Goal: Task Accomplishment & Management: Complete application form

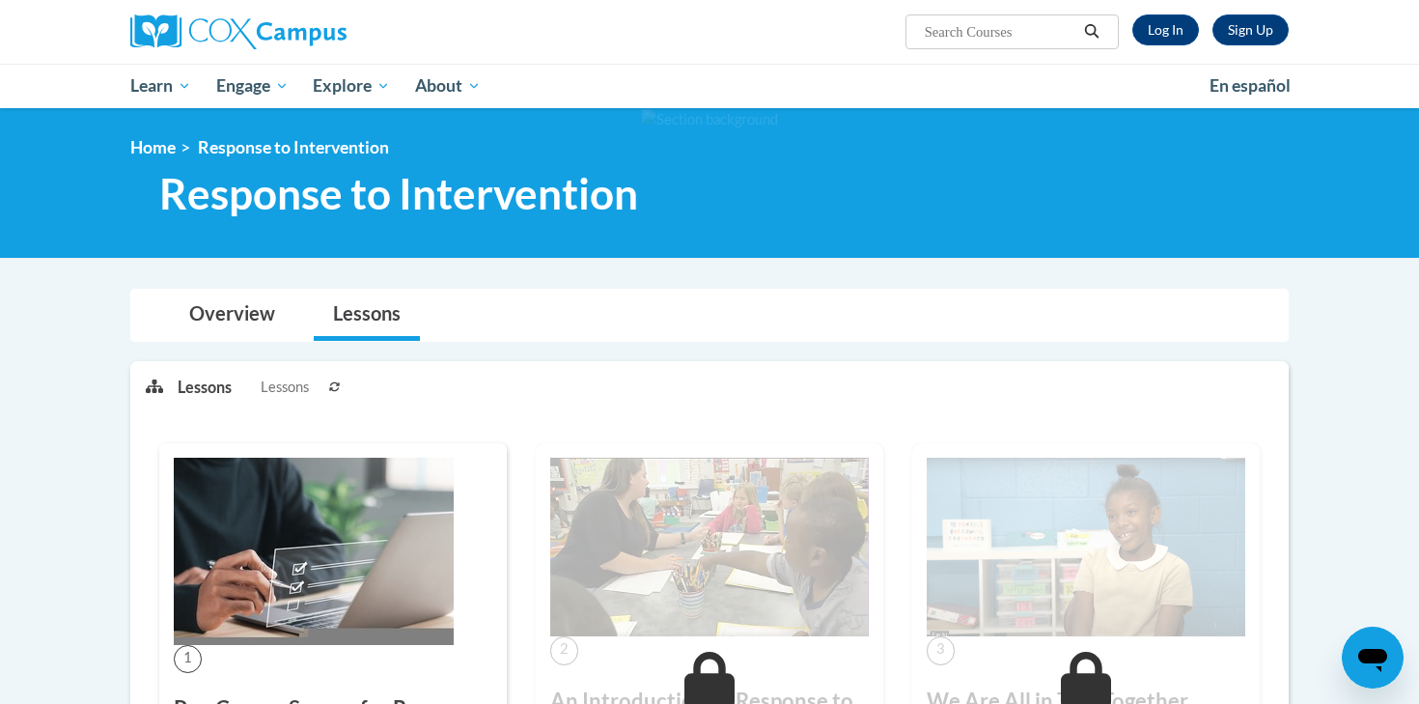
scroll to position [712, 0]
click at [378, 332] on link "Lessons" at bounding box center [367, 315] width 106 height 51
click at [1146, 18] on link "Log In" at bounding box center [1165, 29] width 67 height 31
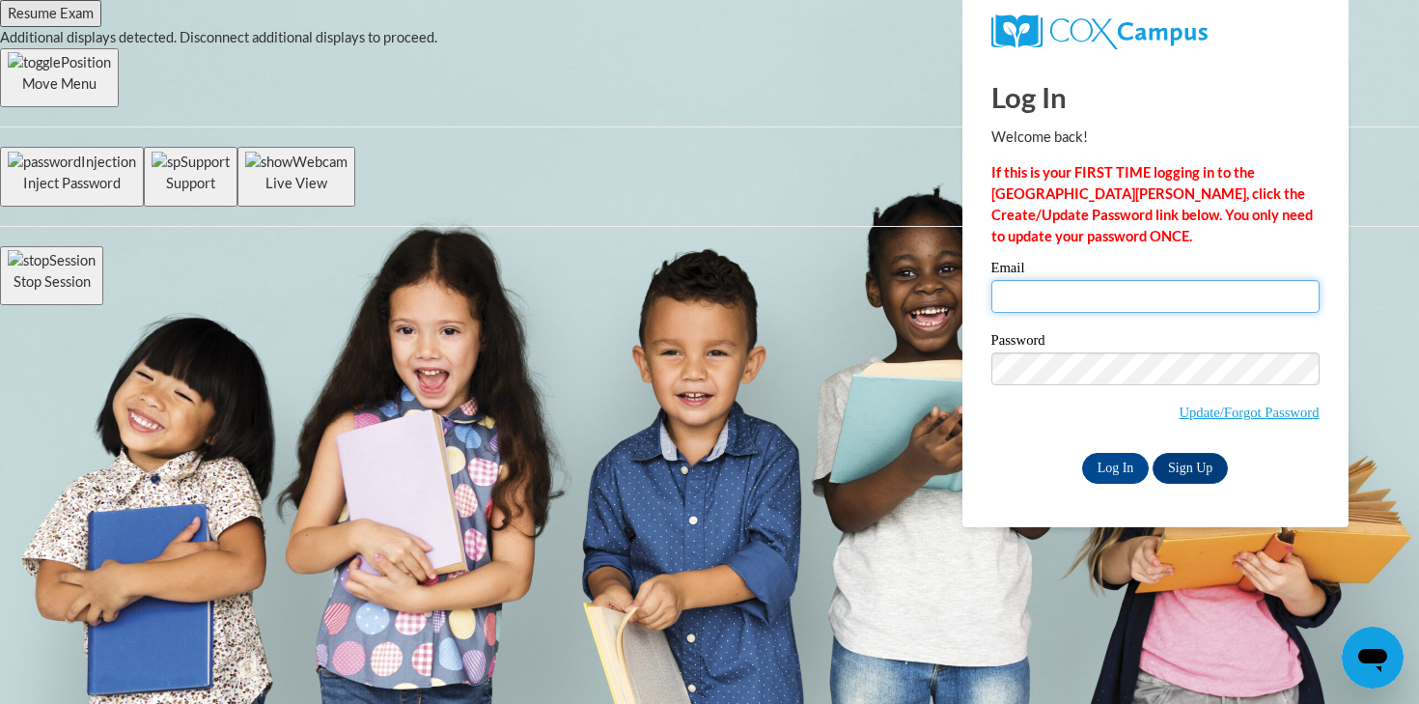
type input "hkroen@ivytech.edu"
click at [1111, 445] on div "Password Update/Forgot Password" at bounding box center [1155, 390] width 328 height 114
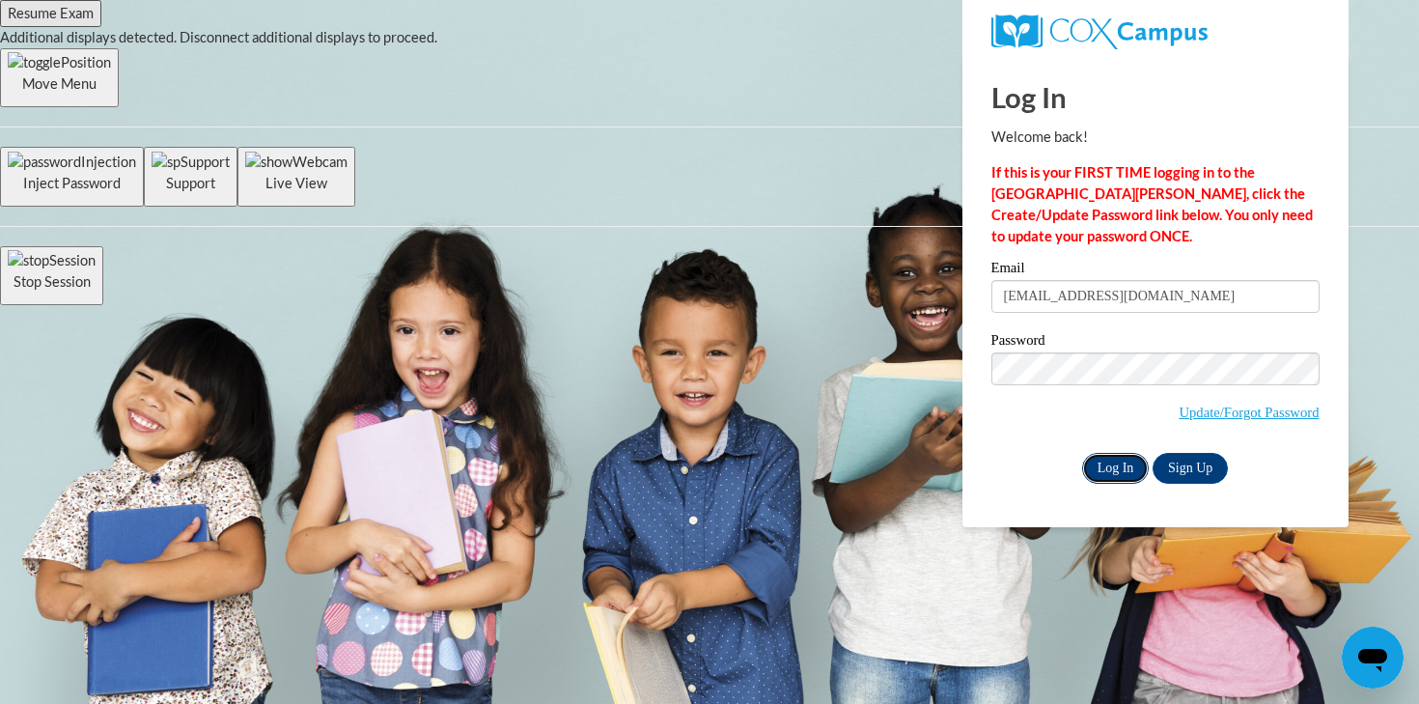
click at [1111, 456] on input "Log In" at bounding box center [1116, 468] width 68 height 31
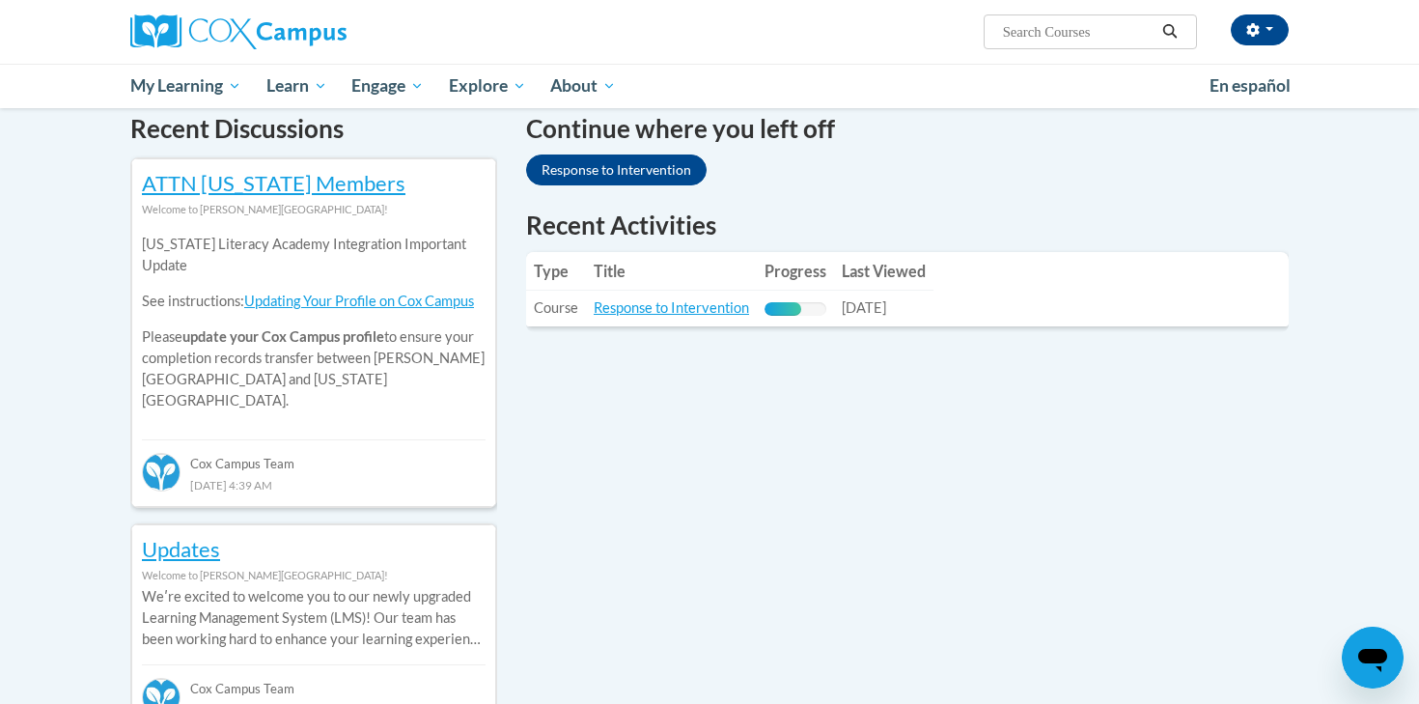
scroll to position [610, 0]
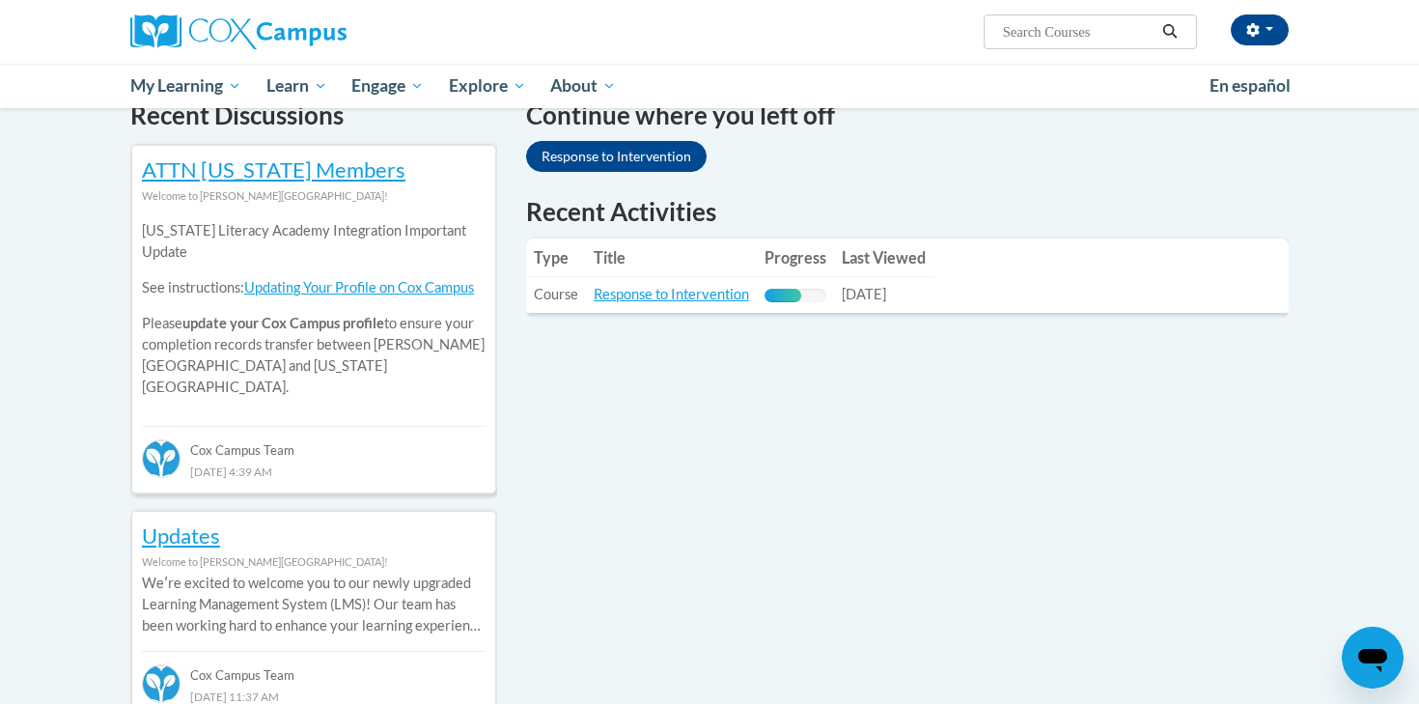
click at [779, 286] on td "Progress: 60% Complete" at bounding box center [795, 295] width 77 height 36
click at [674, 298] on link "Response to Intervention" at bounding box center [671, 294] width 155 height 16
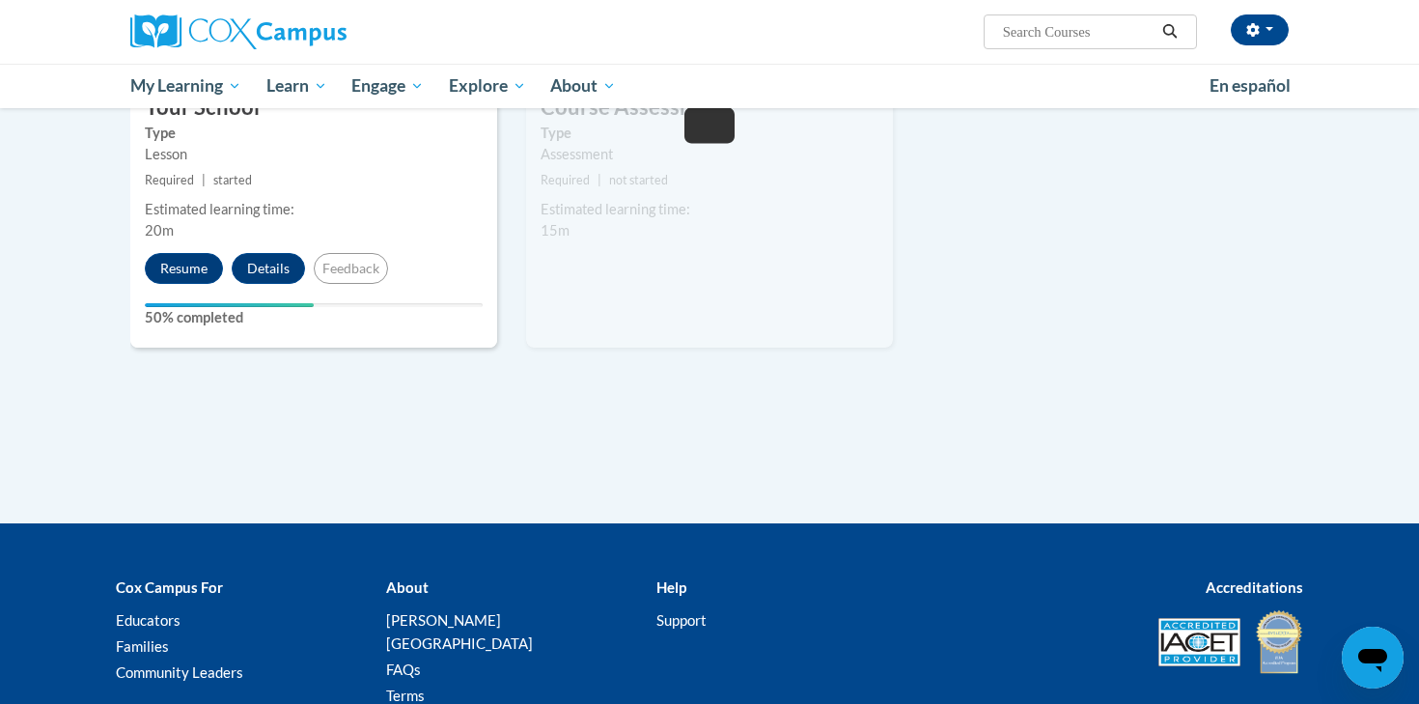
scroll to position [1273, 0]
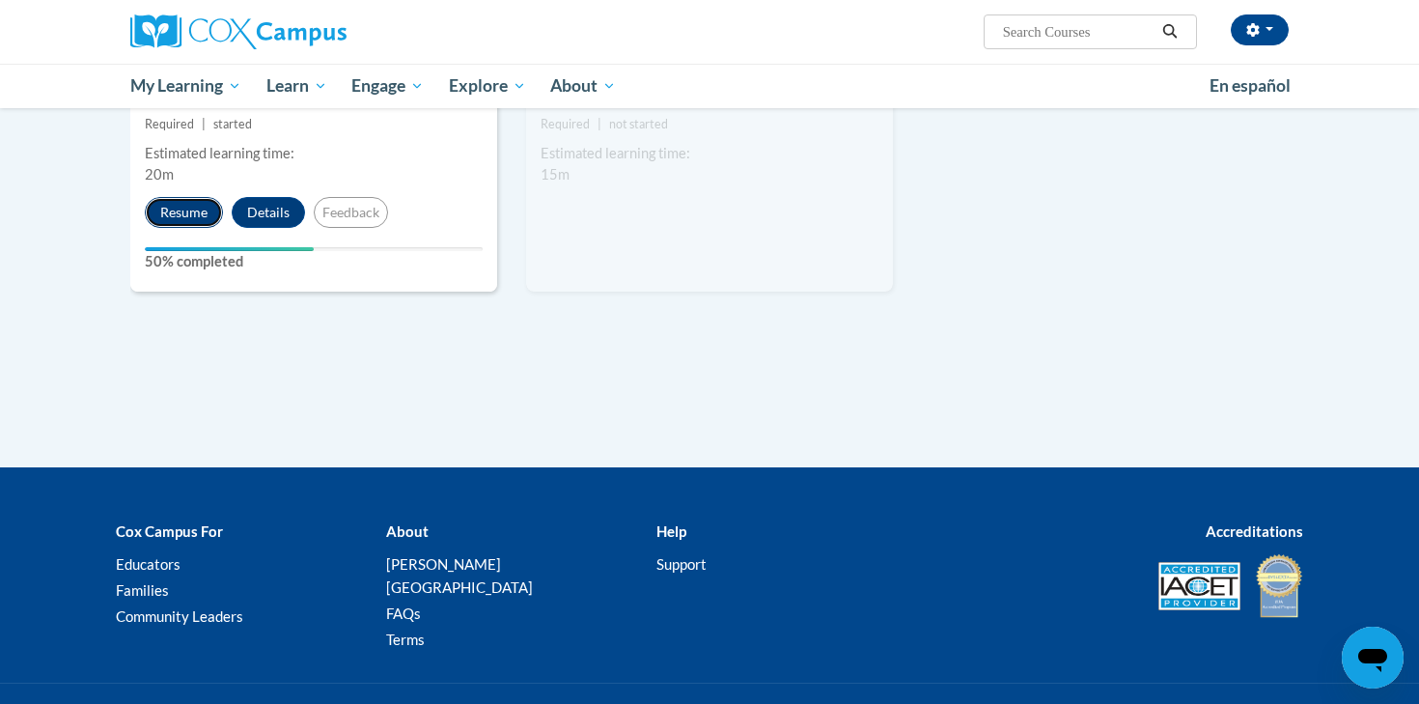
click at [156, 218] on button "Resume" at bounding box center [184, 212] width 78 height 31
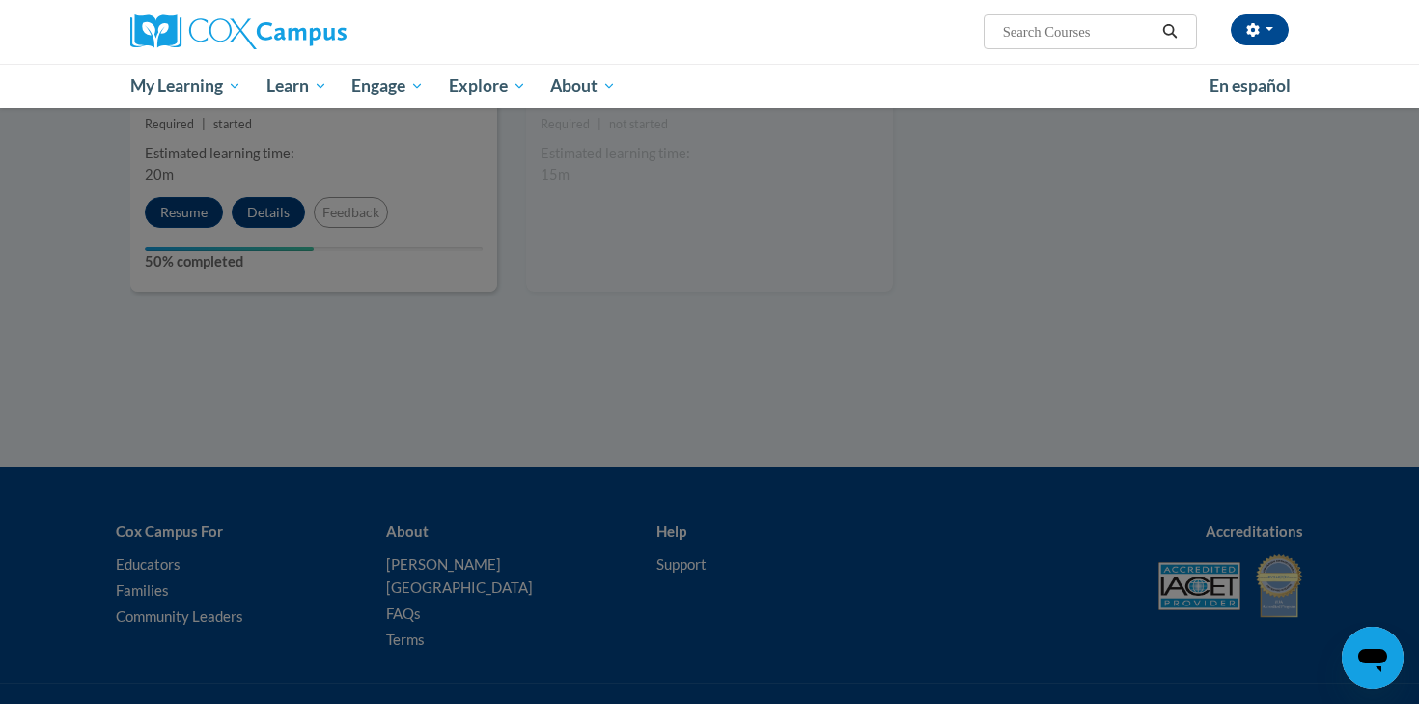
scroll to position [1354, 0]
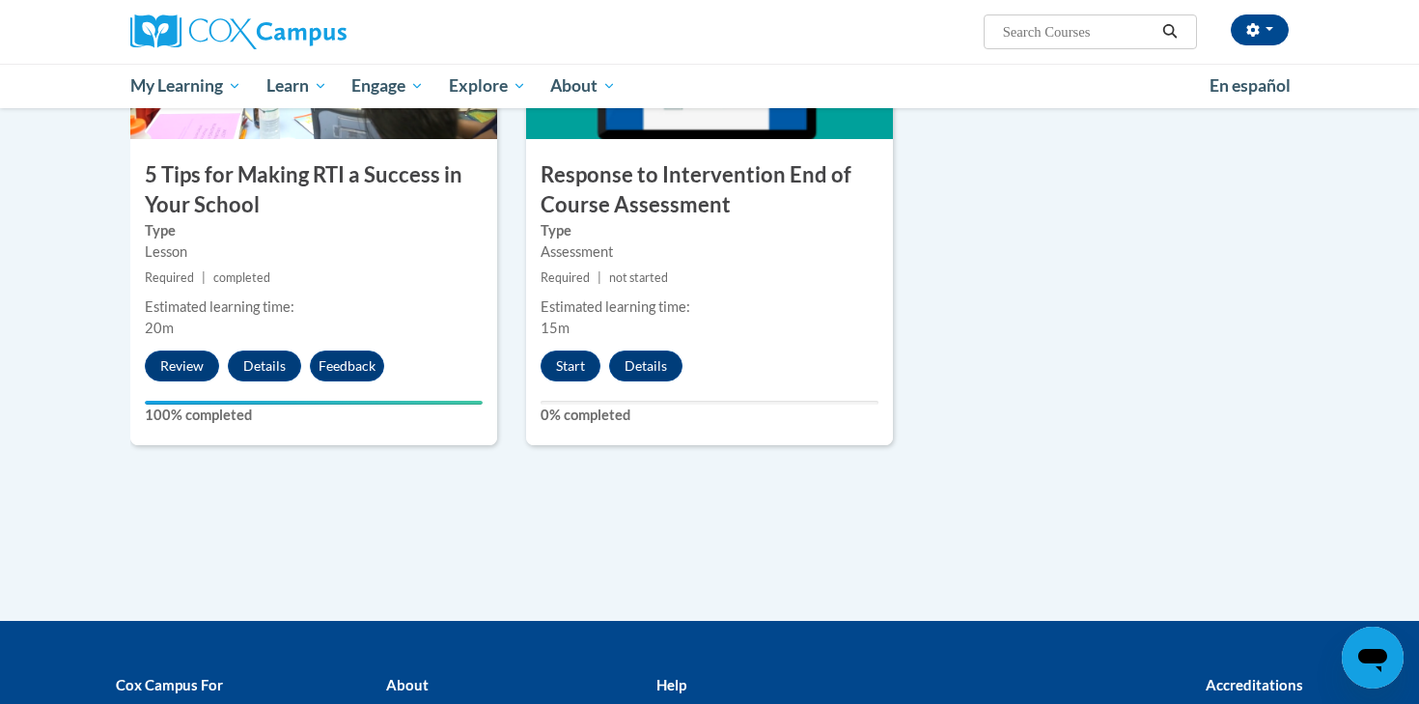
scroll to position [1037, 0]
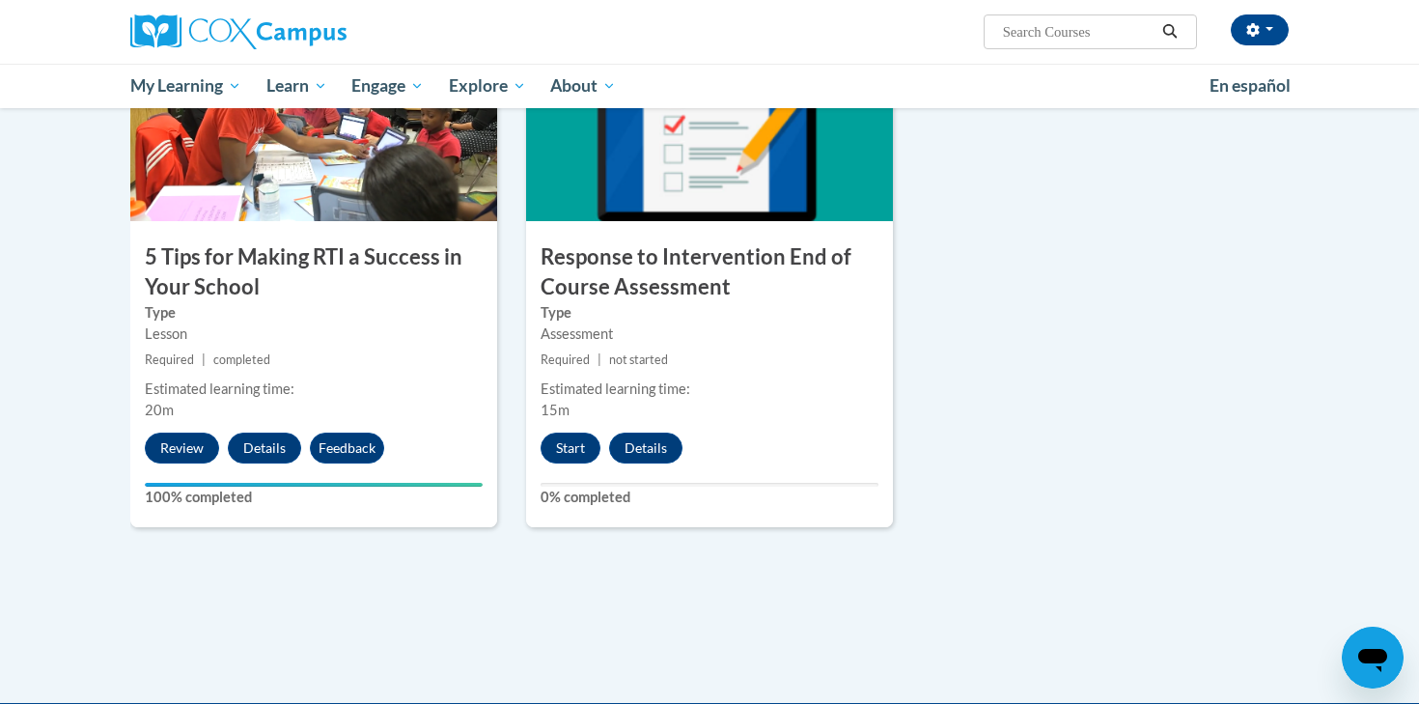
click at [602, 455] on div "Start Details" at bounding box center [616, 447] width 180 height 31
click at [594, 452] on button "Start" at bounding box center [570, 447] width 60 height 31
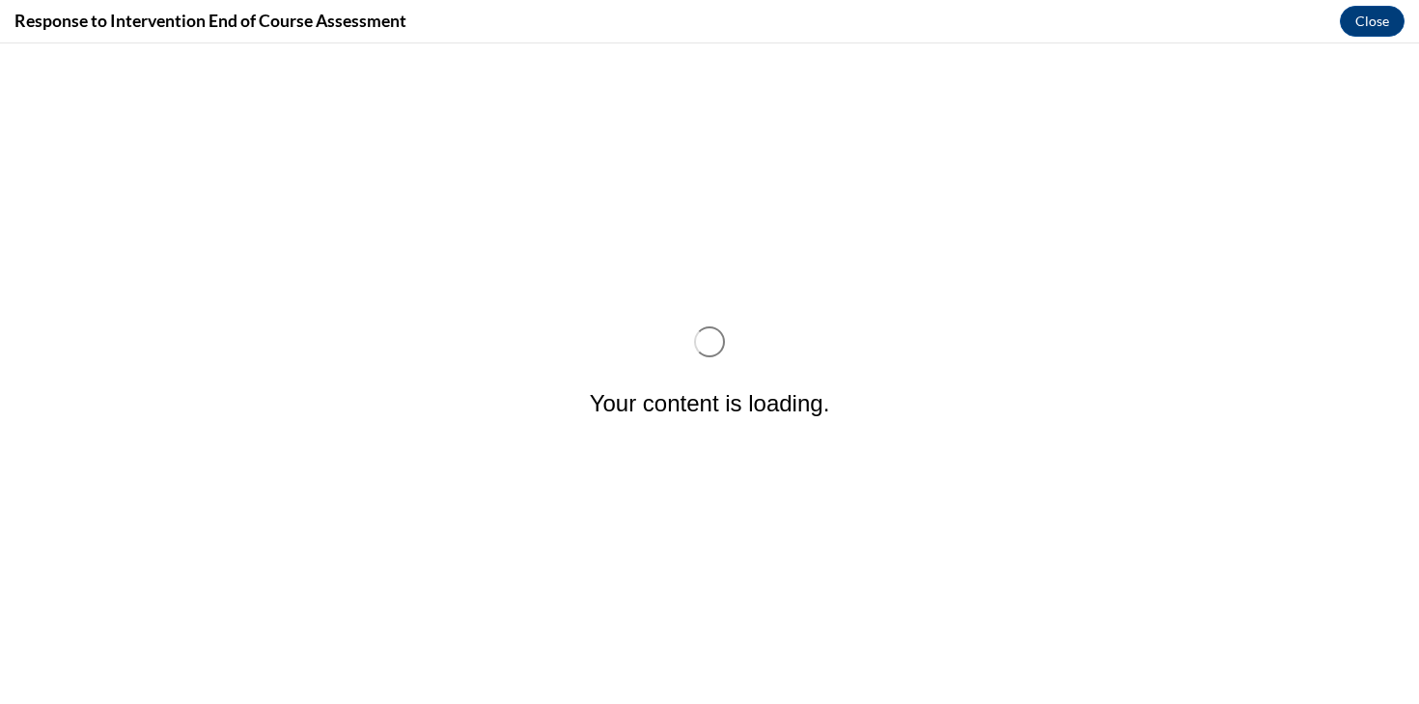
scroll to position [0, 0]
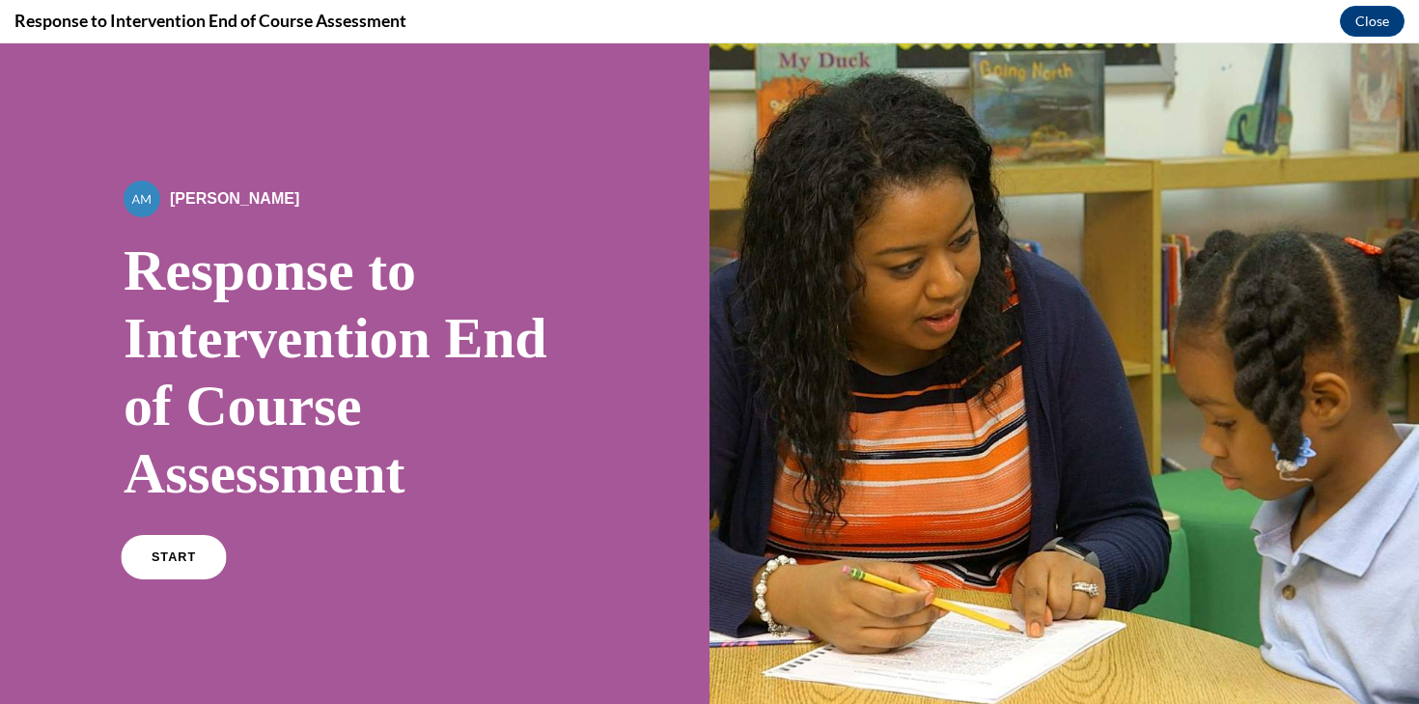
click at [204, 546] on link "START" at bounding box center [173, 557] width 105 height 44
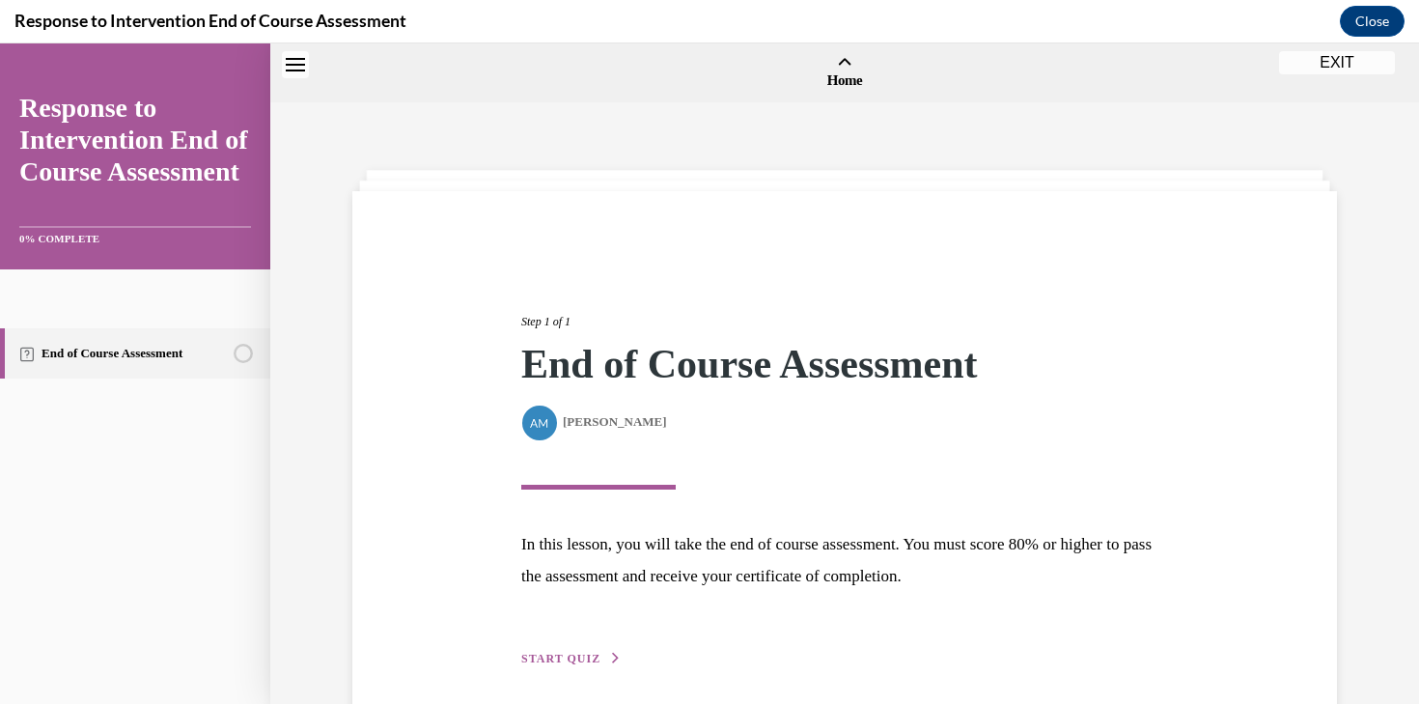
scroll to position [60, 0]
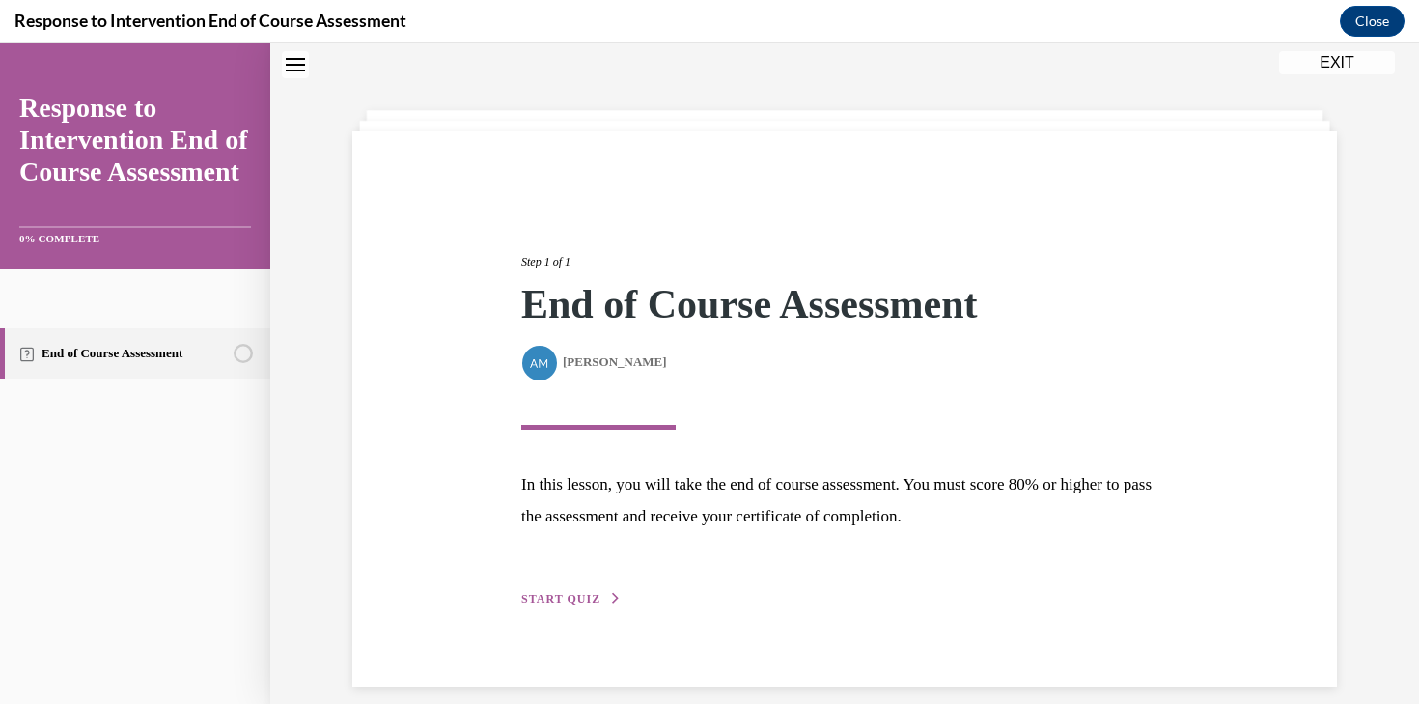
click at [507, 536] on div "Step 1 of 1 End of Course Assessment By Alexander Mackey Alexander Mackey In th…" at bounding box center [845, 408] width 676 height 401
click at [566, 583] on div "Step 1 of 1 End of Course Assessment By Alexander Mackey Alexander Mackey In th…" at bounding box center [845, 408] width 676 height 401
click at [567, 595] on span "START QUIZ" at bounding box center [560, 599] width 79 height 14
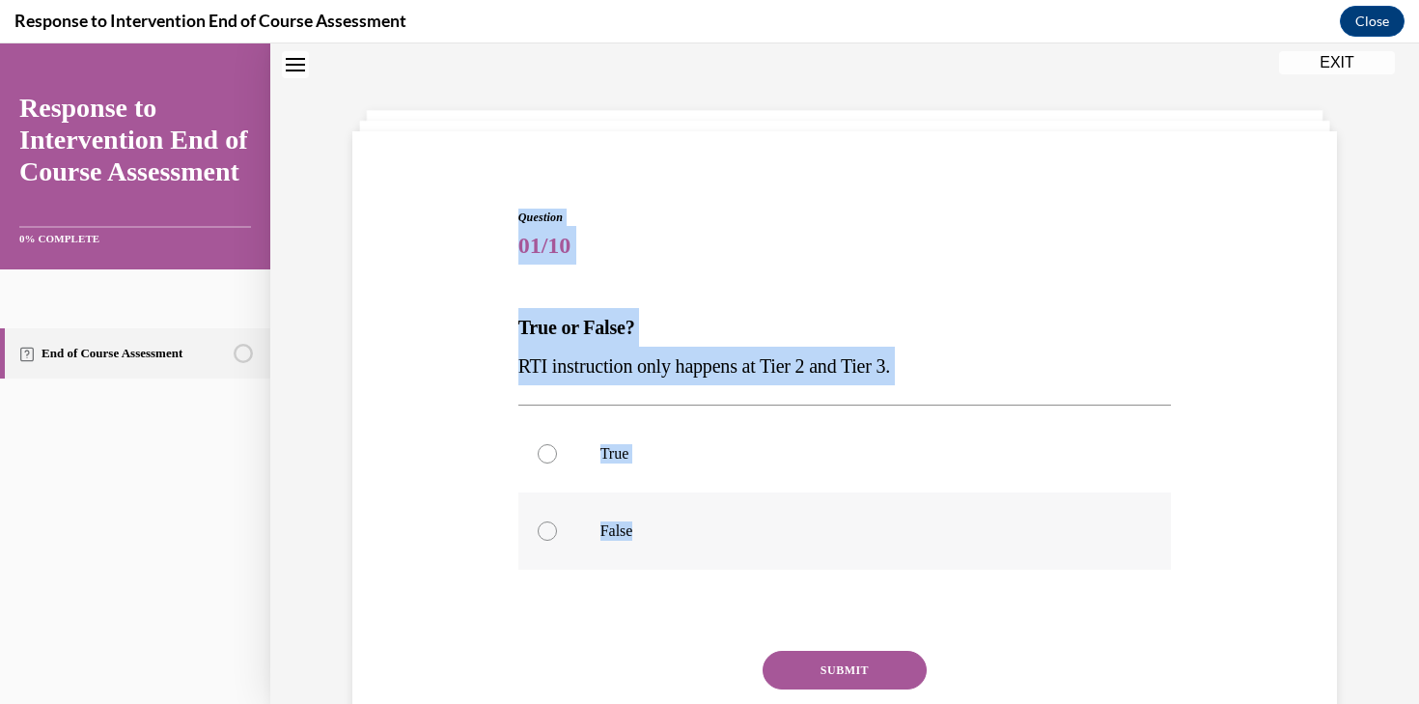
drag, startPoint x: 501, startPoint y: 208, endPoint x: 674, endPoint y: 565, distance: 395.8
click at [674, 565] on div "Question 01/10 True or False? RTI instruction only happens at Tier 2 and Tier 3…" at bounding box center [844, 480] width 994 height 658
copy div "Question 01/10 True or False? RTI instruction only happens at Tier 2 and Tier 3…"
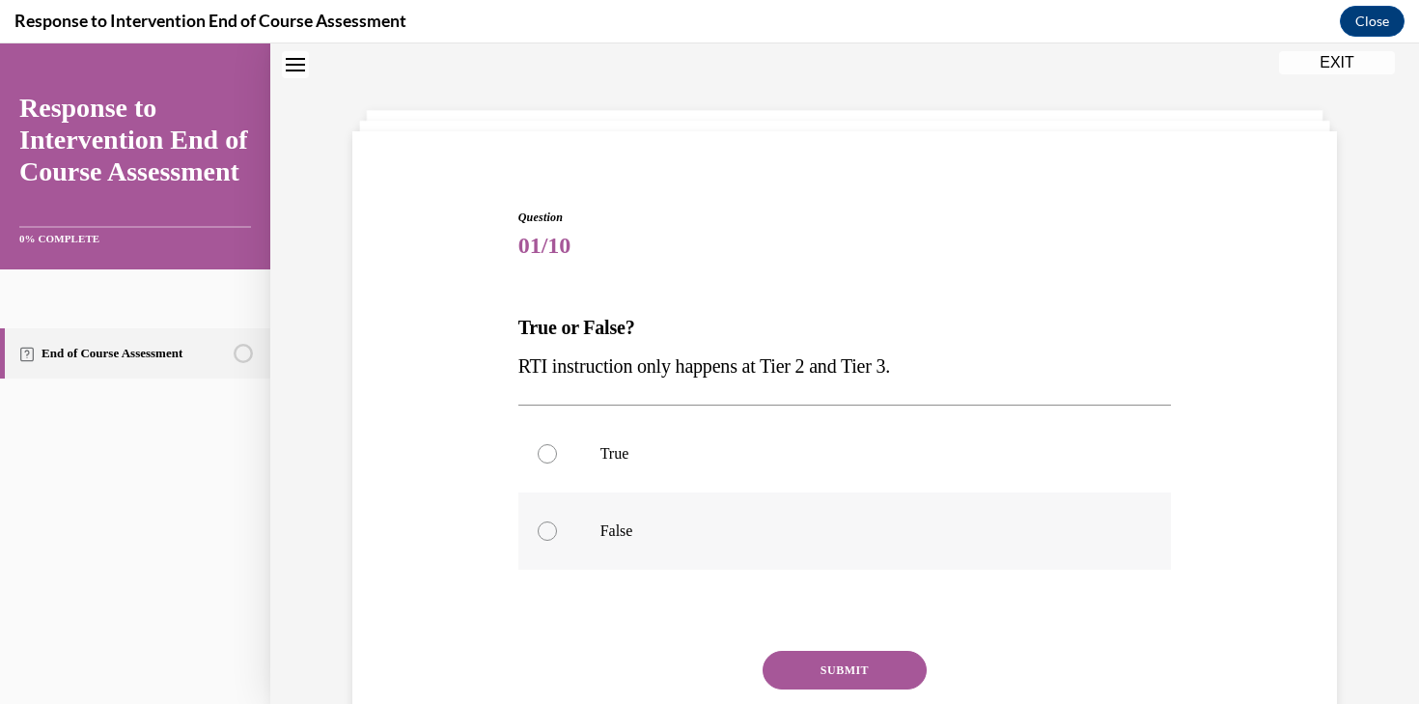
click at [639, 518] on label "False" at bounding box center [844, 530] width 653 height 77
click at [557, 521] on input "False" at bounding box center [547, 530] width 19 height 19
radio input "true"
click at [801, 659] on button "SUBMIT" at bounding box center [844, 669] width 164 height 39
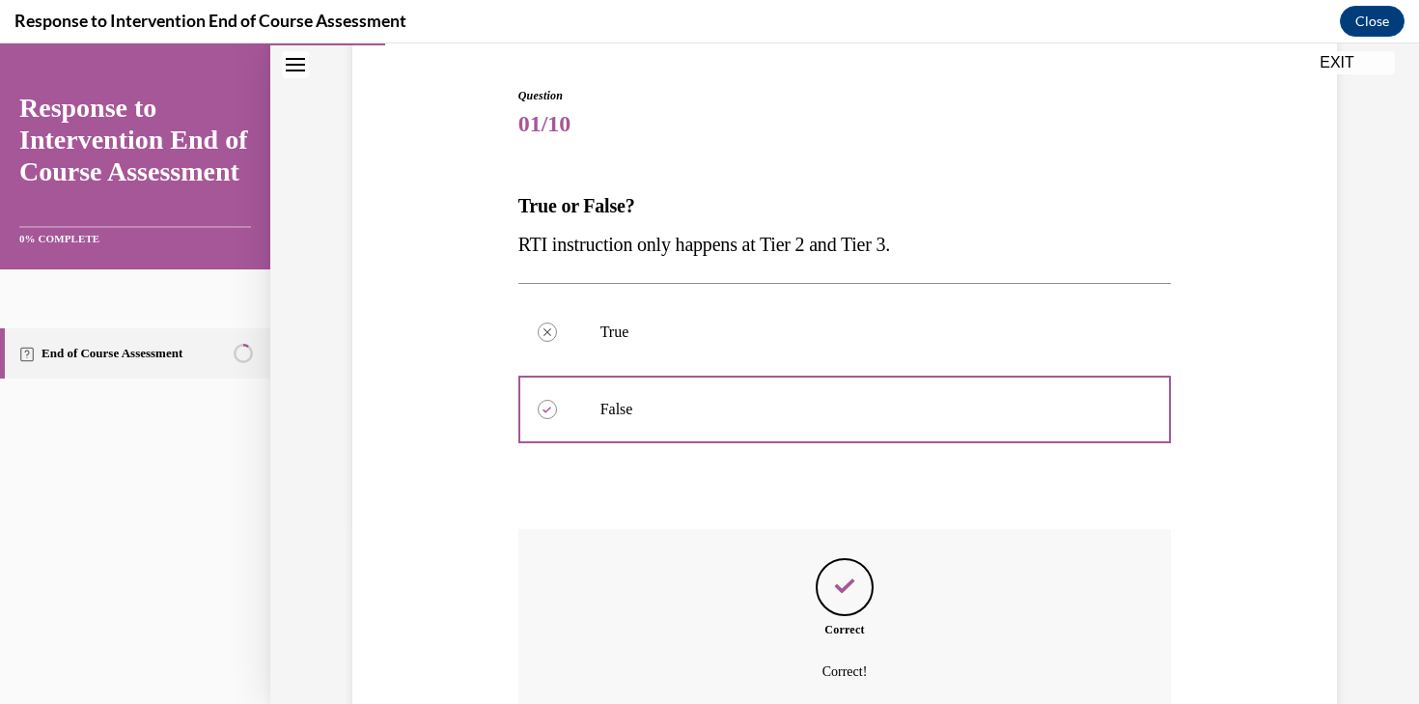
scroll to position [360, 0]
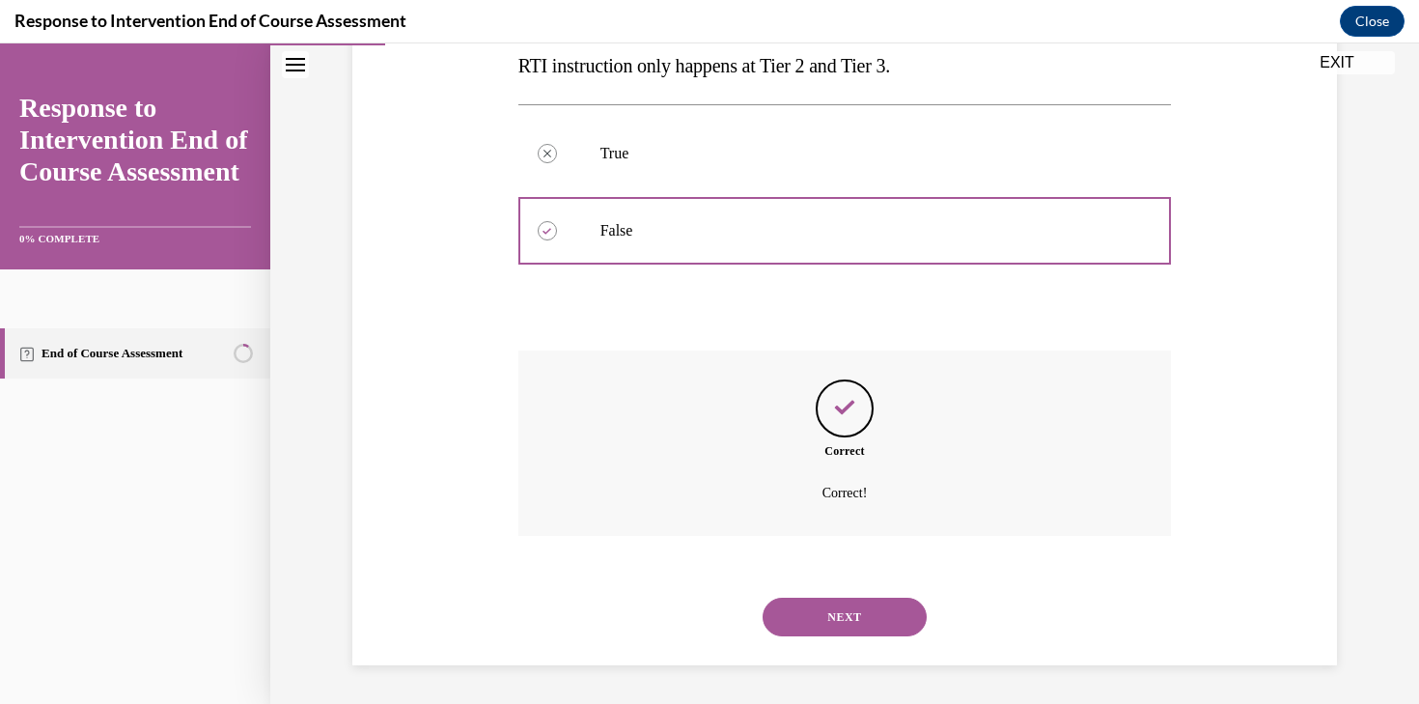
click at [844, 633] on button "NEXT" at bounding box center [844, 616] width 164 height 39
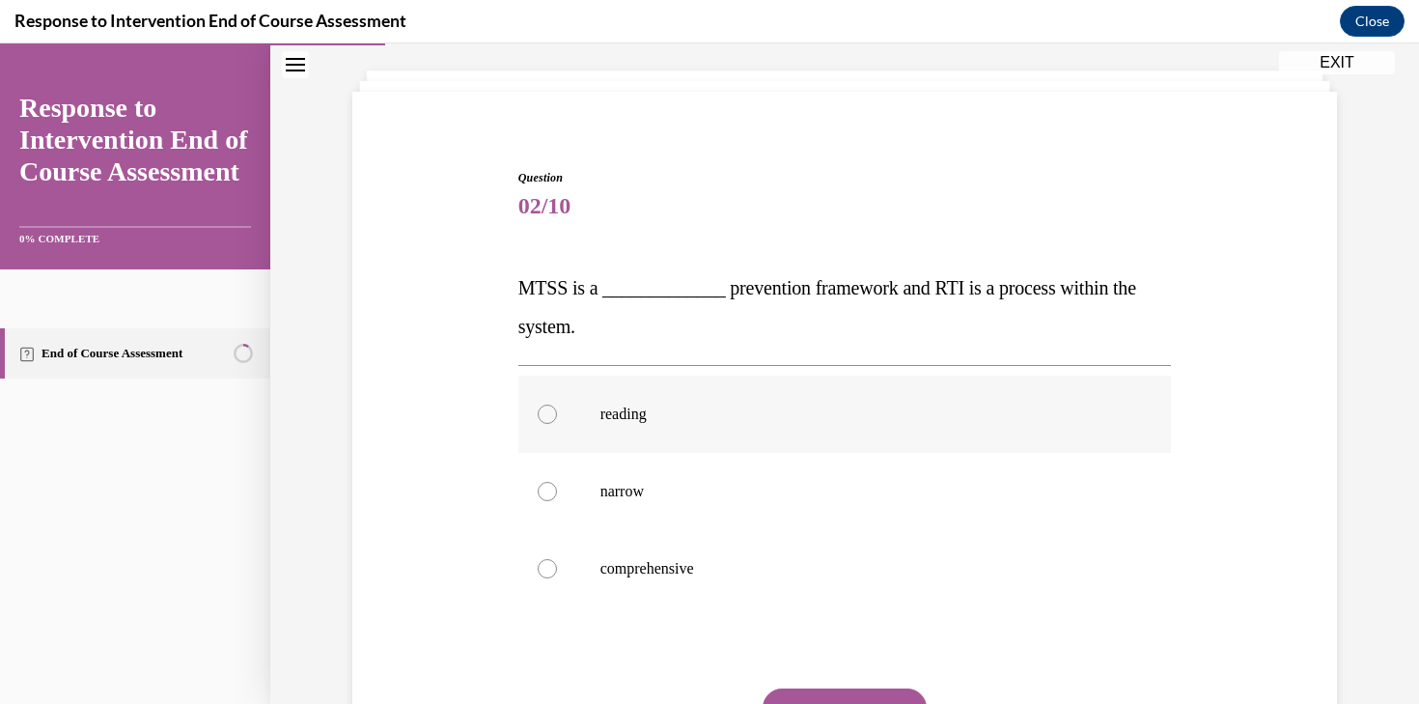
scroll to position [102, 0]
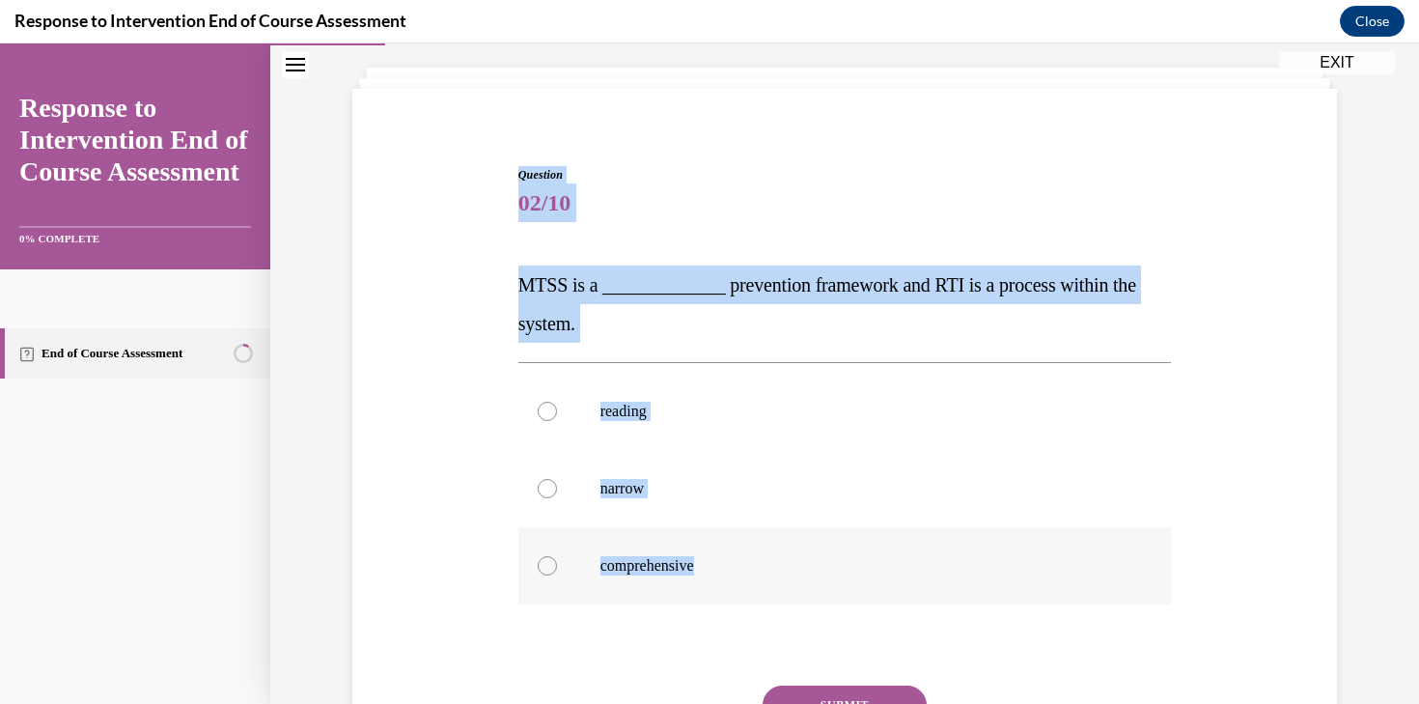
drag, startPoint x: 517, startPoint y: 181, endPoint x: 750, endPoint y: 565, distance: 448.2
click at [750, 565] on div "Question 02/10 MTSS is a _____________ prevention framework and RTI is a proces…" at bounding box center [844, 490] width 663 height 706
copy div "Question 02/10 MTSS is a _____________ prevention framework and RTI is a proces…"
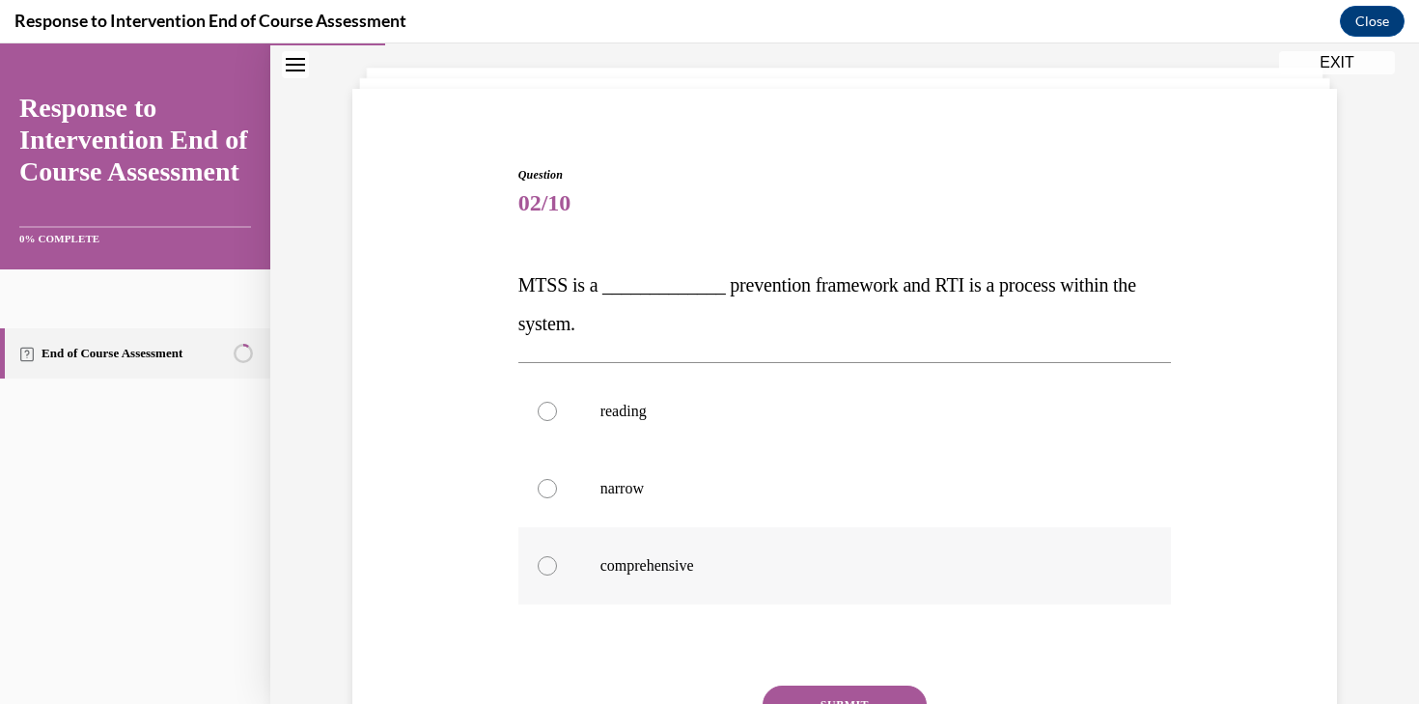
click at [642, 560] on p "comprehensive" at bounding box center [861, 565] width 523 height 19
click at [557, 560] on input "comprehensive" at bounding box center [547, 565] width 19 height 19
radio input "true"
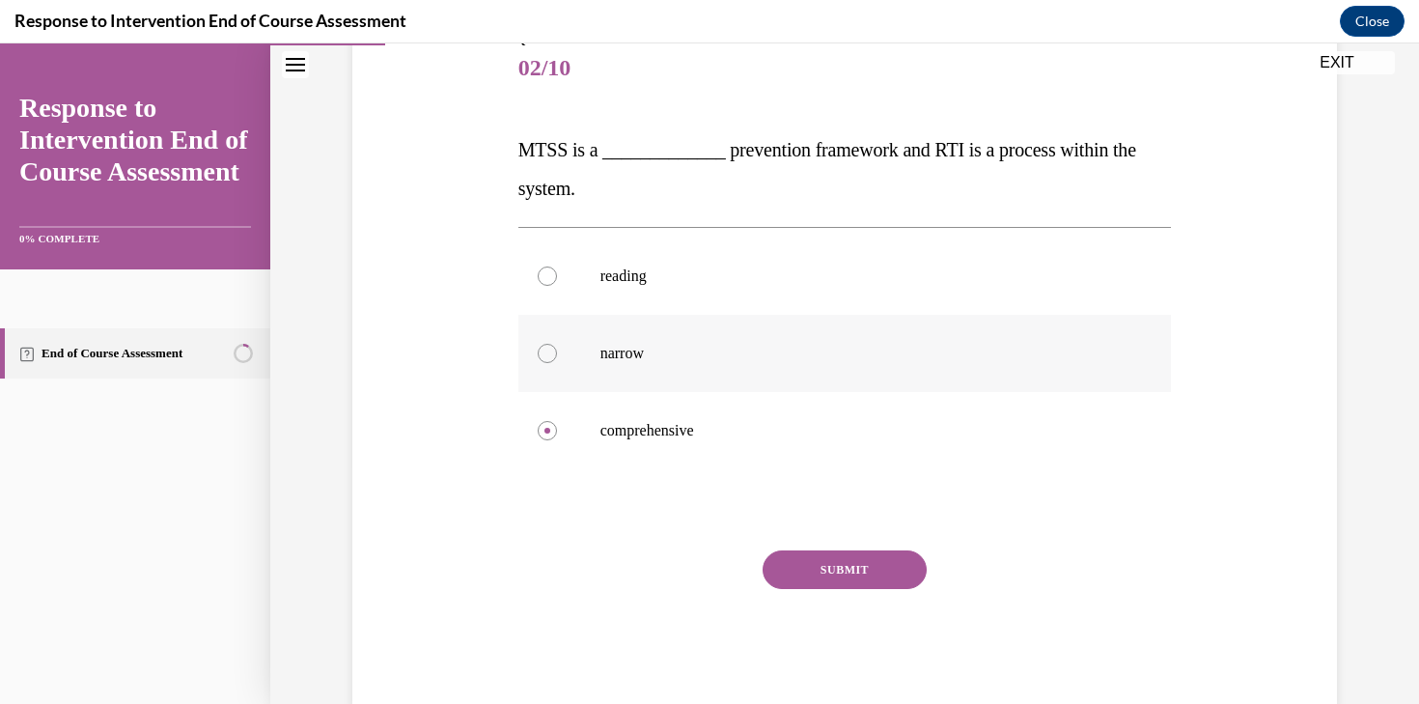
scroll to position [281, 0]
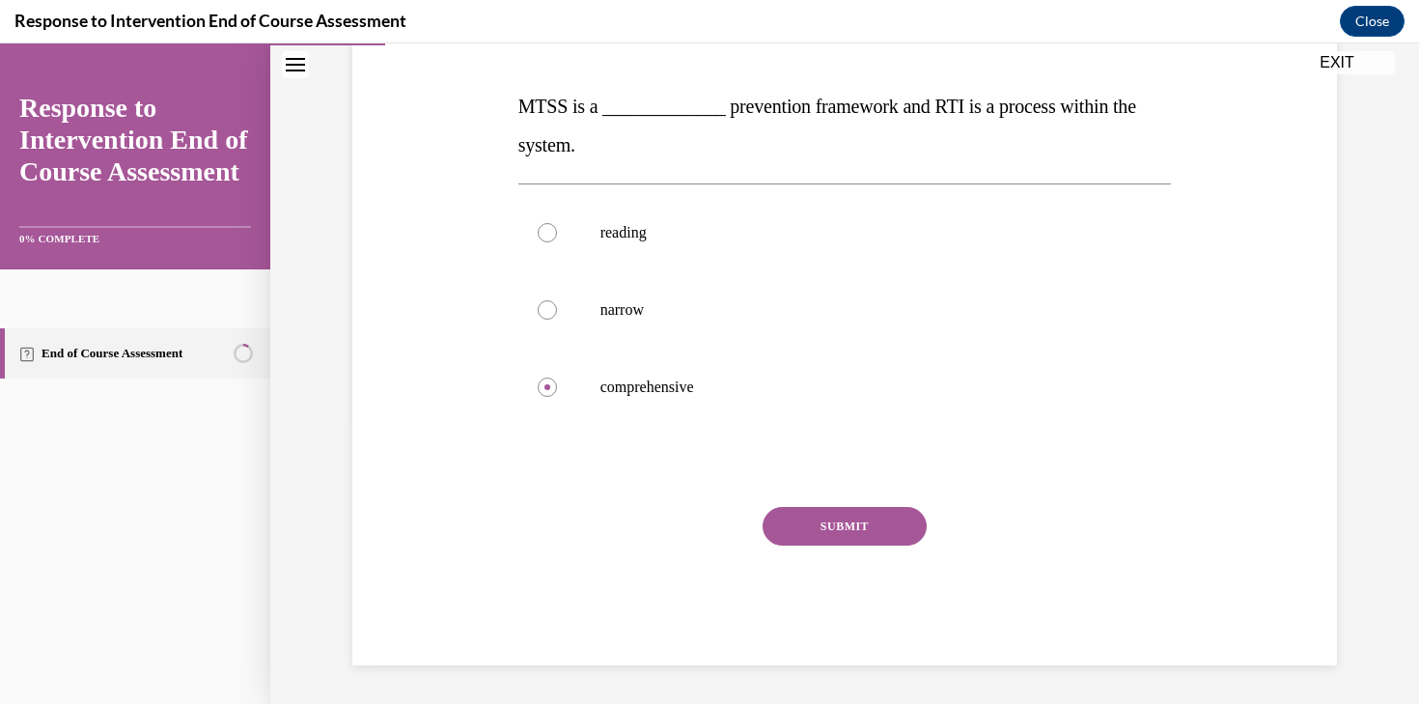
click at [808, 512] on button "SUBMIT" at bounding box center [844, 526] width 164 height 39
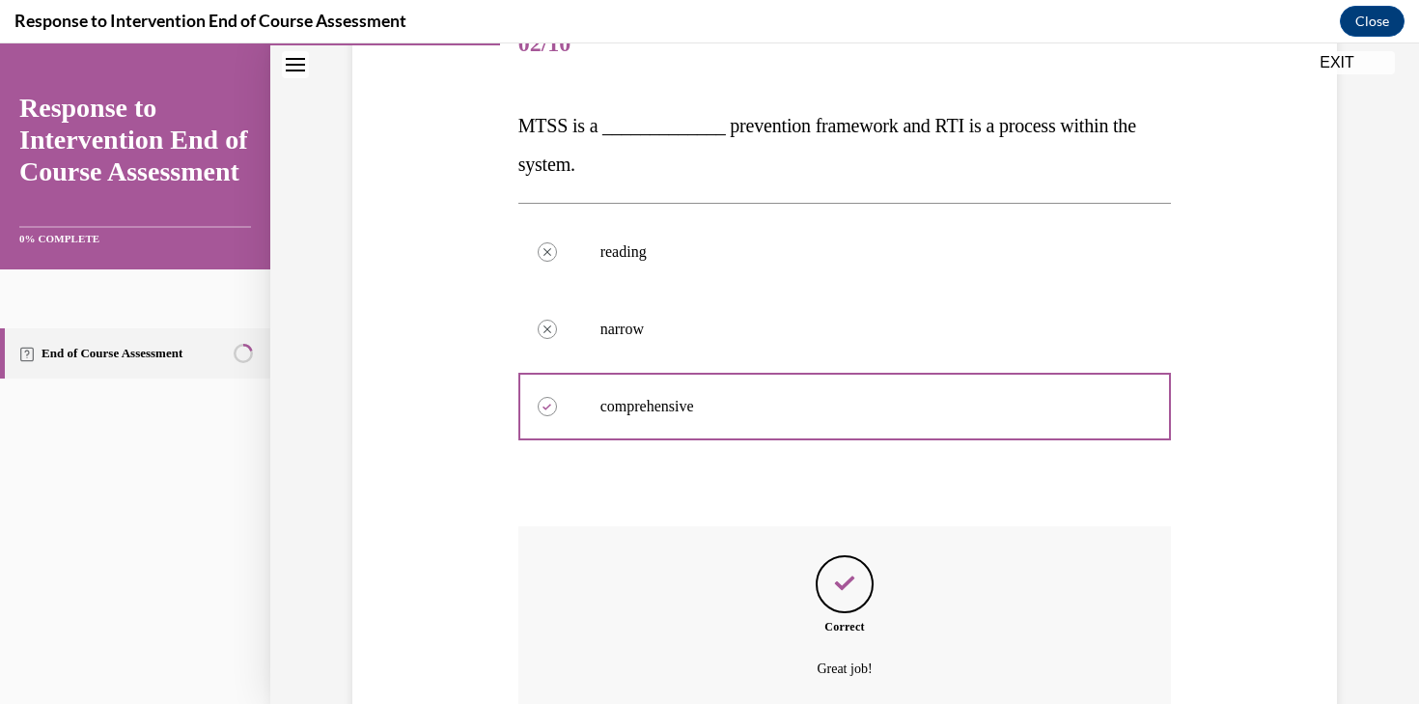
scroll to position [437, 0]
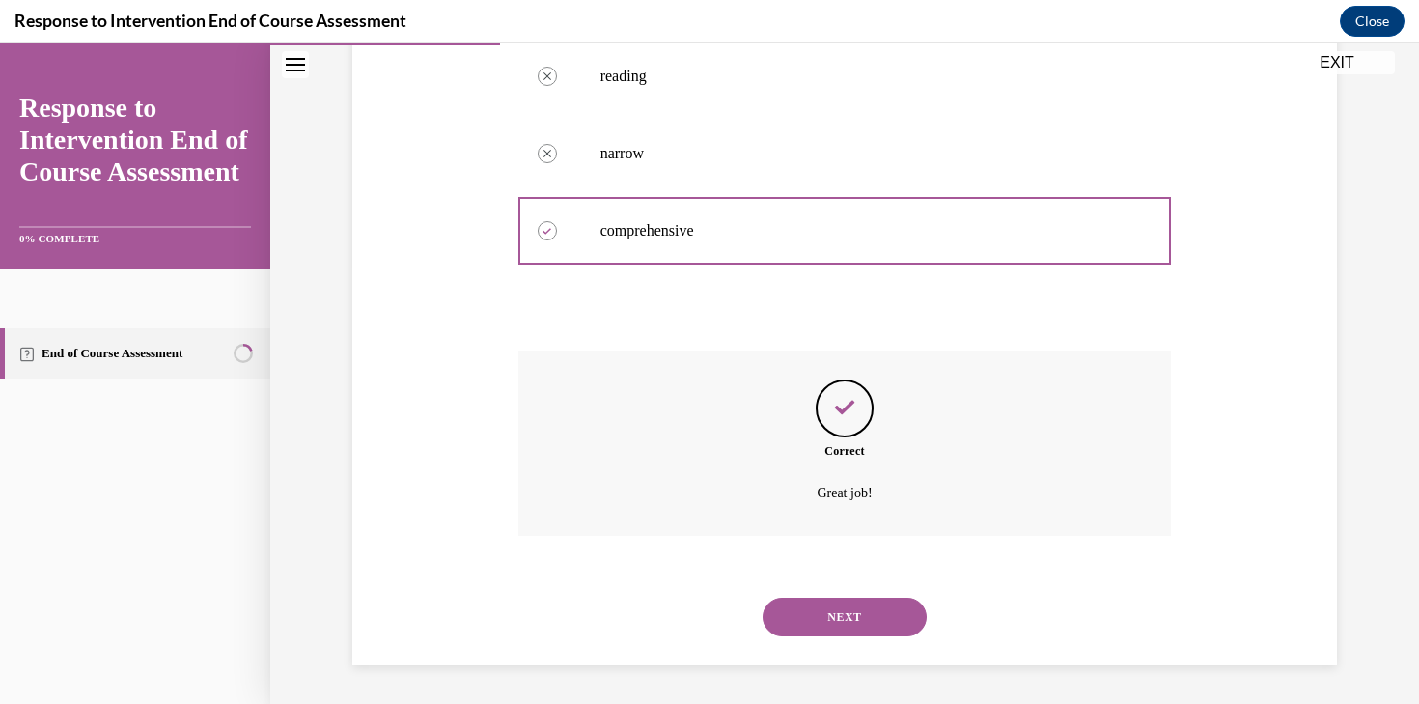
click at [871, 613] on button "NEXT" at bounding box center [844, 616] width 164 height 39
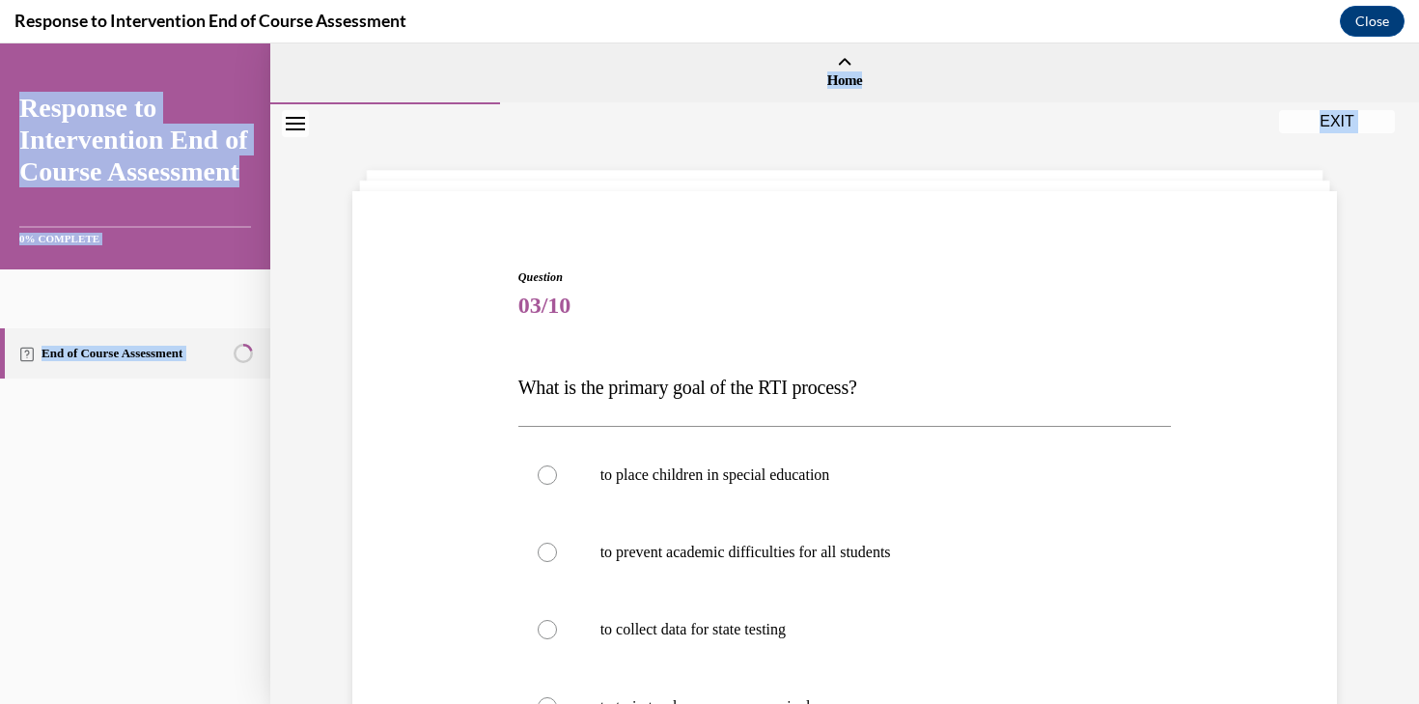
scroll to position [319, 0]
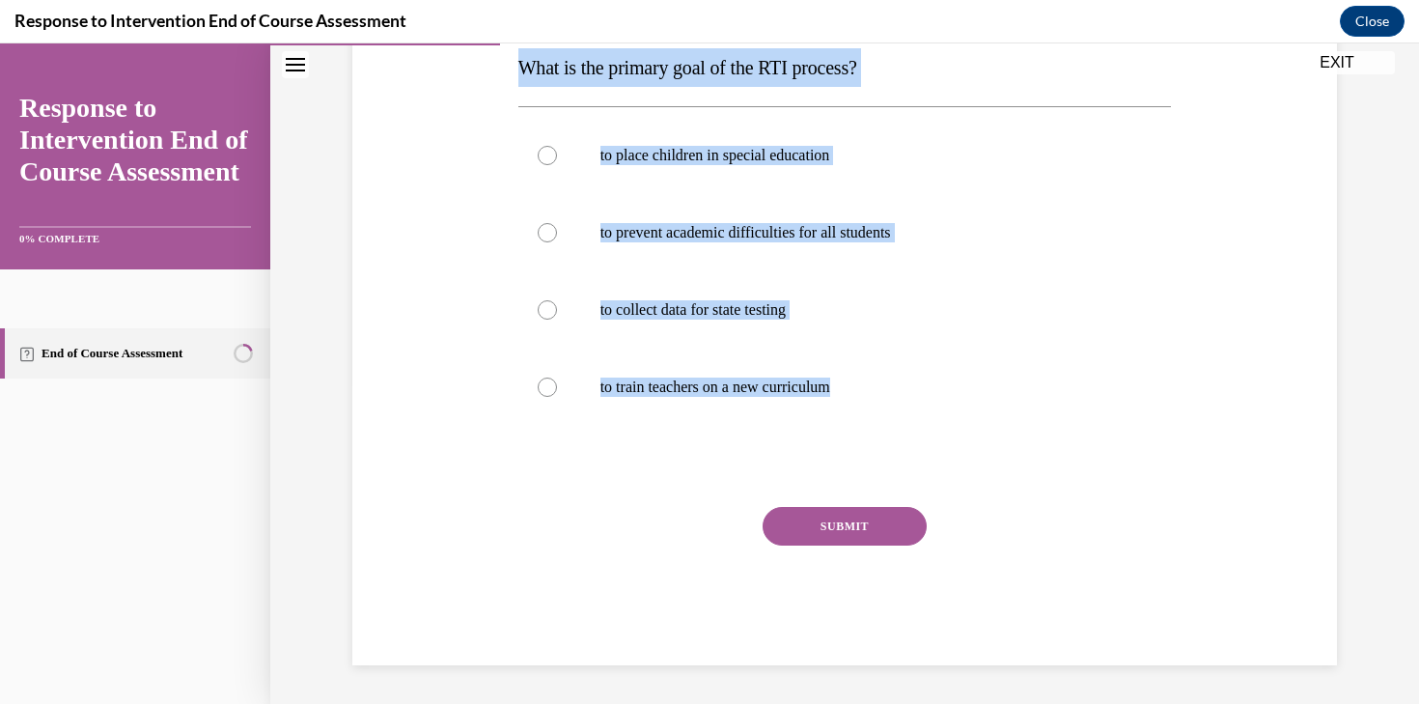
drag, startPoint x: 519, startPoint y: 277, endPoint x: 848, endPoint y: 446, distance: 369.9
click at [849, 446] on div "Question 03/10 What is the primary goal of the RTI process? to place children i…" at bounding box center [844, 307] width 653 height 716
copy div "Question 03/10 What is the primary goal of the RTI process? to place children i…"
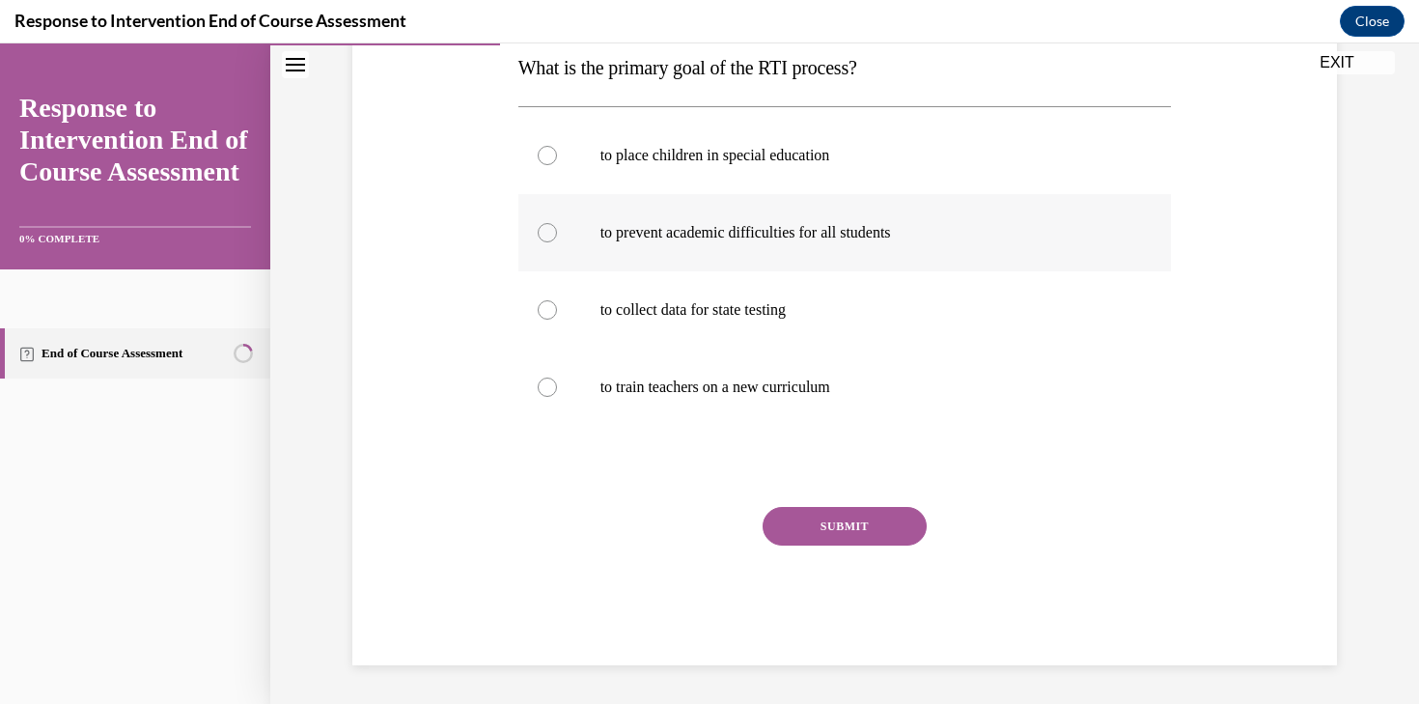
click at [684, 223] on p "to prevent academic difficulties for all students" at bounding box center [861, 232] width 523 height 19
click at [557, 223] on input "to prevent academic difficulties for all students" at bounding box center [547, 232] width 19 height 19
radio input "true"
click at [829, 524] on button "SUBMIT" at bounding box center [844, 526] width 164 height 39
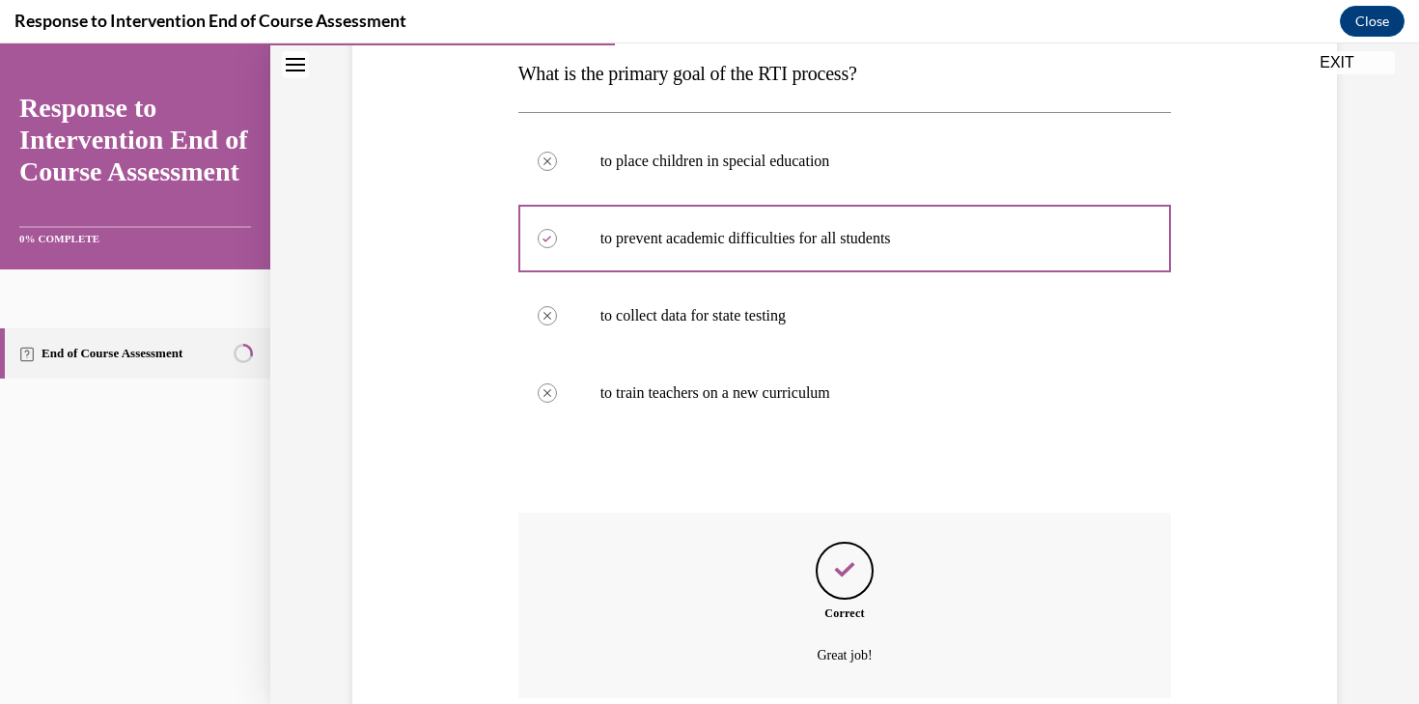
scroll to position [476, 0]
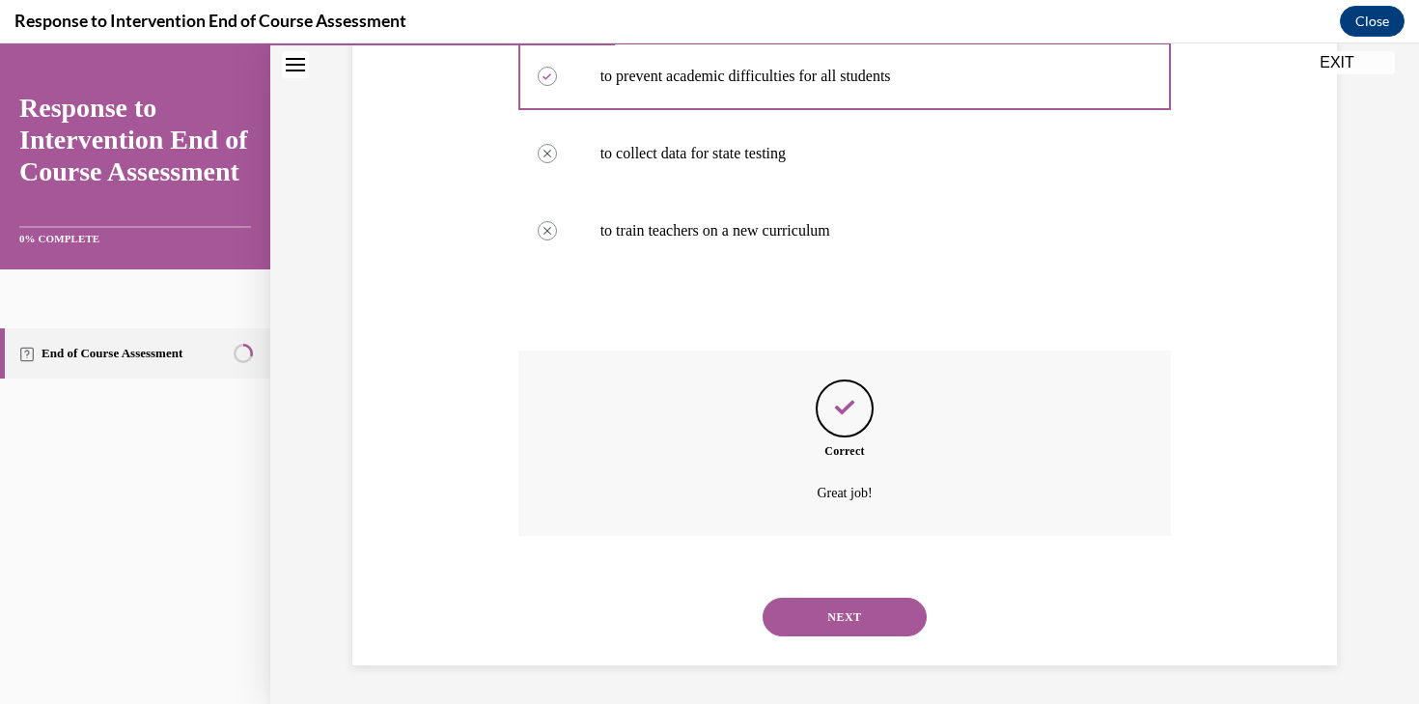
click at [867, 617] on button "NEXT" at bounding box center [844, 616] width 164 height 39
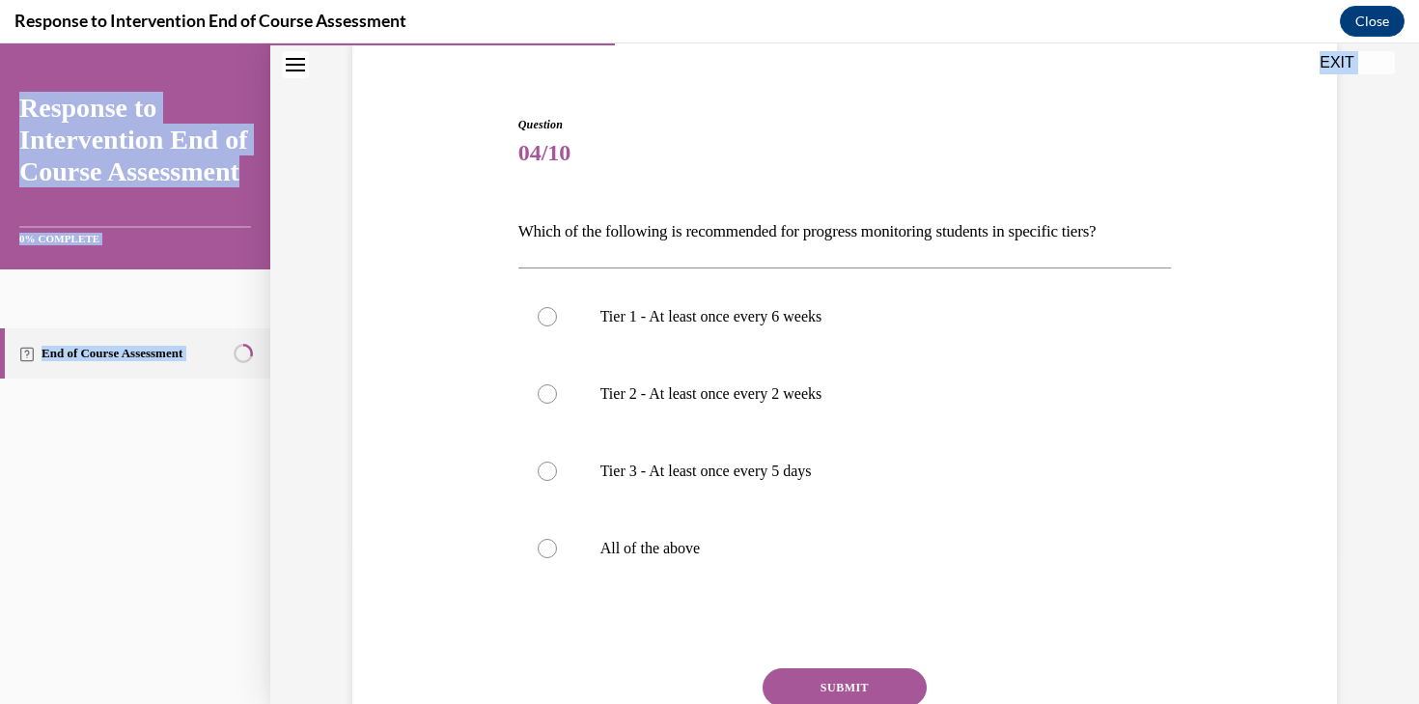
scroll to position [314, 0]
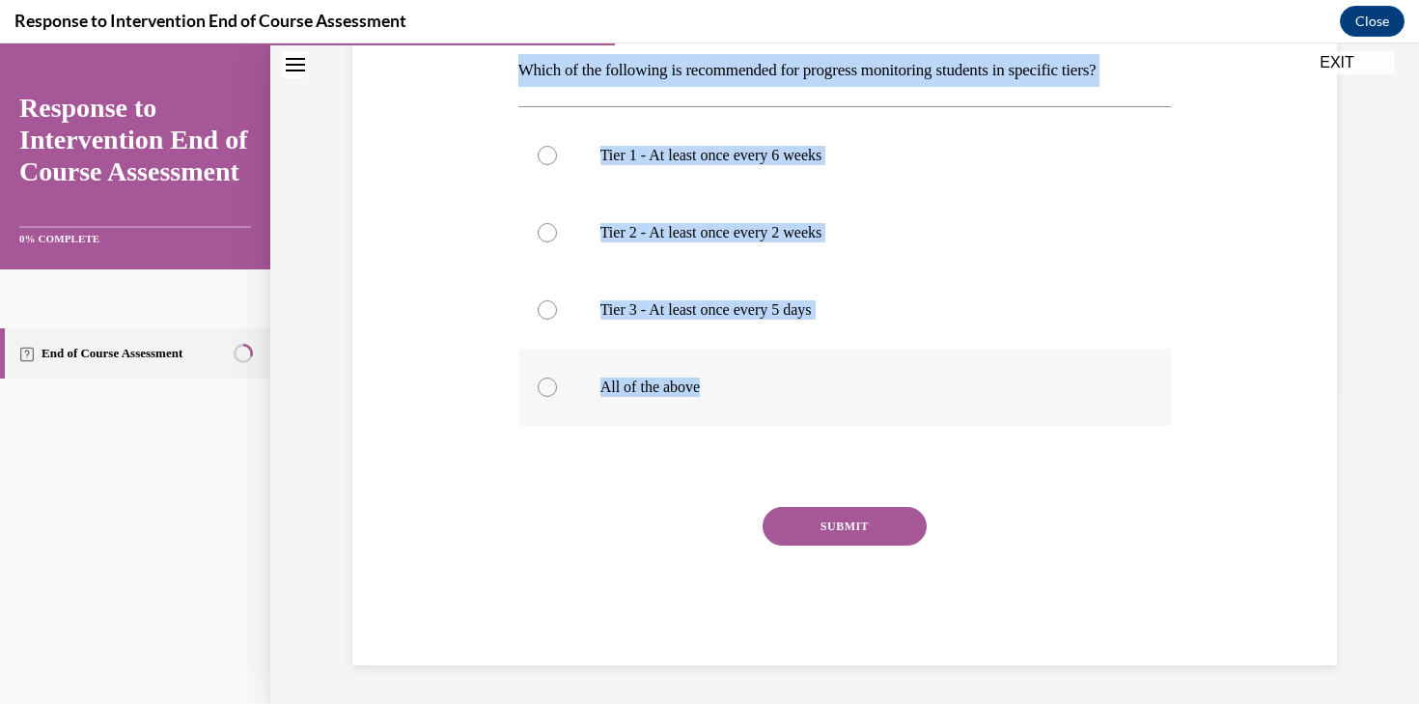
drag, startPoint x: 513, startPoint y: 272, endPoint x: 770, endPoint y: 387, distance: 281.2
click at [770, 387] on div "Question 04/10 Which of the following is recommended for progress monitoring st…" at bounding box center [844, 295] width 663 height 739
copy div "Question 04/10 Which of the following is recommended for progress monitoring st…"
click at [356, 122] on div "Question 04/10 Which of the following is recommended for progress monitoring st…" at bounding box center [844, 281] width 994 height 768
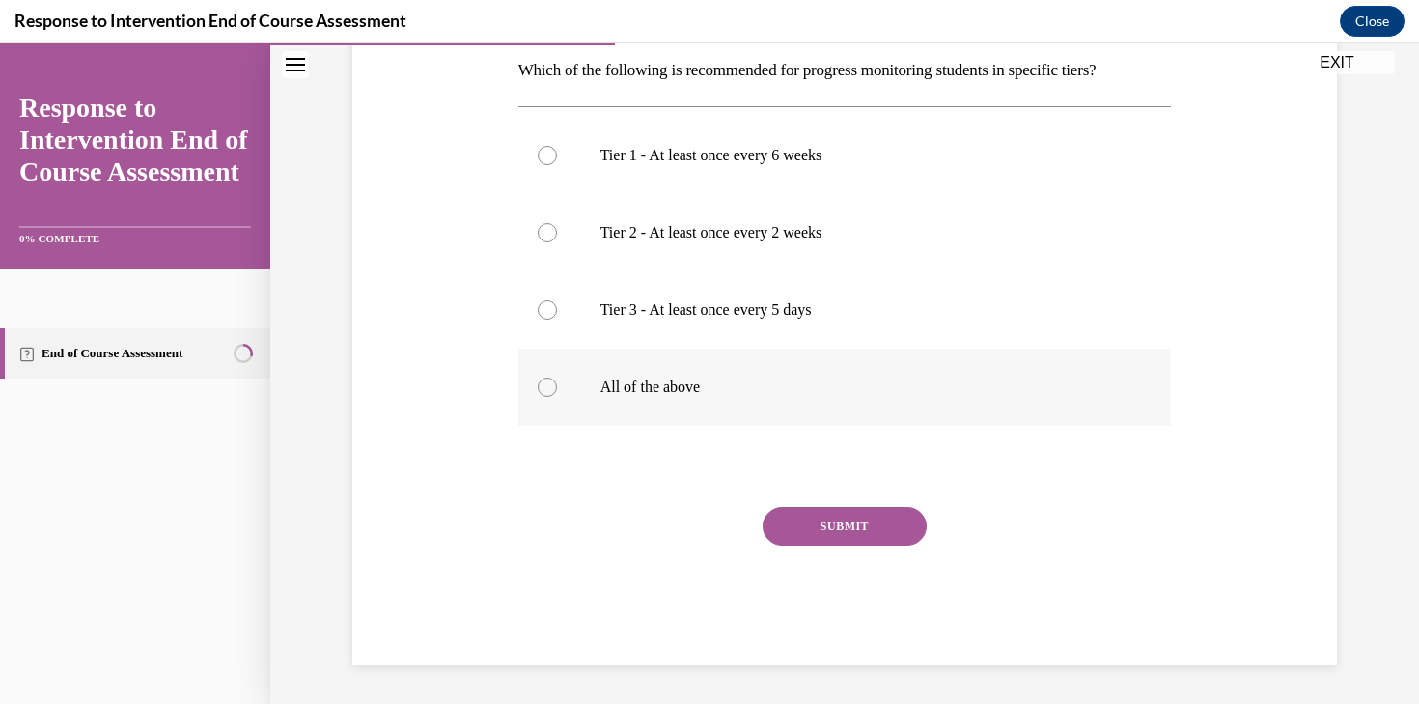
click at [601, 390] on p "All of the above" at bounding box center [861, 386] width 523 height 19
click at [557, 390] on input "All of the above" at bounding box center [547, 386] width 19 height 19
radio input "true"
click at [801, 509] on button "SUBMIT" at bounding box center [844, 526] width 164 height 39
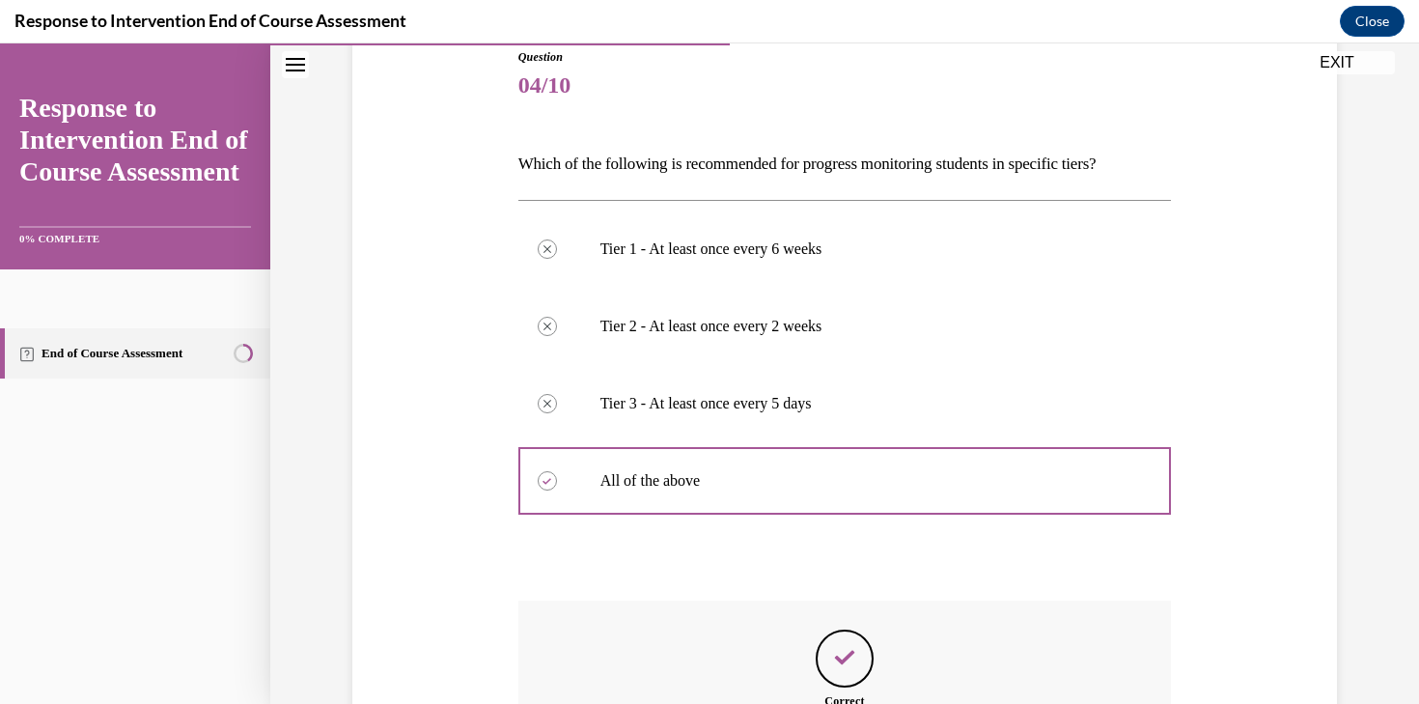
scroll to position [470, 0]
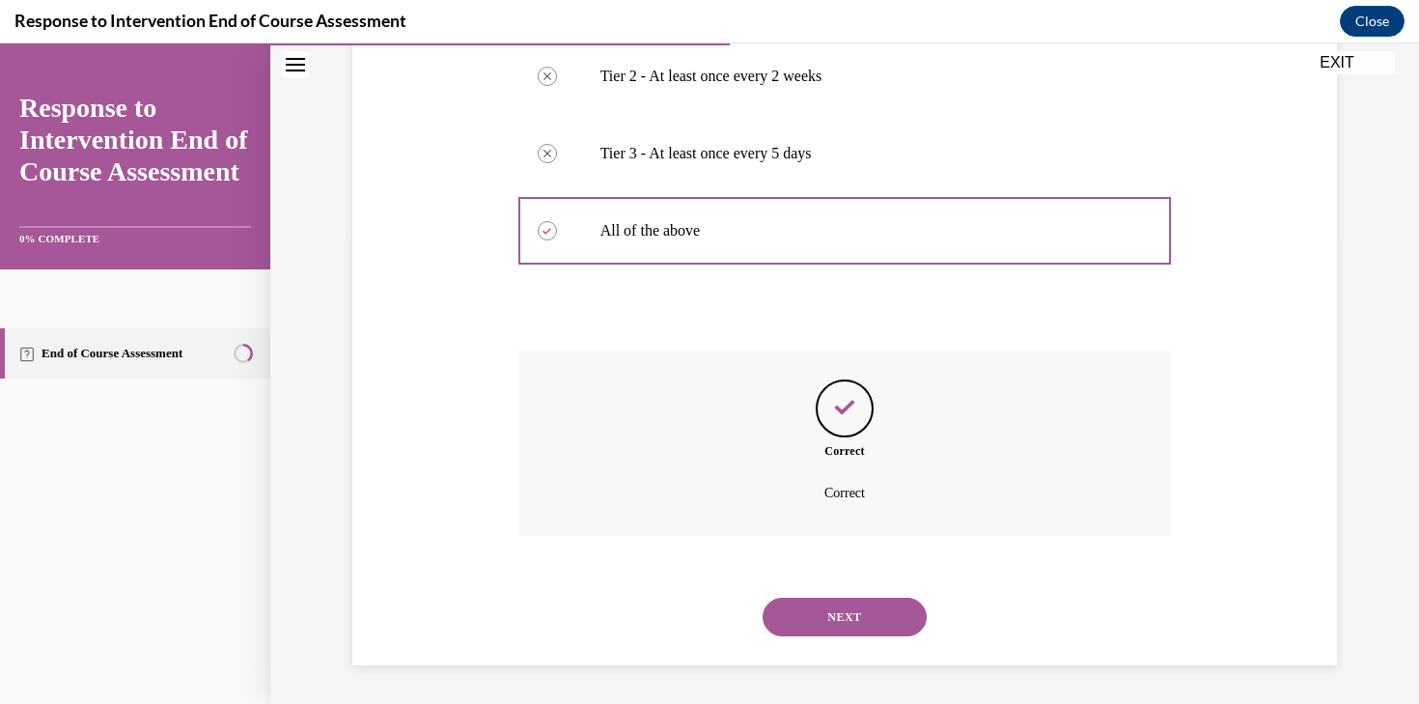
click at [826, 614] on button "NEXT" at bounding box center [844, 616] width 164 height 39
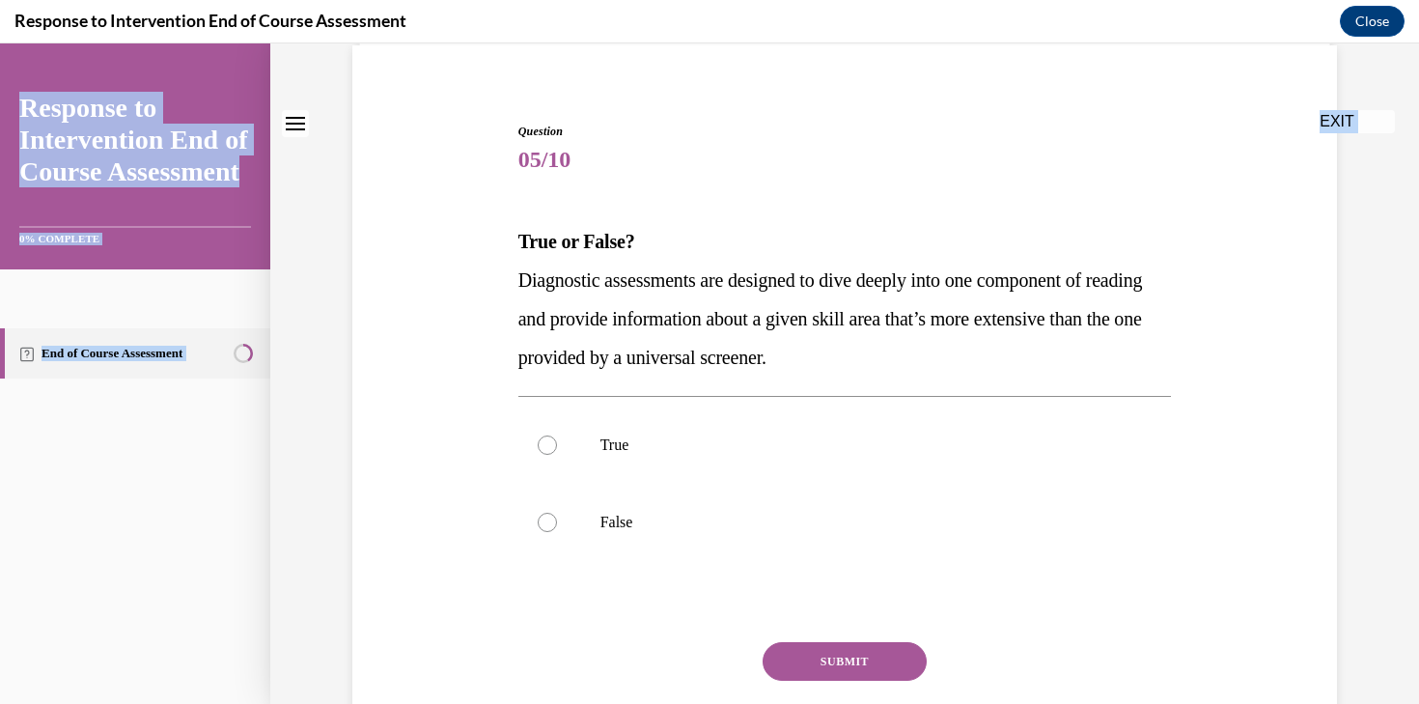
scroll to position [281, 0]
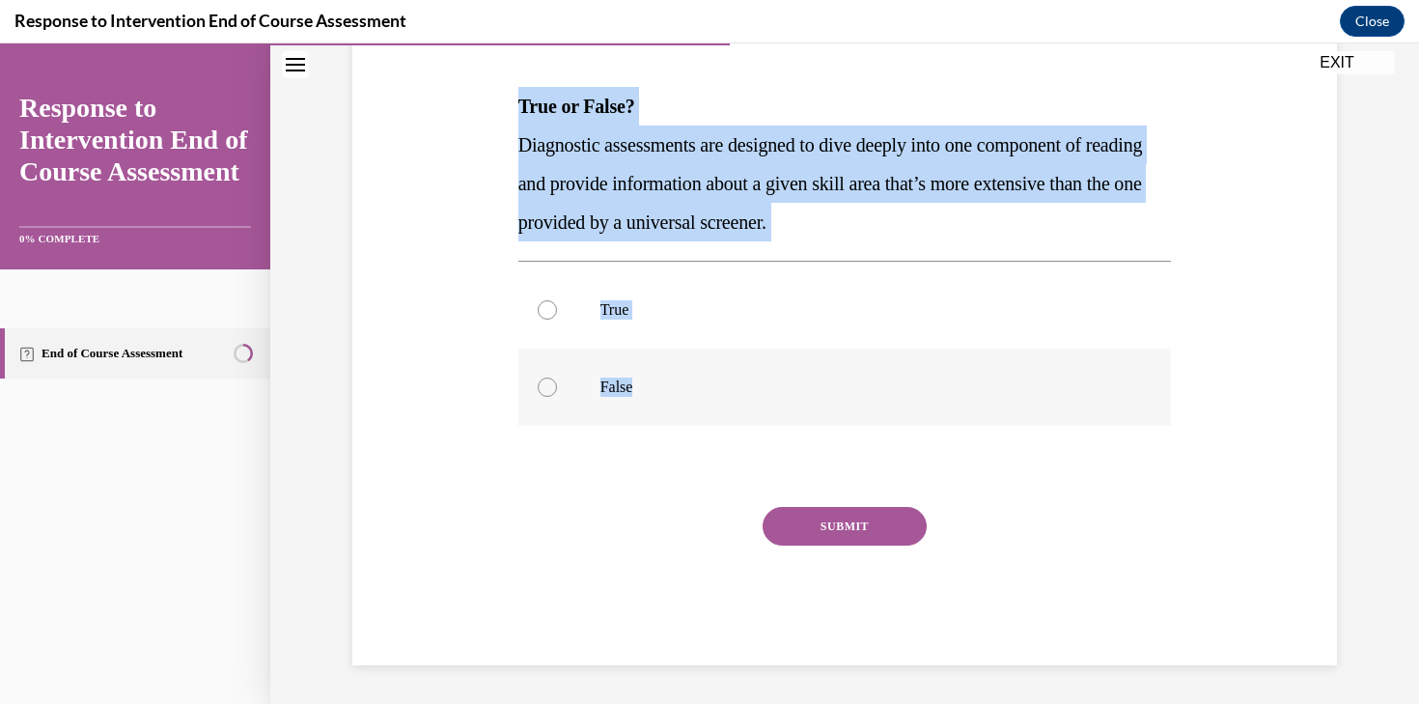
drag, startPoint x: 515, startPoint y: 274, endPoint x: 648, endPoint y: 390, distance: 175.8
click at [648, 390] on div "Question 05/10 True or False? Diagnostic assessments are designed to dive deepl…" at bounding box center [844, 312] width 663 height 706
copy div "Question 05/10 True or False? Diagnostic assessments are designed to dive deepl…"
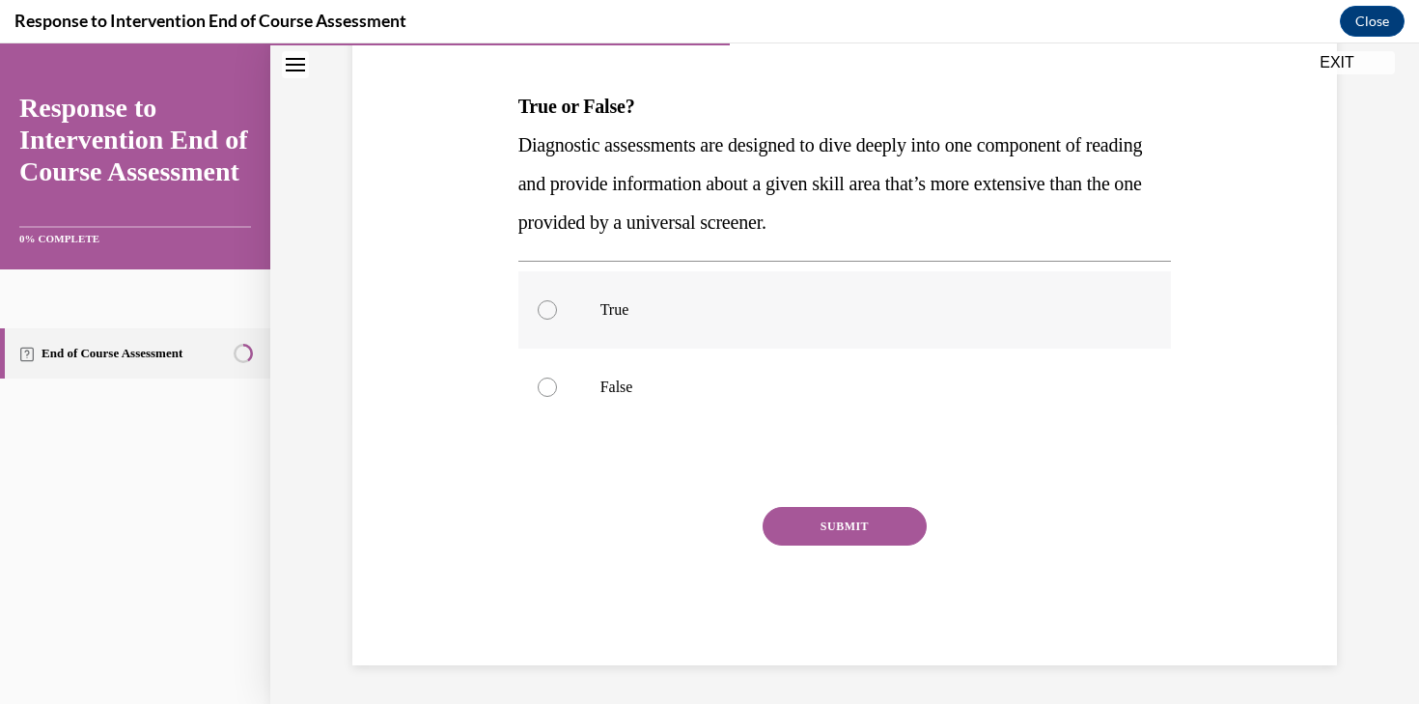
click at [646, 320] on label "True" at bounding box center [844, 309] width 653 height 77
click at [557, 319] on input "True" at bounding box center [547, 309] width 19 height 19
radio input "true"
click at [784, 508] on button "SUBMIT" at bounding box center [844, 526] width 164 height 39
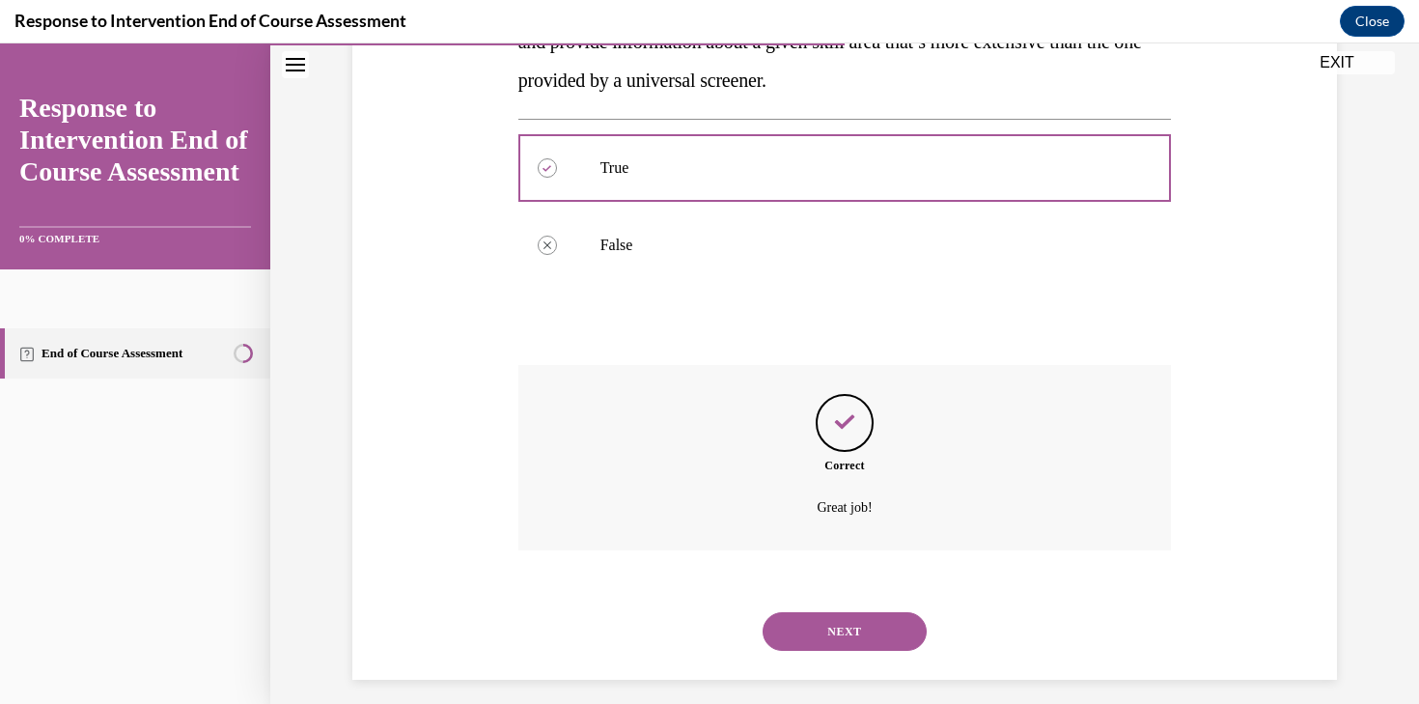
scroll to position [437, 0]
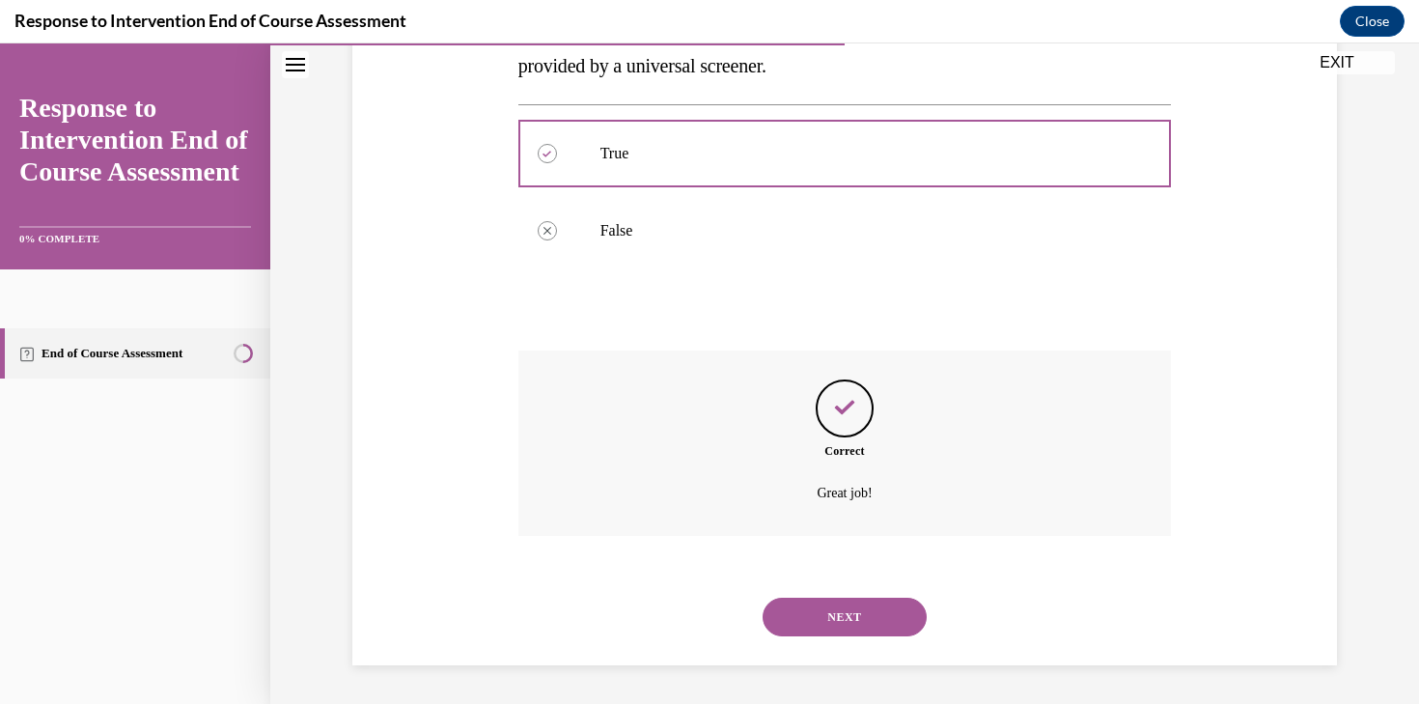
click at [846, 617] on button "NEXT" at bounding box center [844, 616] width 164 height 39
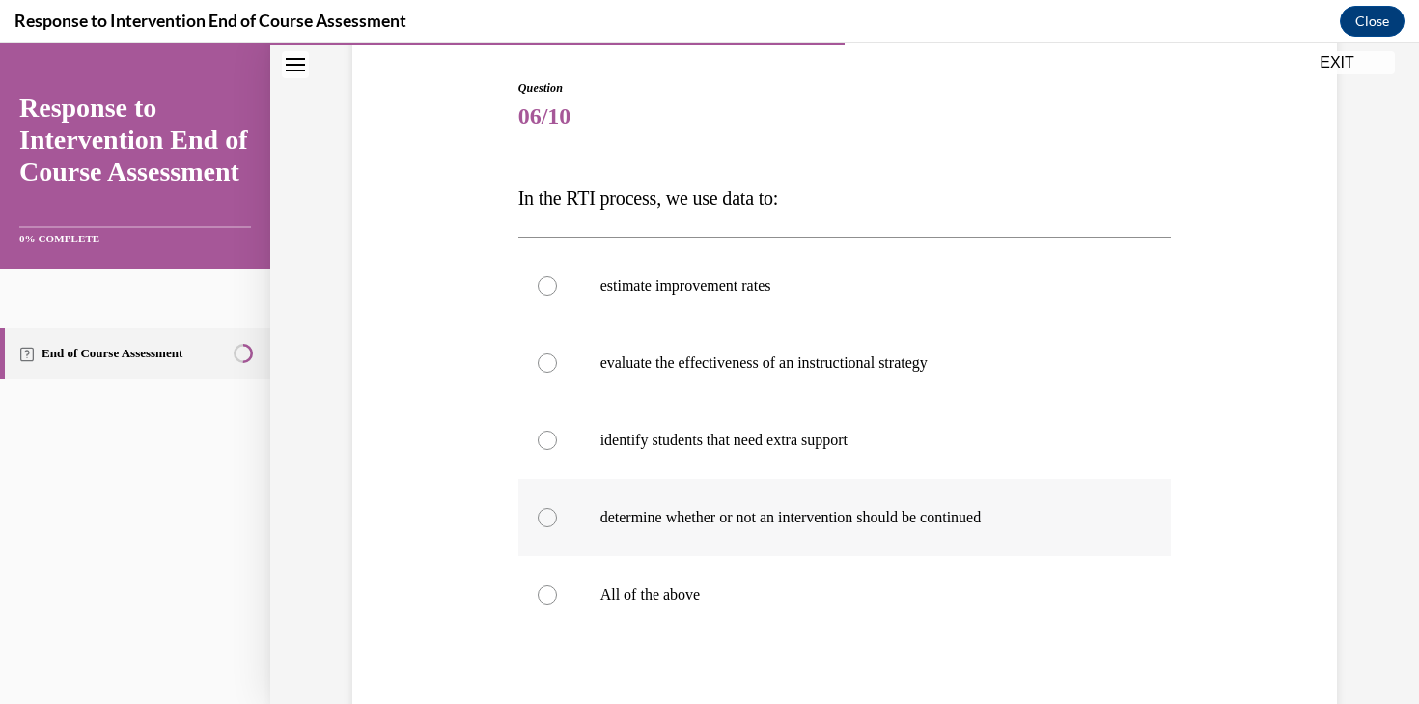
scroll to position [198, 0]
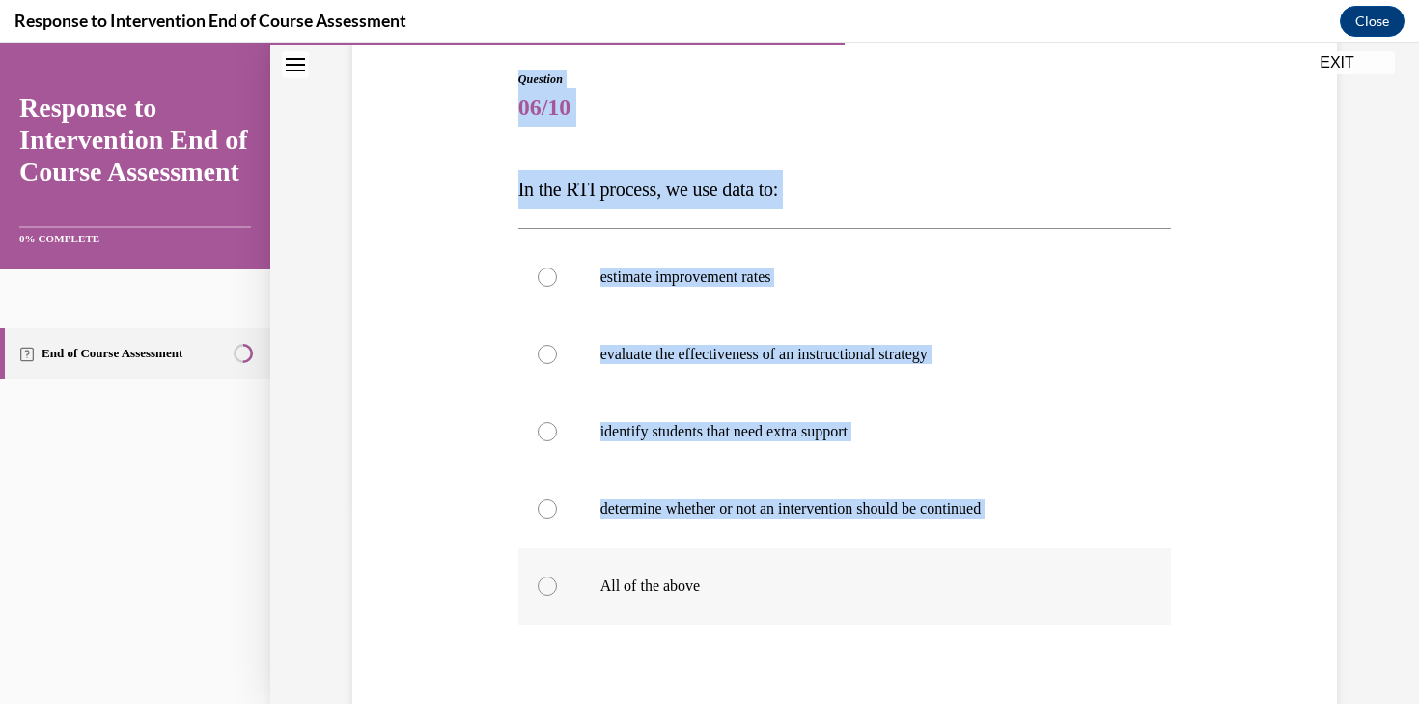
drag, startPoint x: 516, startPoint y: 82, endPoint x: 699, endPoint y: 574, distance: 524.9
click at [727, 569] on div "Question 06/10 In the RTI process, we use data to: estimate improvement rates e…" at bounding box center [844, 452] width 663 height 822
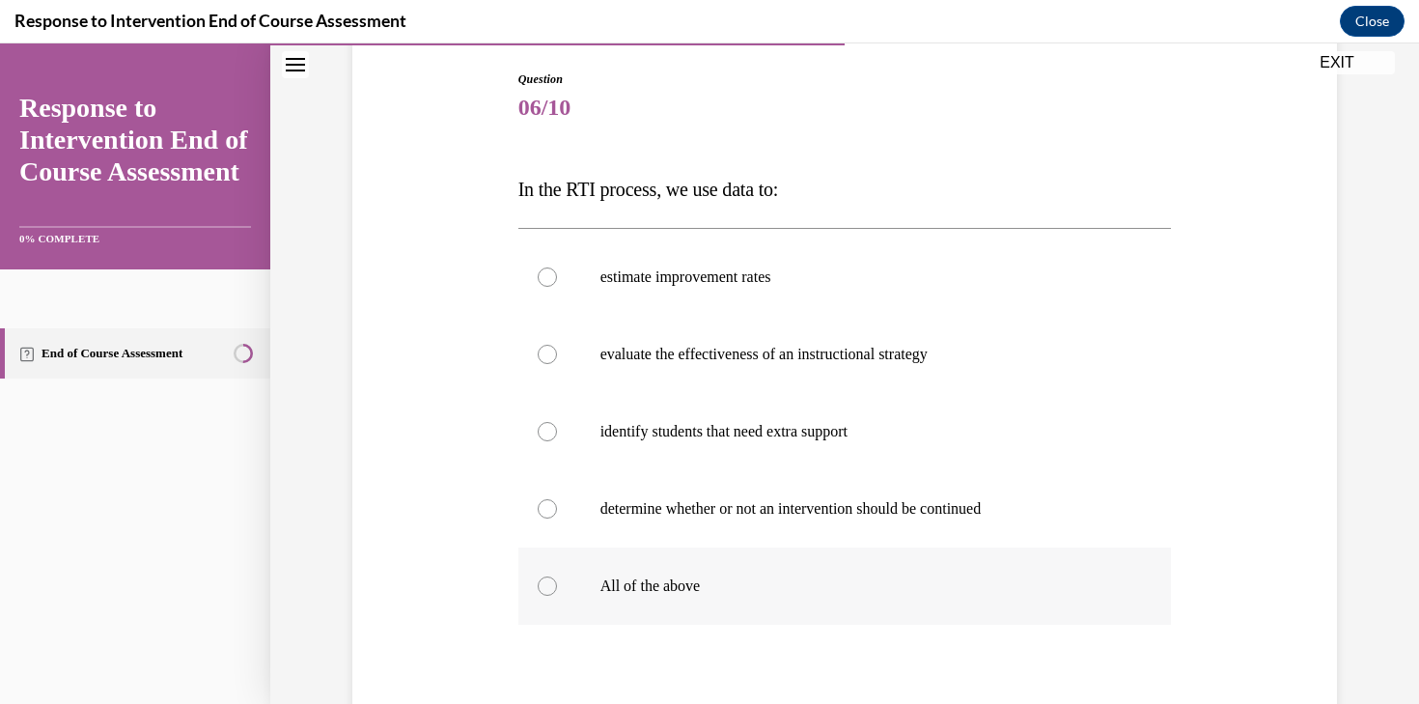
click at [643, 579] on p "All of the above" at bounding box center [861, 585] width 523 height 19
click at [557, 579] on input "All of the above" at bounding box center [547, 585] width 19 height 19
radio input "true"
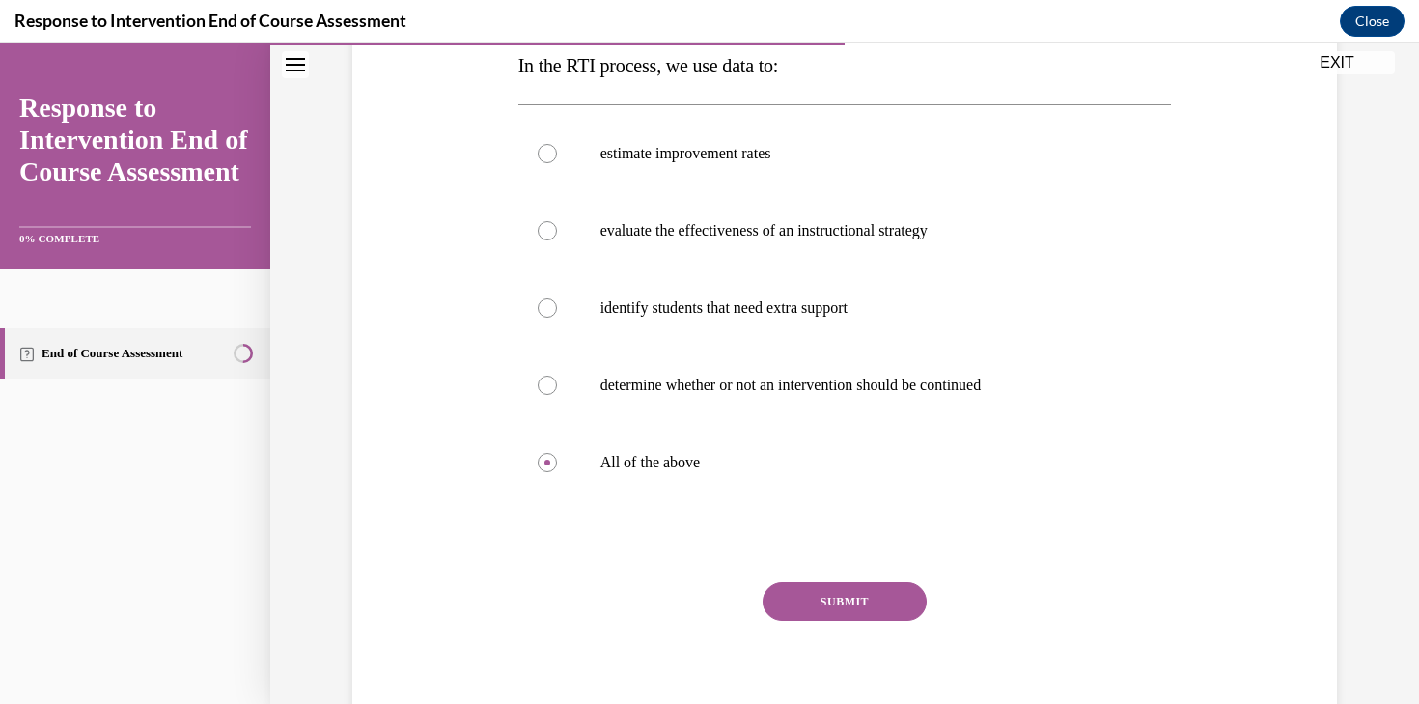
click at [823, 606] on button "SUBMIT" at bounding box center [844, 601] width 164 height 39
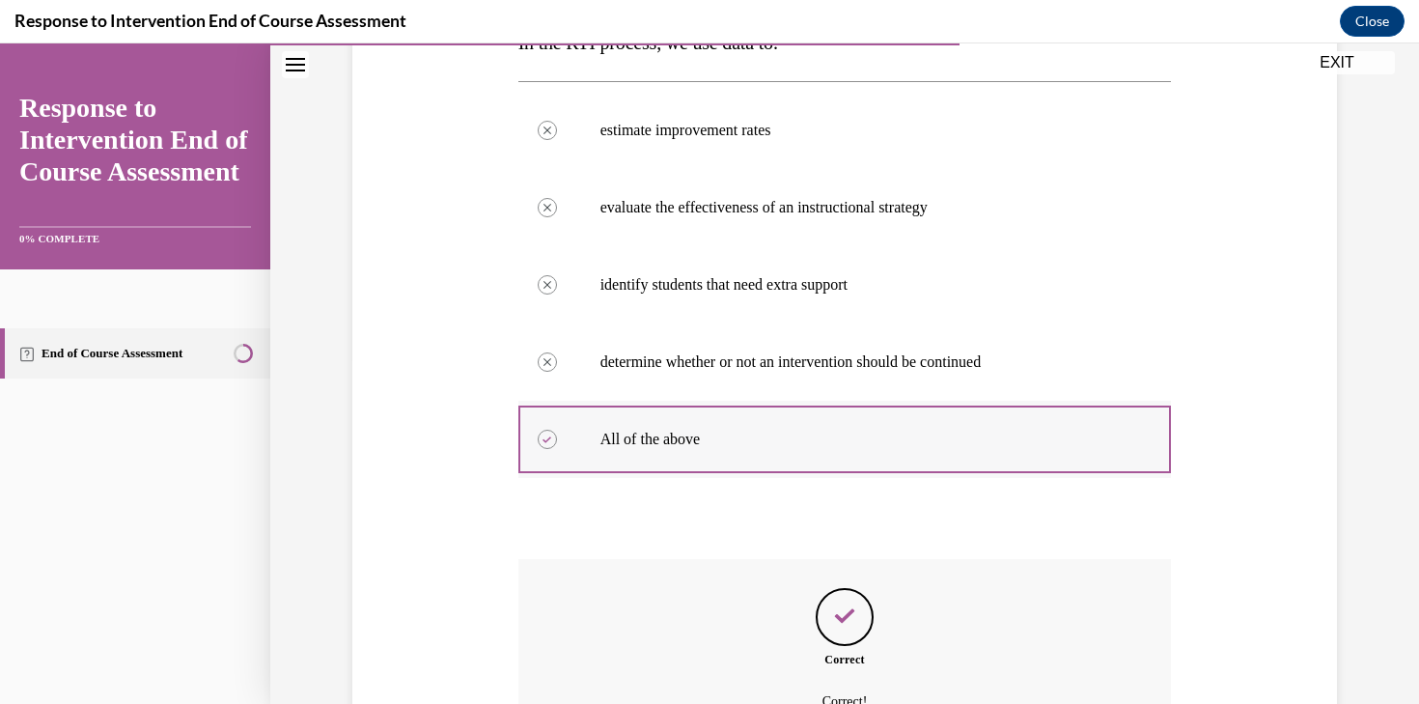
scroll to position [553, 0]
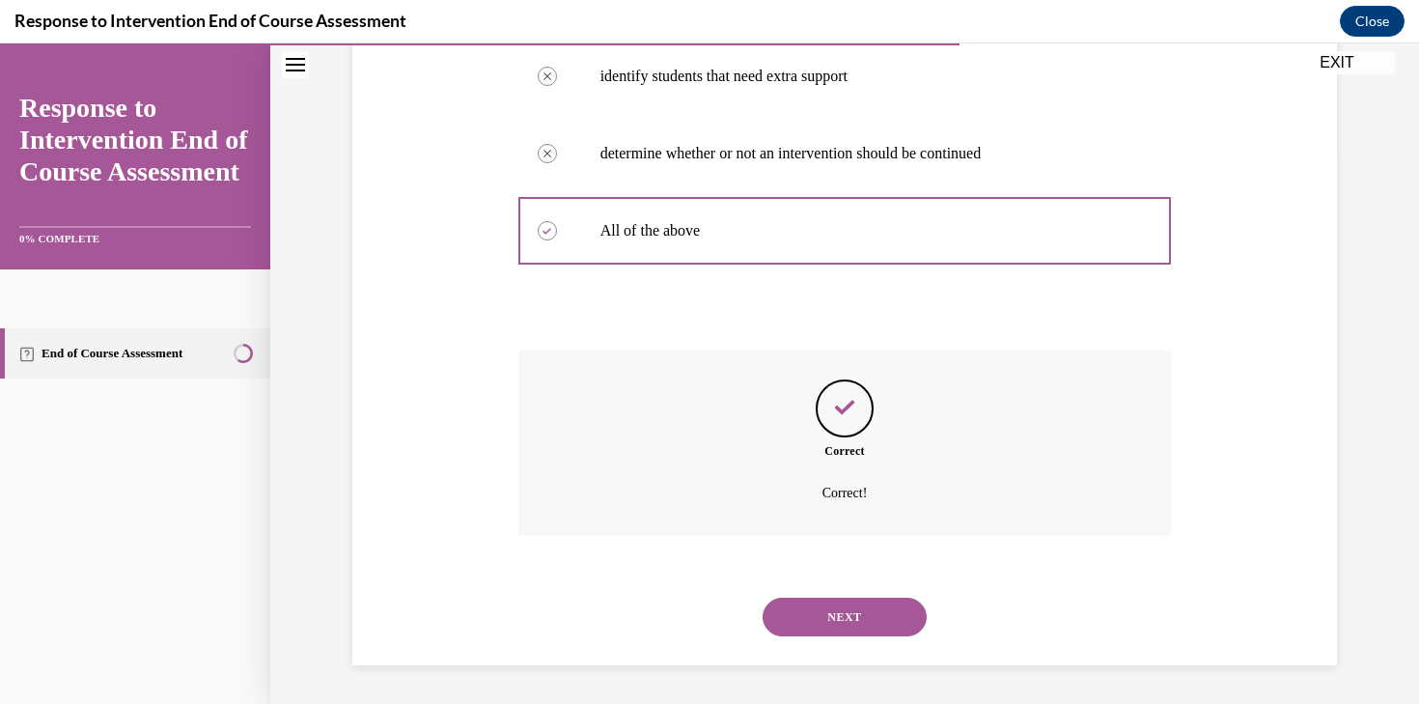
click at [837, 636] on div "NEXT" at bounding box center [844, 616] width 653 height 77
click at [833, 619] on button "NEXT" at bounding box center [844, 616] width 164 height 39
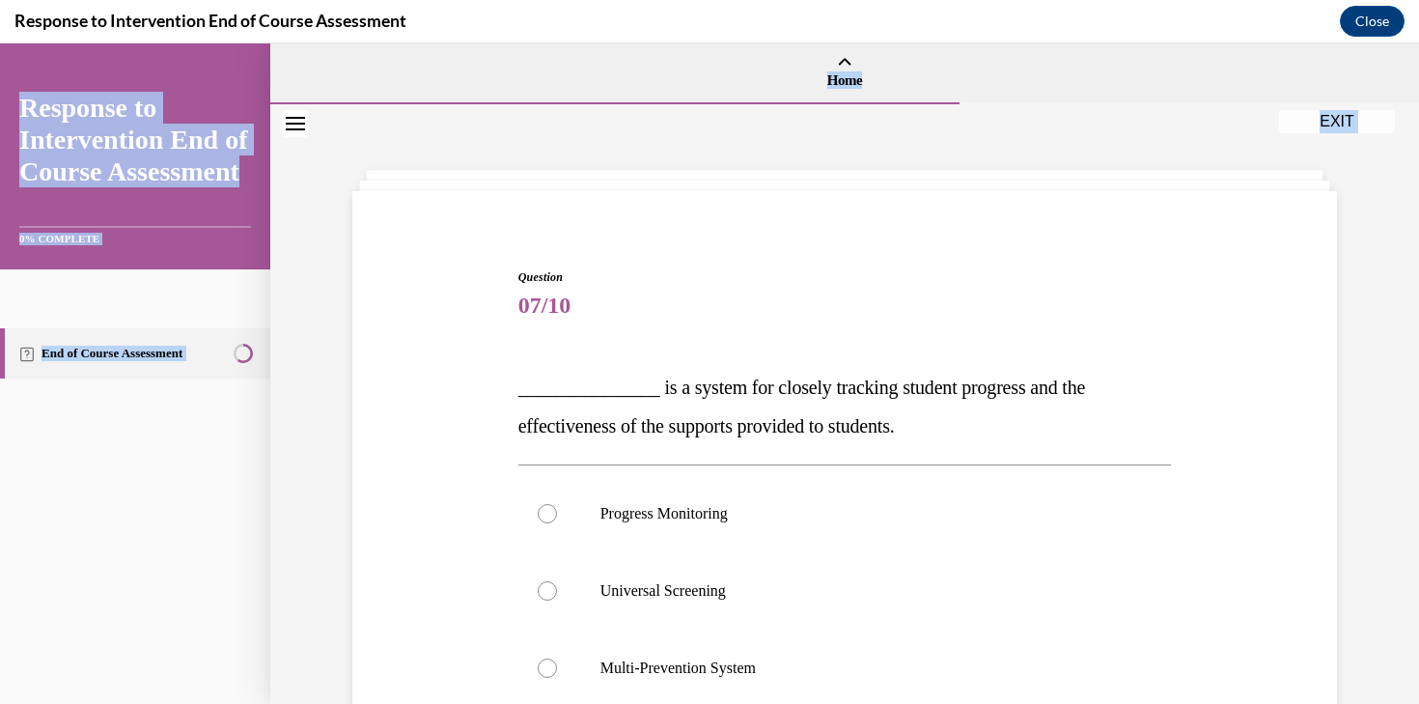
scroll to position [358, 0]
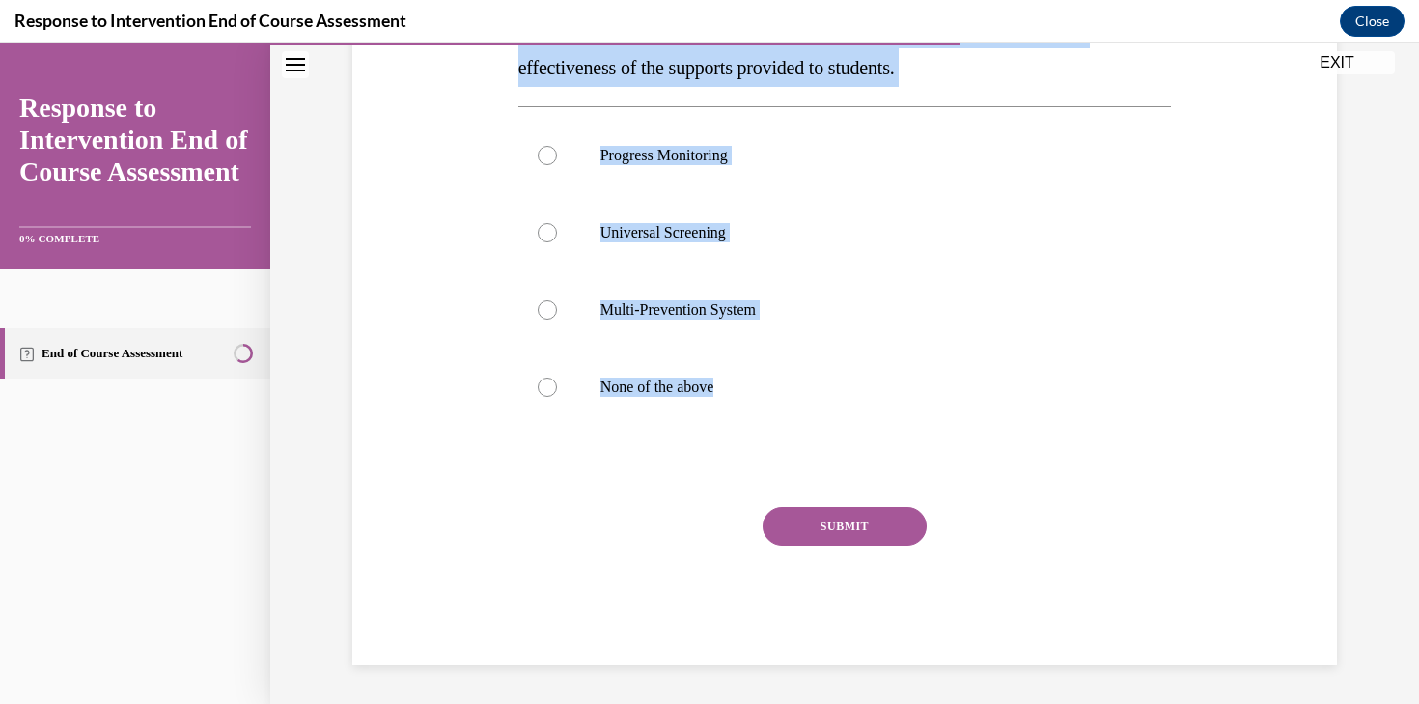
drag, startPoint x: 510, startPoint y: 256, endPoint x: 733, endPoint y: 498, distance: 329.2
click at [733, 498] on div "Question 07/10 _______________ is a system for closely tracking student progres…" at bounding box center [844, 258] width 994 height 813
copy div "Question 07/10 _______________ is a system for closely tracking student progres…"
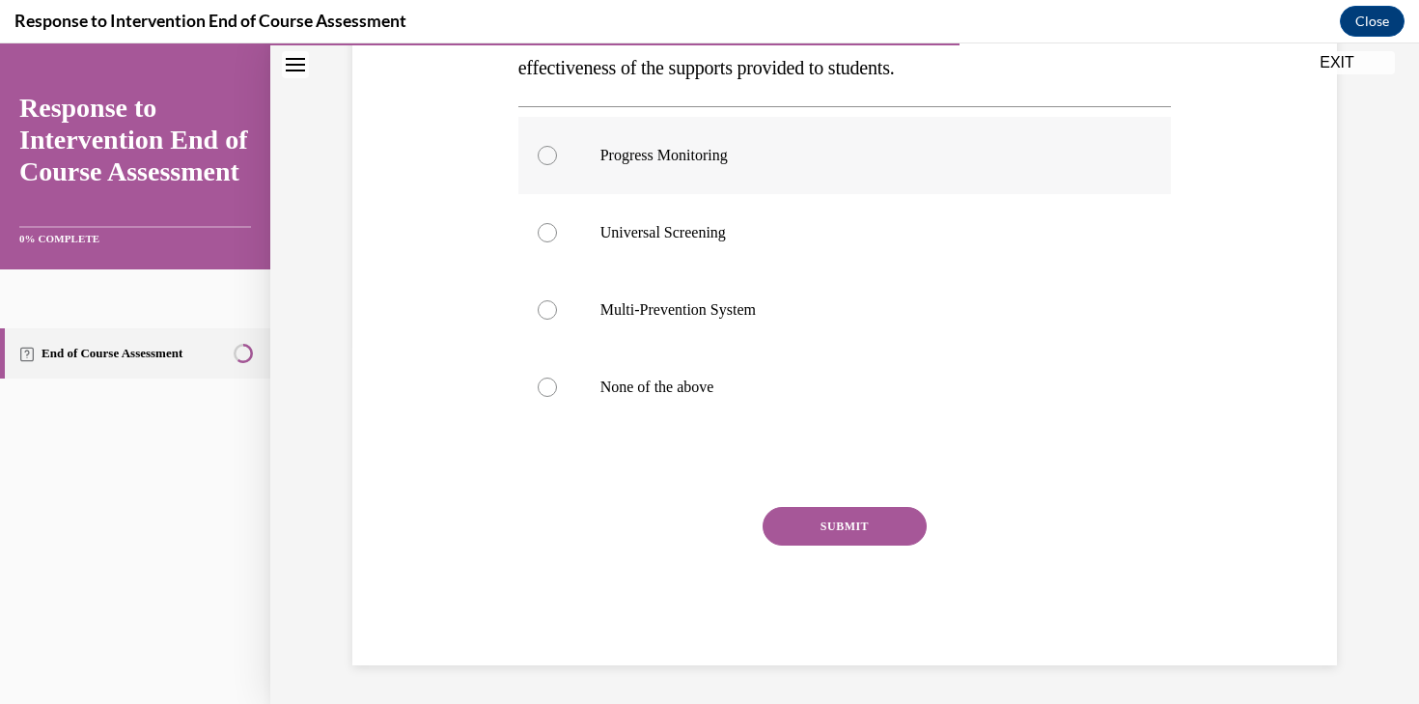
click at [652, 158] on p "Progress Monitoring" at bounding box center [861, 155] width 523 height 19
click at [557, 158] on input "Progress Monitoring" at bounding box center [547, 155] width 19 height 19
radio input "true"
click at [815, 506] on div "Question 07/10 _______________ is a system for closely tracking student progres…" at bounding box center [844, 287] width 653 height 755
click at [815, 523] on button "SUBMIT" at bounding box center [844, 526] width 164 height 39
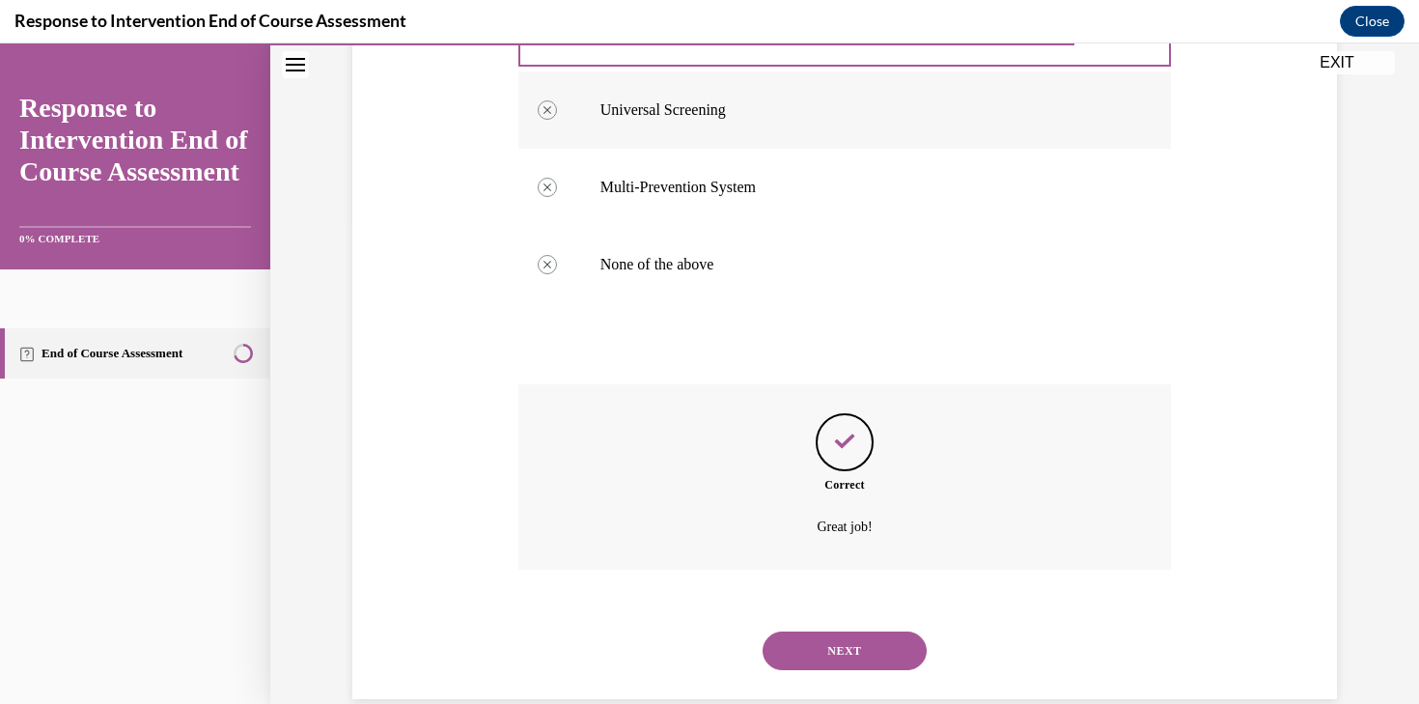
scroll to position [514, 0]
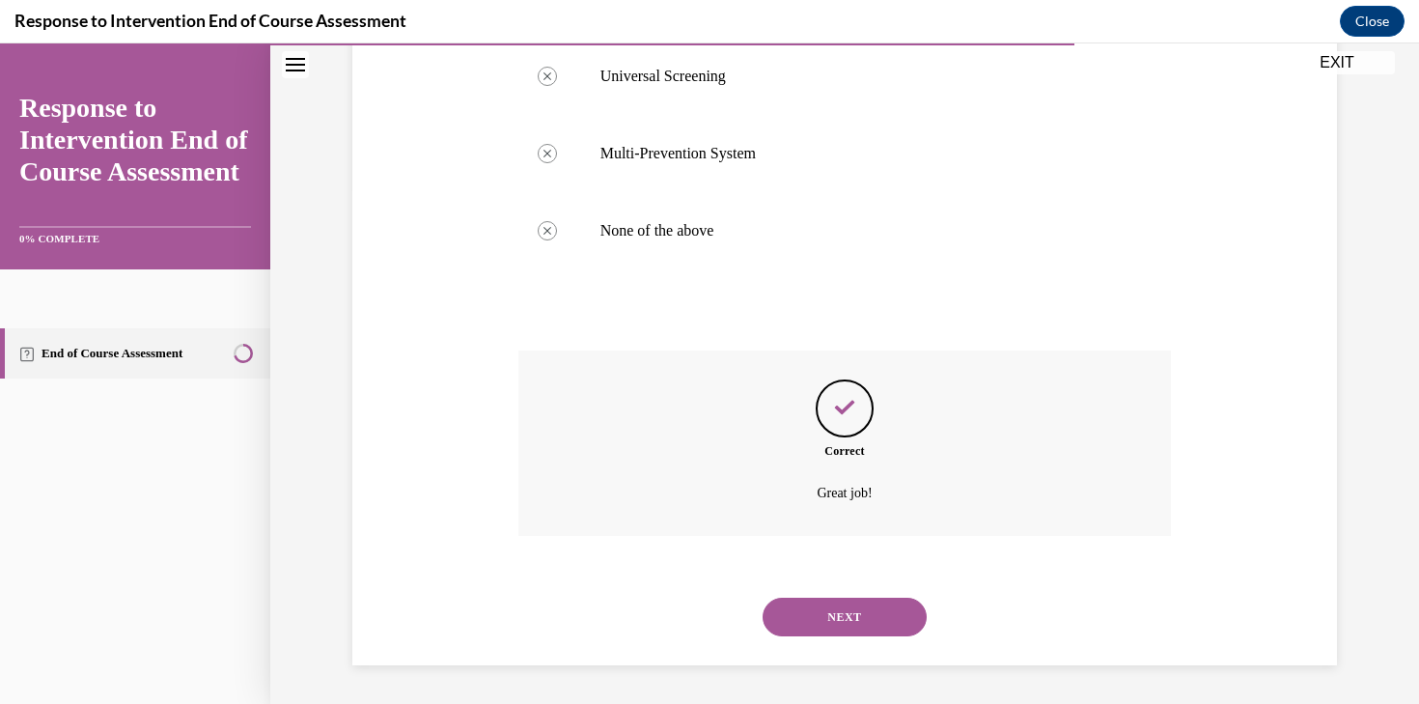
click at [845, 613] on button "NEXT" at bounding box center [844, 616] width 164 height 39
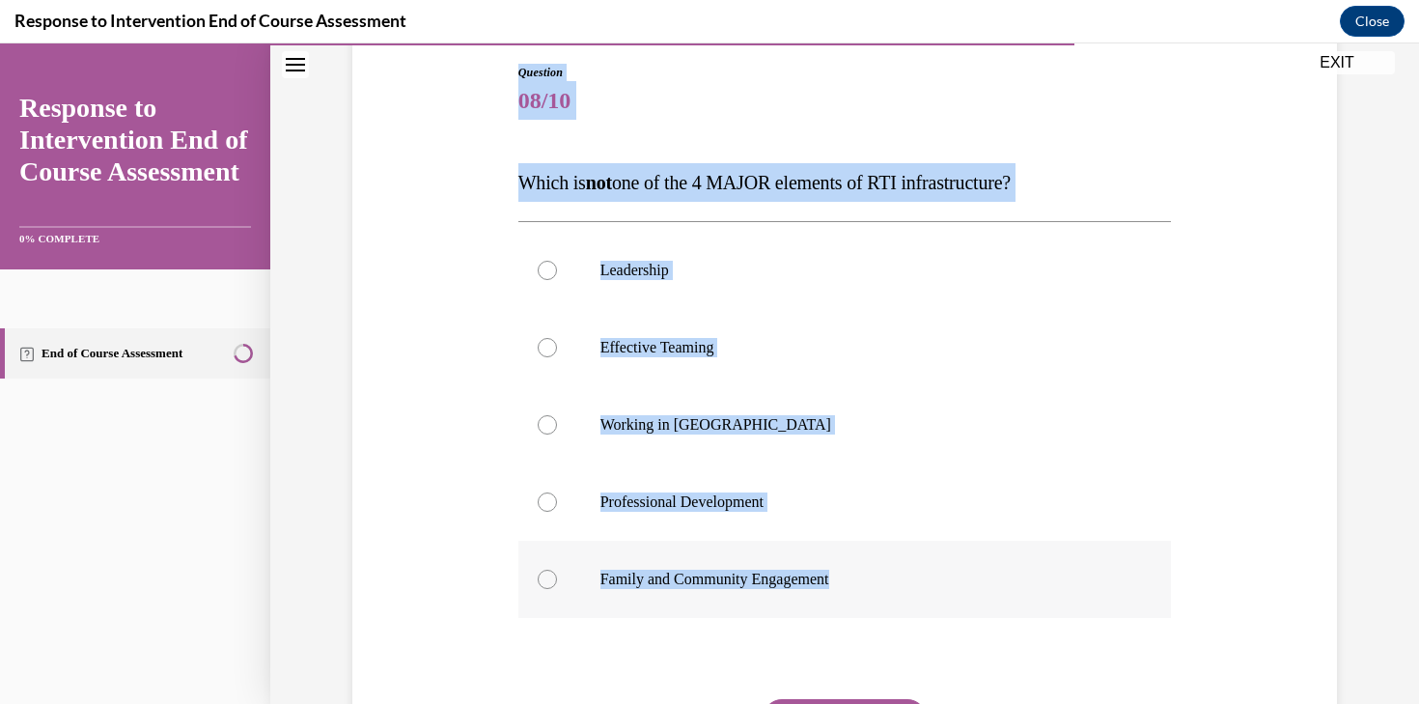
scroll to position [323, 0]
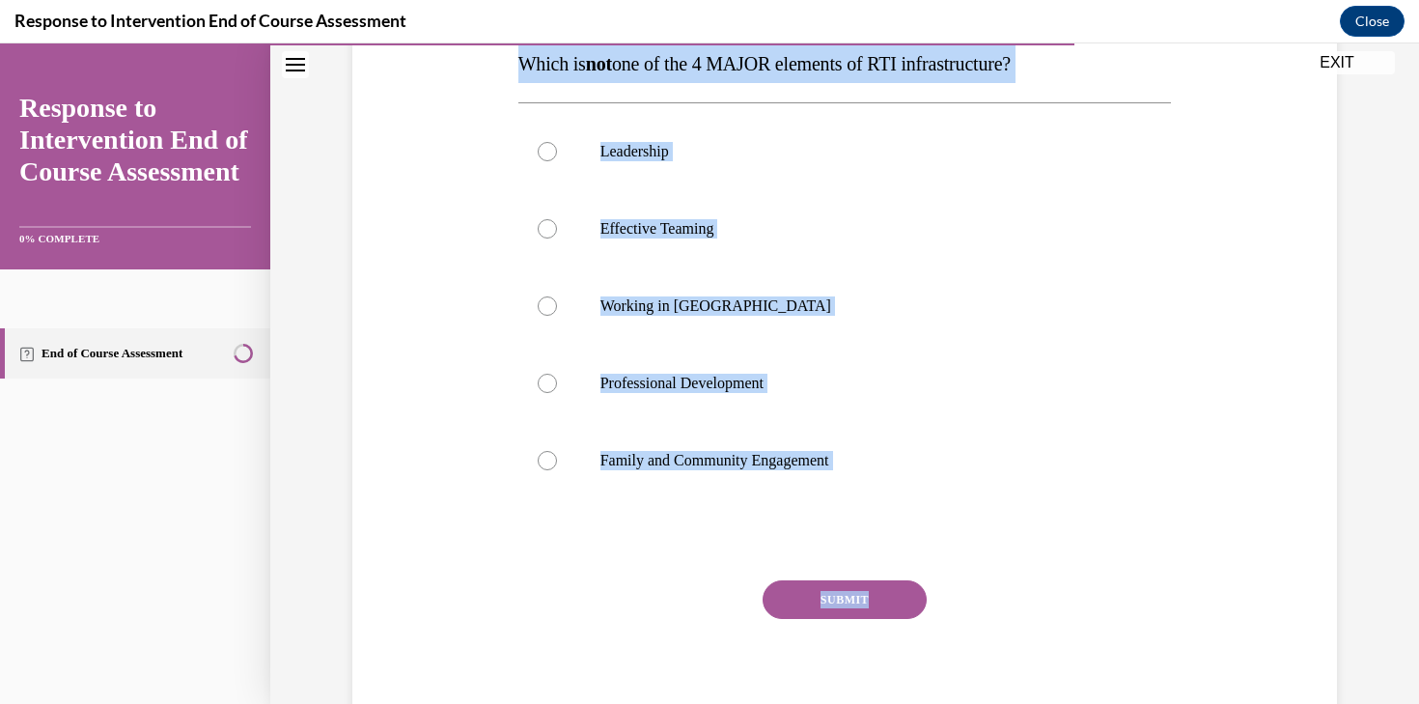
drag, startPoint x: 519, startPoint y: 283, endPoint x: 927, endPoint y: 588, distance: 508.8
click at [927, 588] on div "Question 08/10 Which is not one of the 4 MAJOR elements of RTI infrastructure? …" at bounding box center [844, 341] width 653 height 793
copy div "Question 08/10 Which is not one of the 4 MAJOR elements of RTI infrastructure? …"
click at [658, 304] on p "Working in Silos" at bounding box center [861, 305] width 523 height 19
click at [557, 304] on input "Working in Silos" at bounding box center [547, 305] width 19 height 19
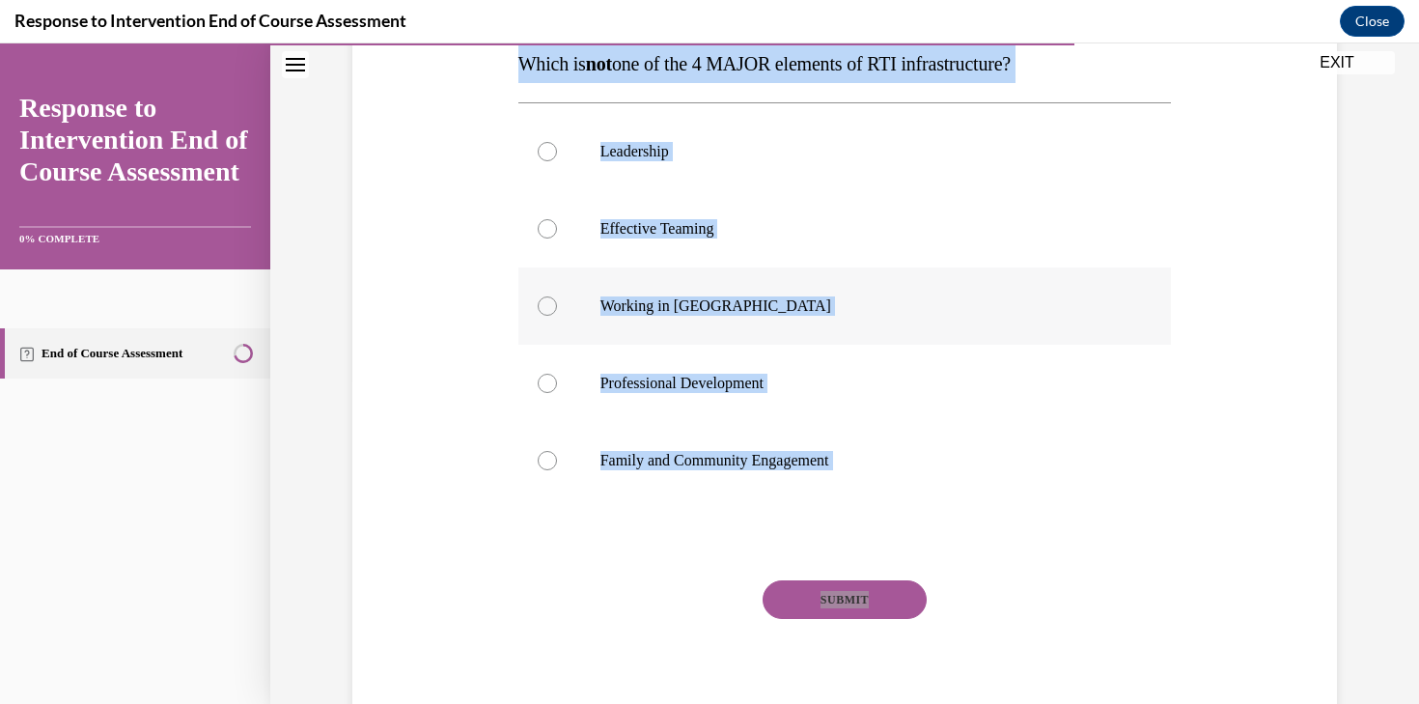
radio input "true"
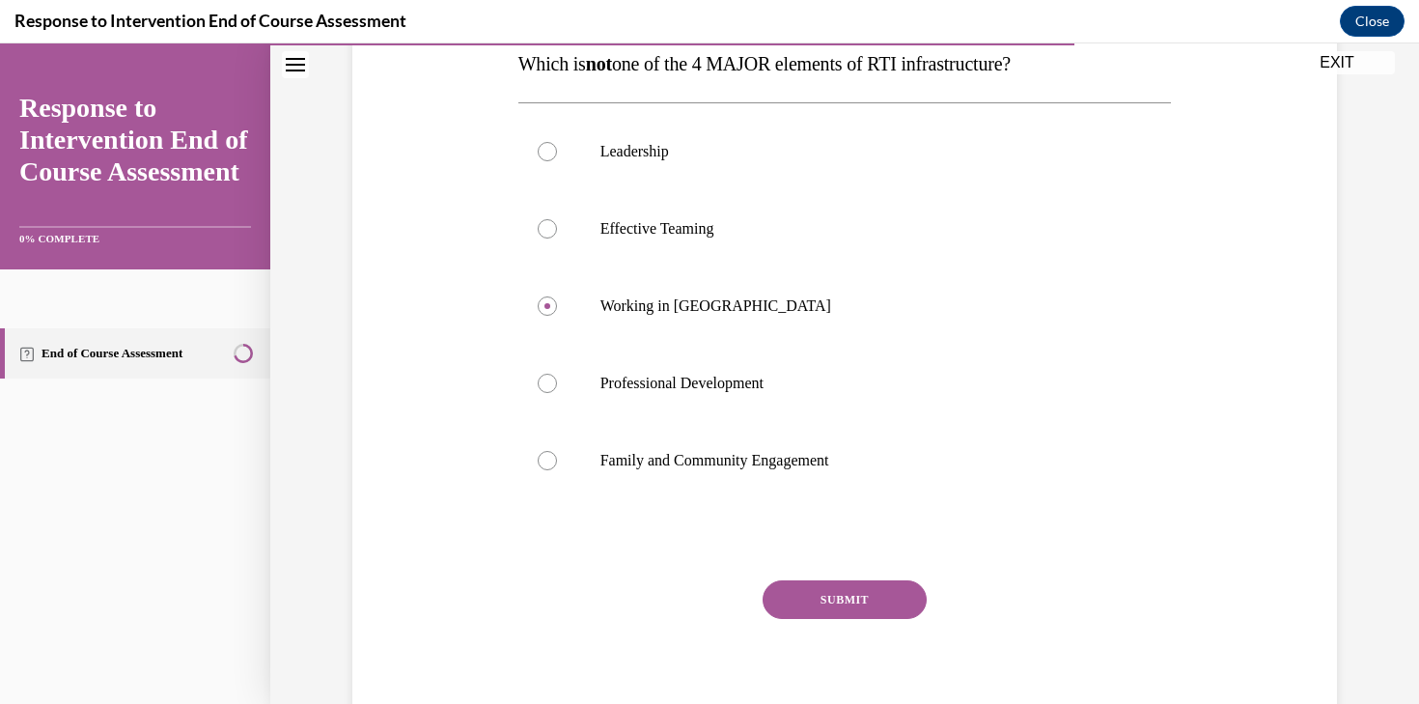
click at [825, 596] on button "SUBMIT" at bounding box center [844, 599] width 164 height 39
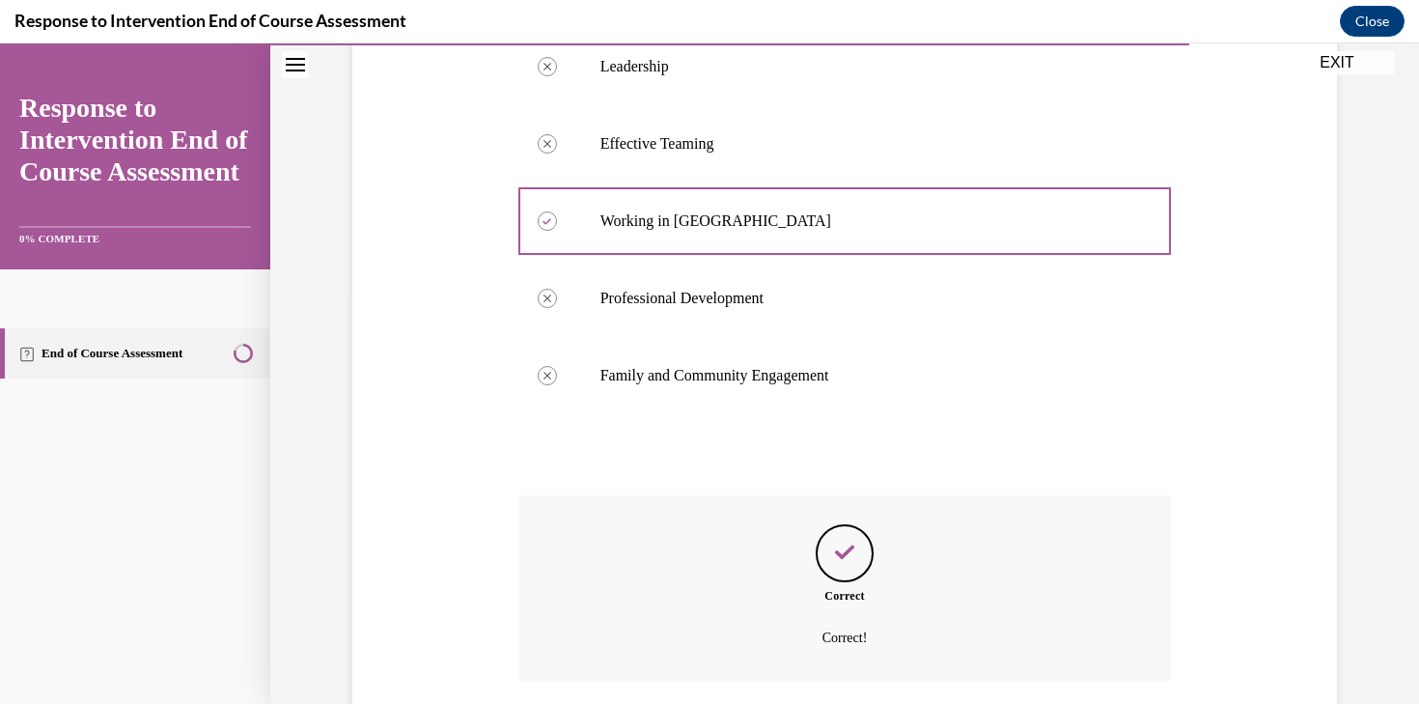
scroll to position [553, 0]
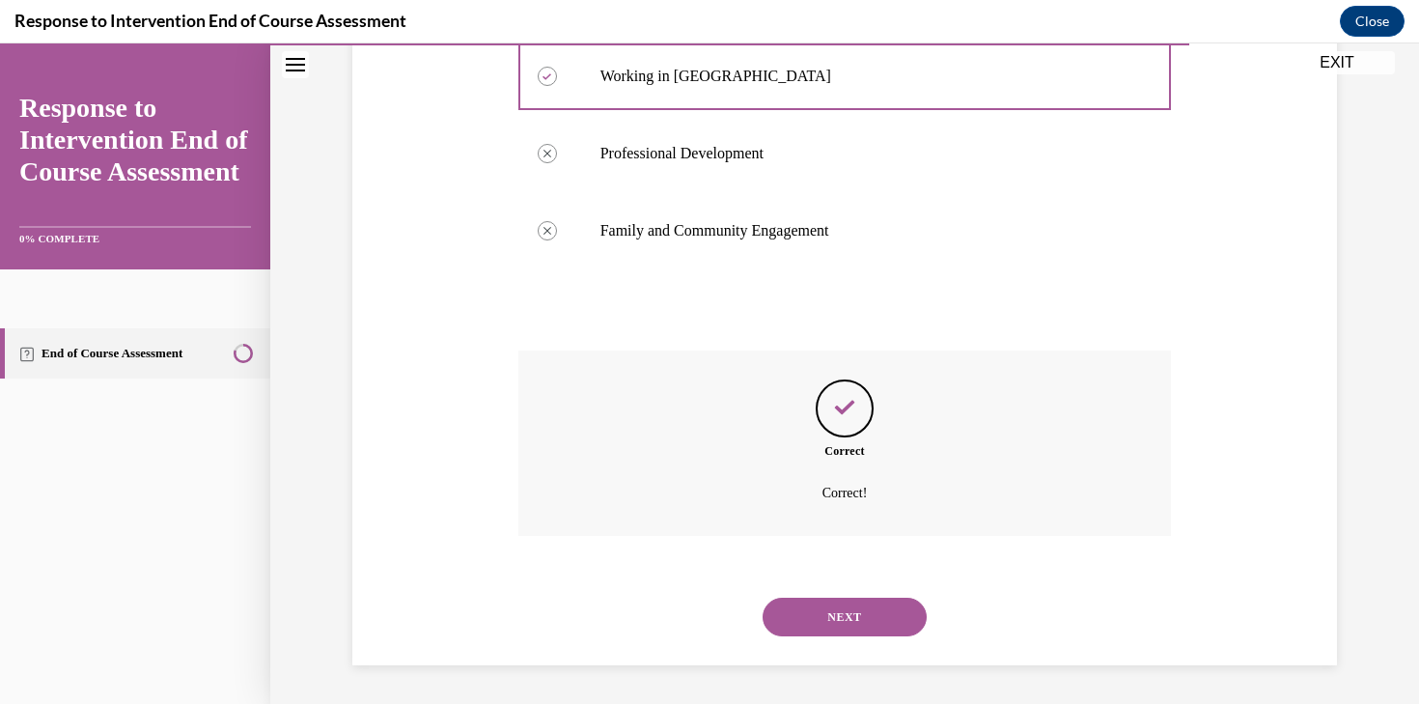
click at [825, 596] on div "NEXT" at bounding box center [844, 616] width 653 height 77
click at [827, 614] on button "NEXT" at bounding box center [844, 616] width 164 height 39
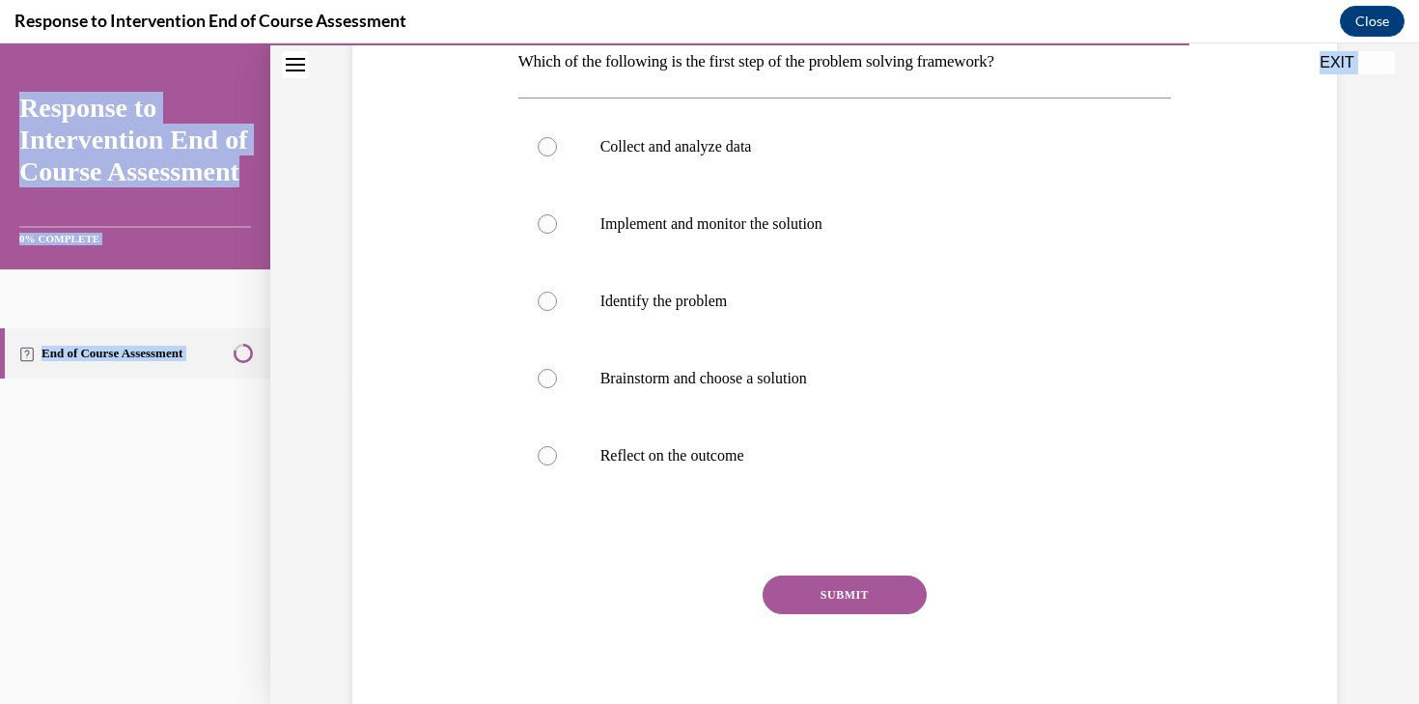
scroll to position [391, 0]
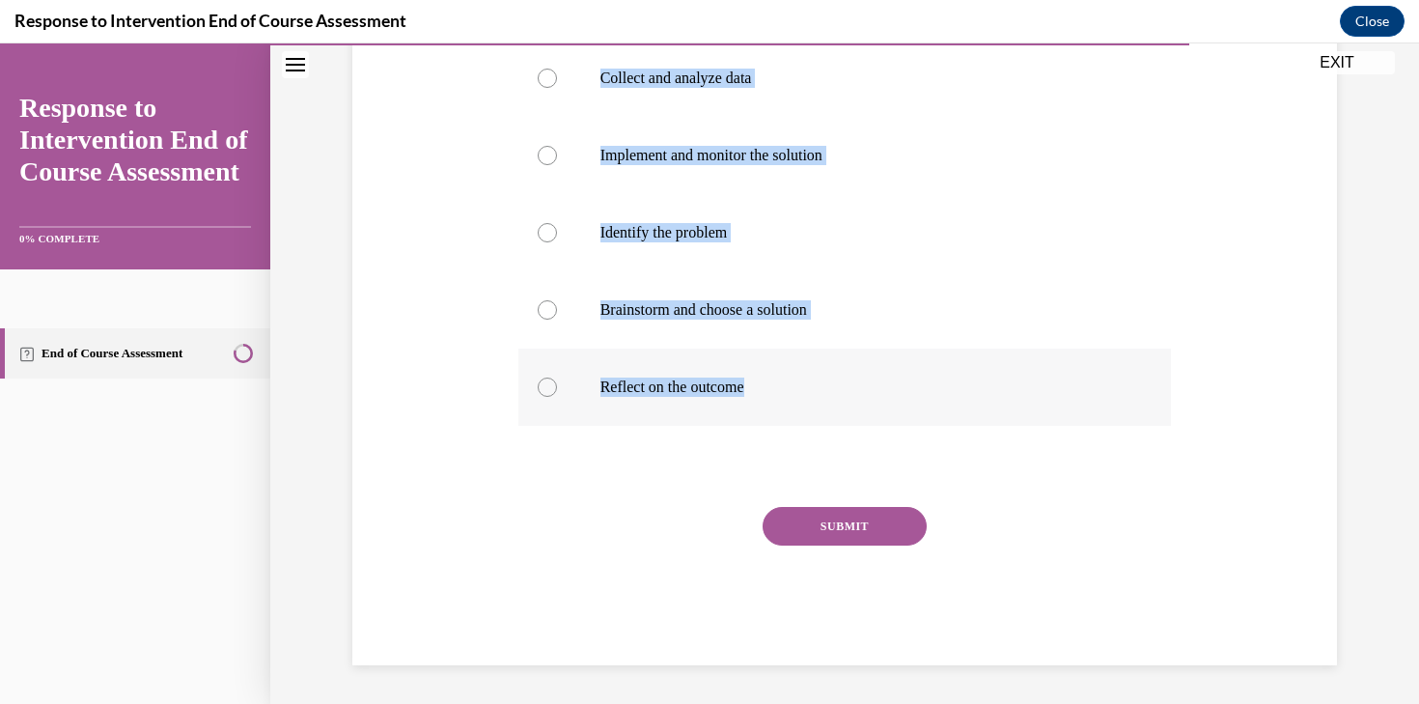
drag, startPoint x: 518, startPoint y: 270, endPoint x: 765, endPoint y: 402, distance: 280.2
click at [765, 402] on div "Question 09/10 Which of the following is the first step of the problem solving …" at bounding box center [844, 271] width 653 height 788
copy div "Question 09/10 Which of the following is the first step of the problem solving …"
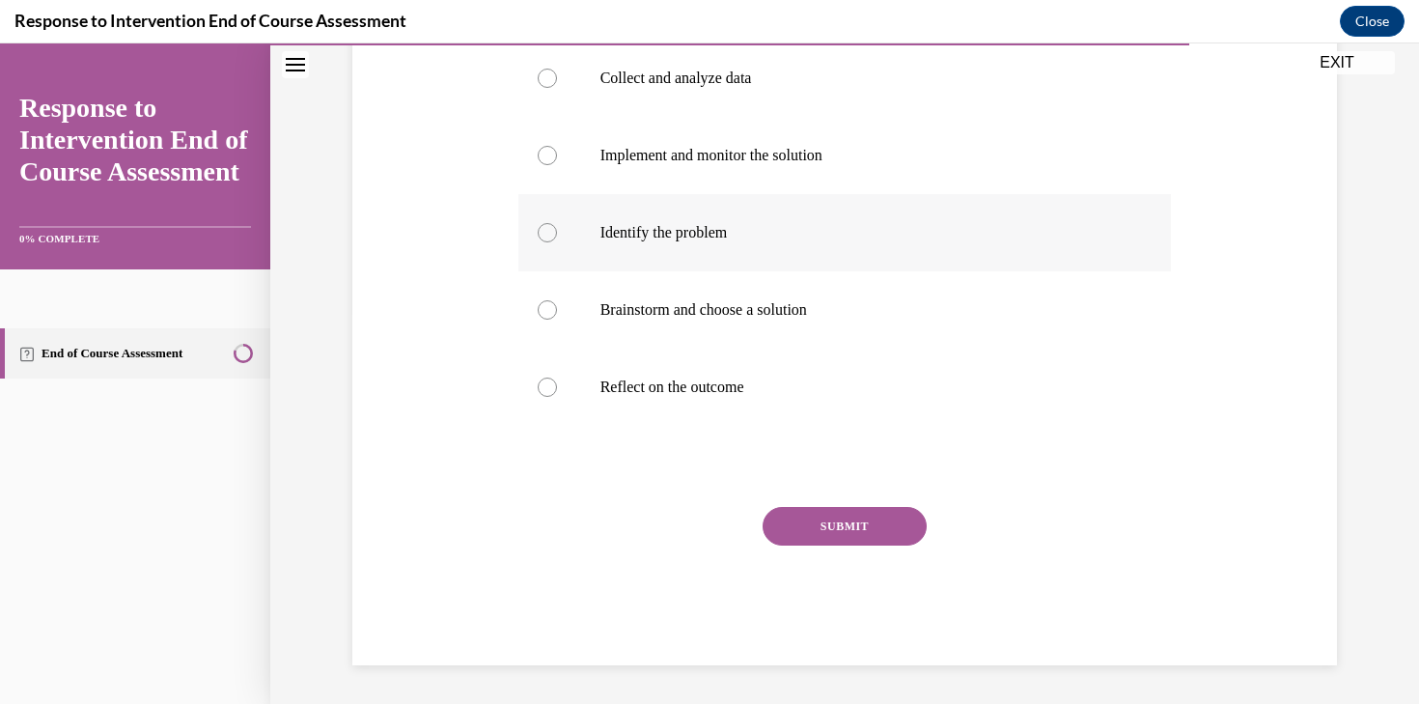
click at [650, 228] on p "Identify the problem" at bounding box center [861, 232] width 523 height 19
click at [557, 228] on input "Identify the problem" at bounding box center [547, 232] width 19 height 19
radio input "true"
click at [837, 512] on button "SUBMIT" at bounding box center [844, 526] width 164 height 39
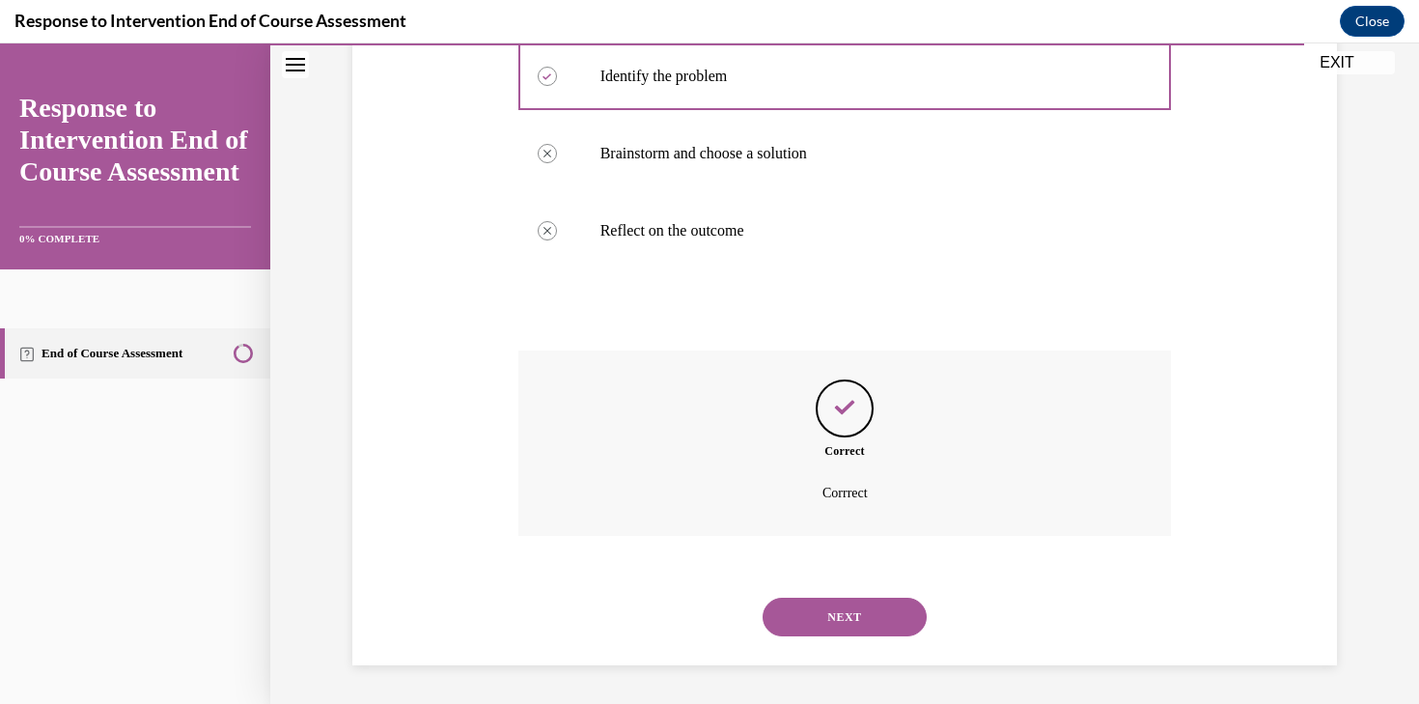
click at [846, 618] on button "NEXT" at bounding box center [844, 616] width 164 height 39
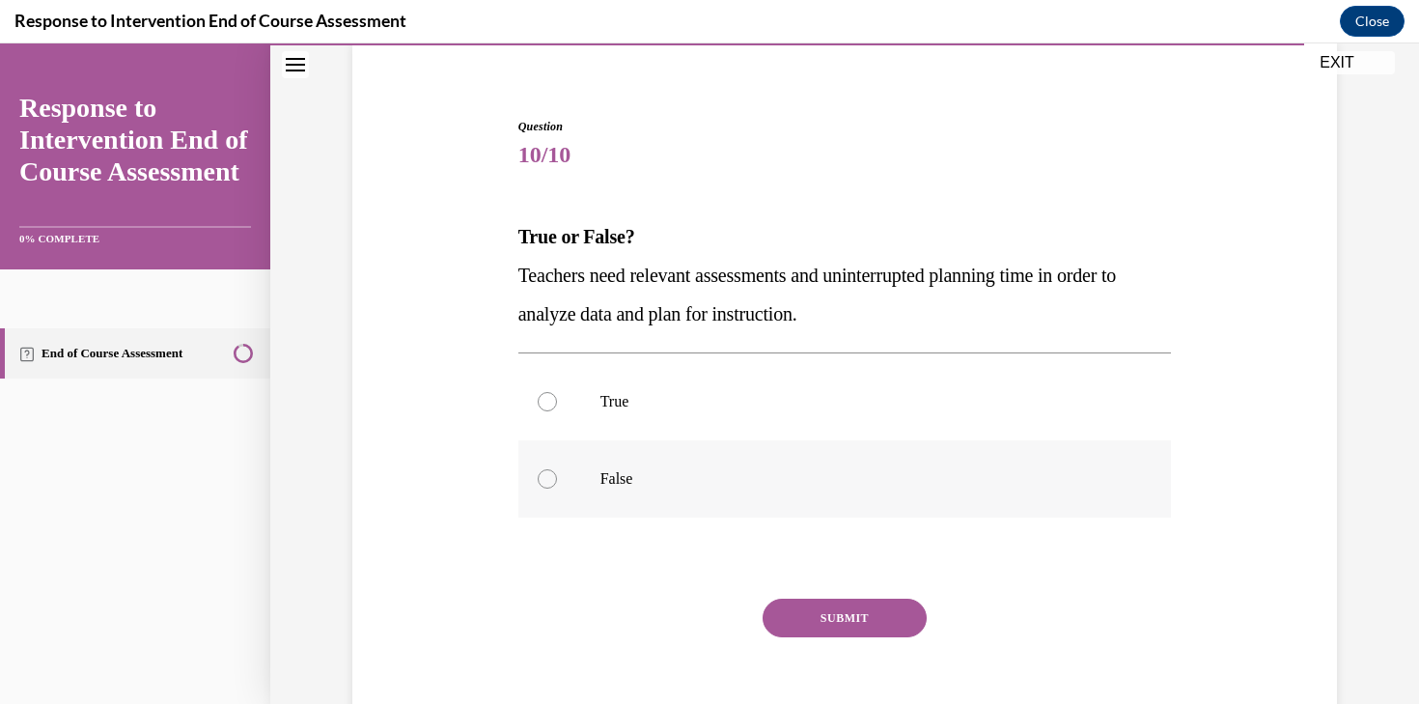
scroll to position [135, 0]
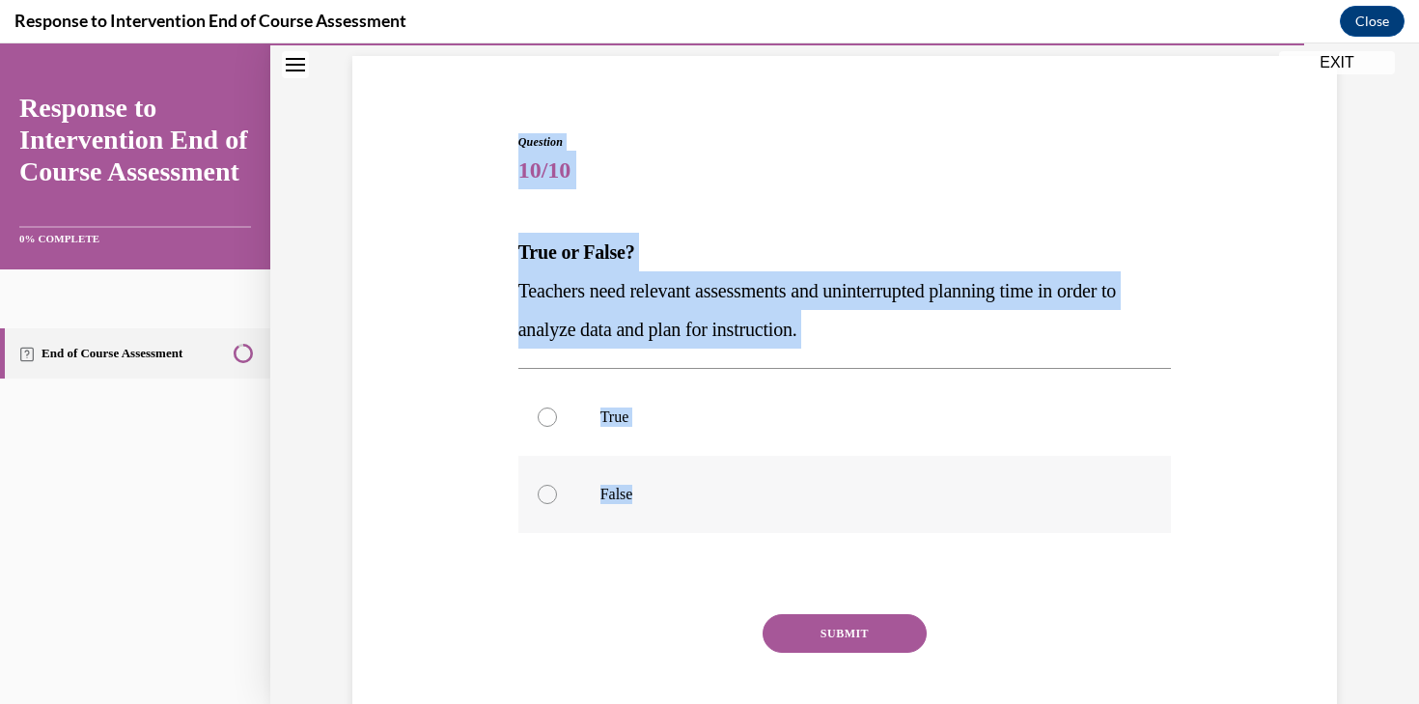
drag, startPoint x: 510, startPoint y: 133, endPoint x: 666, endPoint y: 488, distance: 388.1
click at [666, 488] on div "Question 10/10 True or False? Teachers need relevant assessments and uninterrup…" at bounding box center [844, 423] width 994 height 697
copy div "Question 10/10 True or False? Teachers need relevant assessments and uninterrup…"
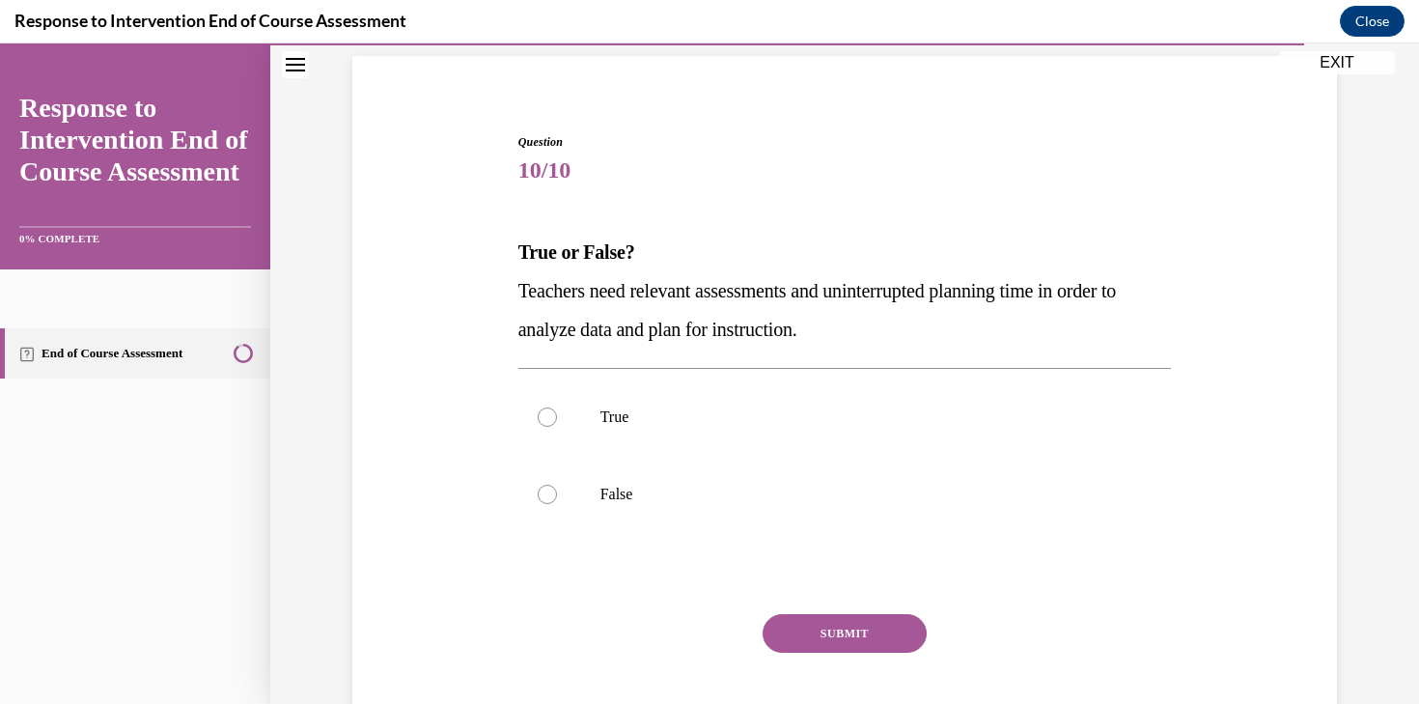
click at [657, 185] on span "10/10" at bounding box center [844, 170] width 653 height 39
click at [600, 414] on p "True" at bounding box center [861, 416] width 523 height 19
click at [557, 414] on input "True" at bounding box center [547, 416] width 19 height 19
radio input "true"
click at [858, 637] on button "SUBMIT" at bounding box center [844, 633] width 164 height 39
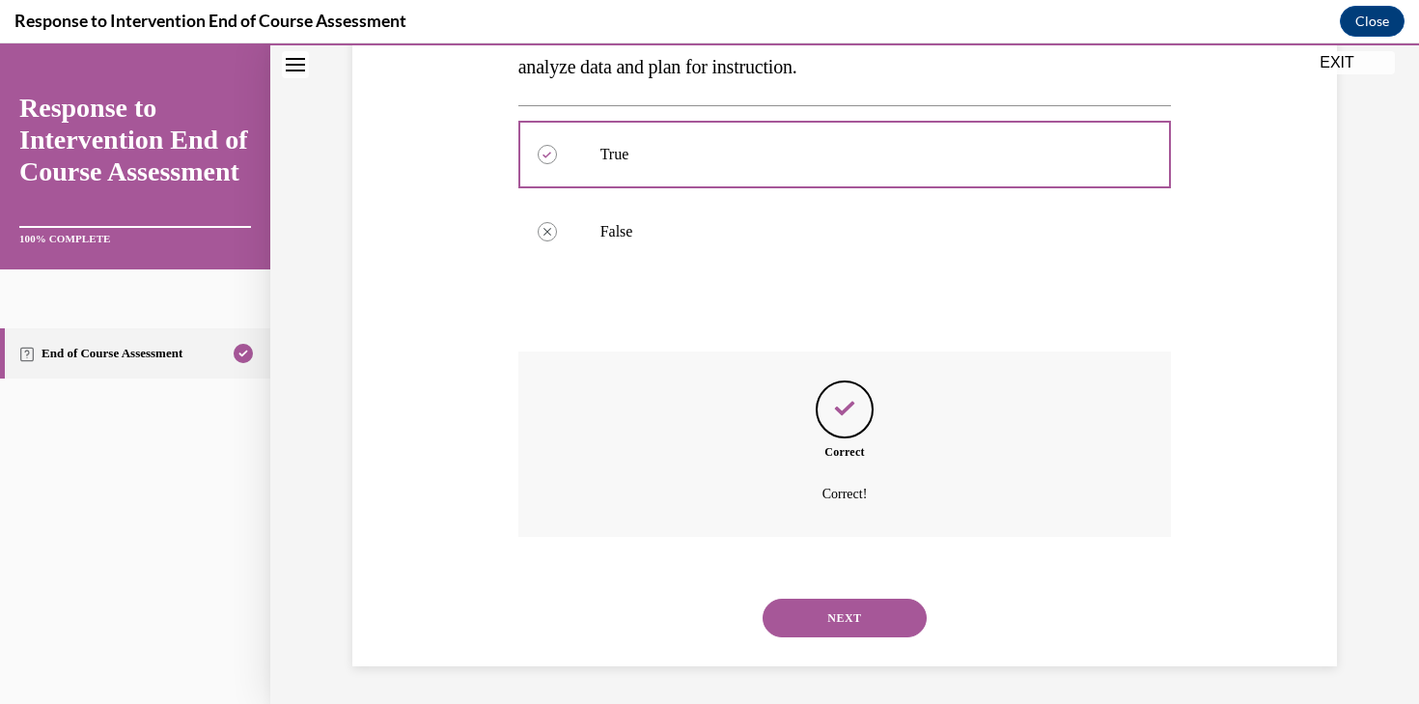
scroll to position [399, 0]
click at [861, 618] on button "NEXT" at bounding box center [844, 616] width 164 height 39
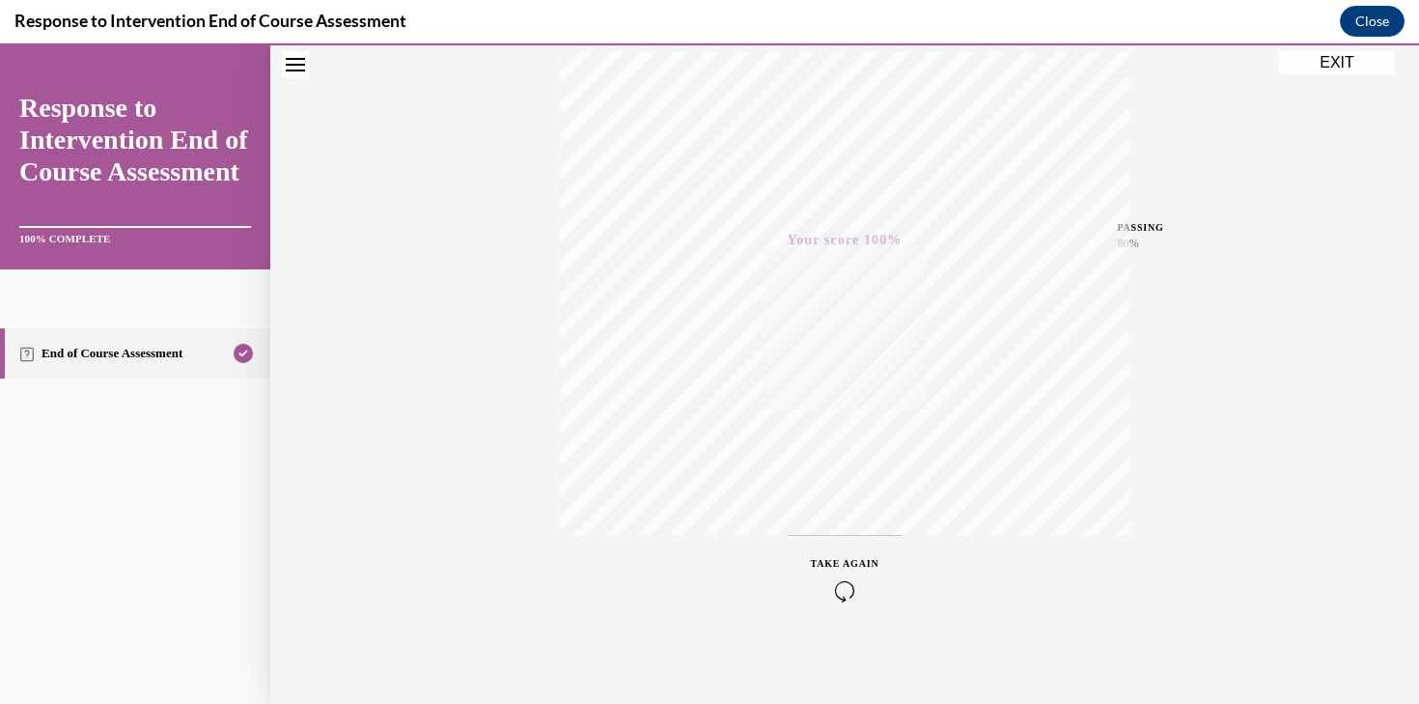
scroll to position [329, 0]
click at [1327, 57] on button "EXIT" at bounding box center [1337, 62] width 116 height 23
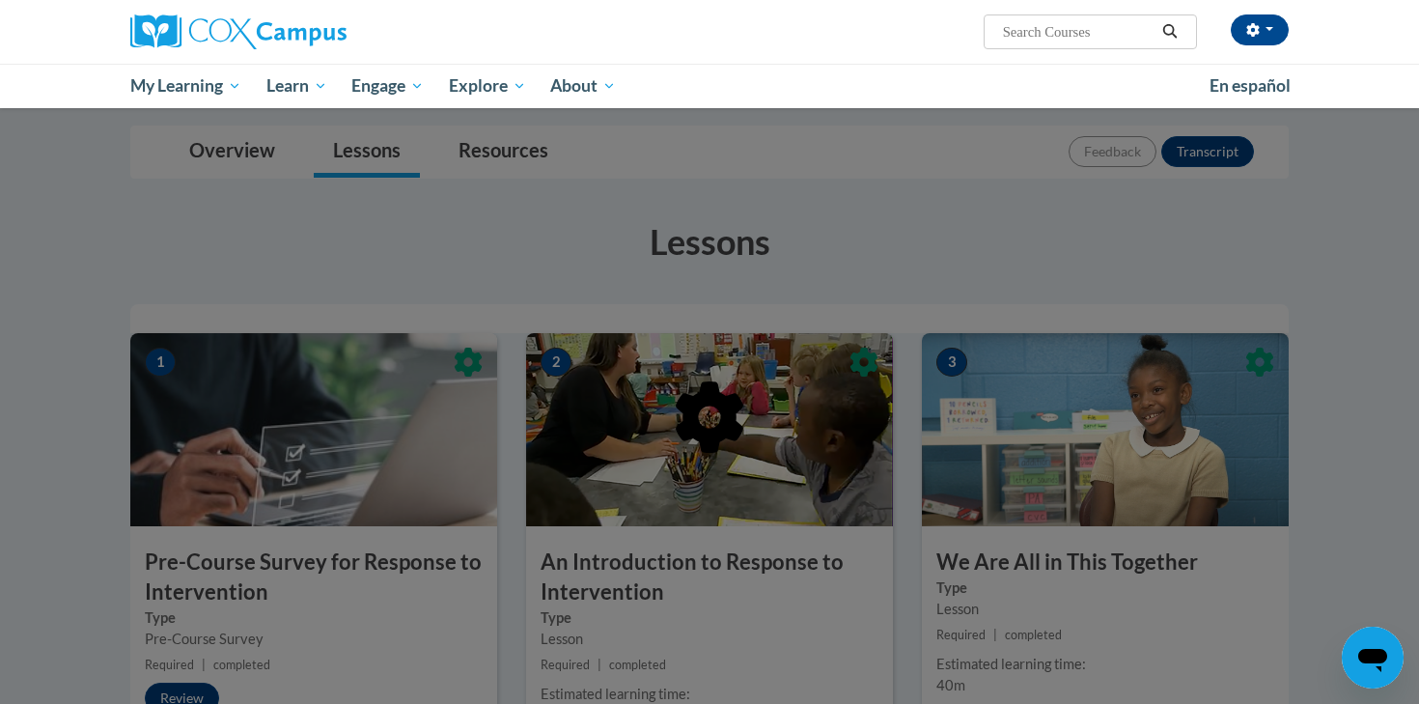
scroll to position [0, 0]
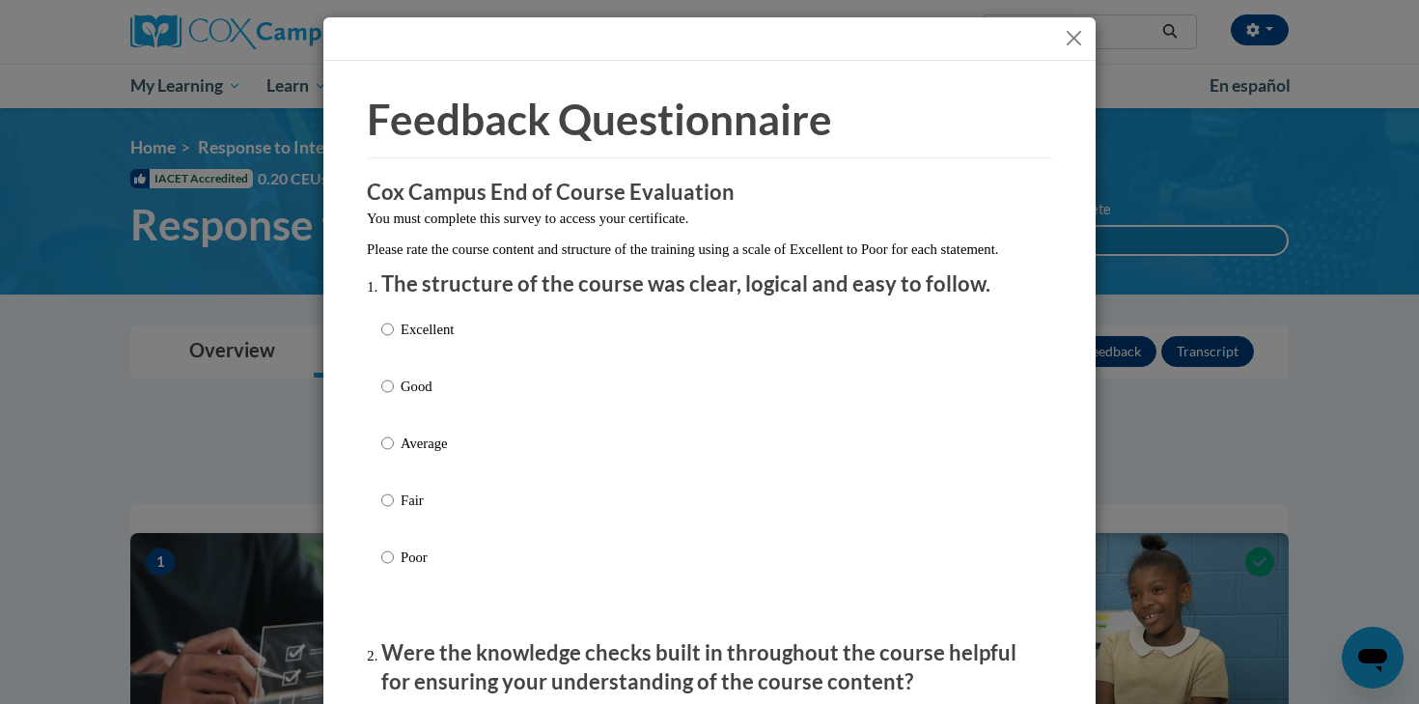
click at [402, 340] on p "Excellent" at bounding box center [427, 328] width 53 height 21
click at [394, 340] on input "Excellent" at bounding box center [387, 328] width 13 height 21
radio input "true"
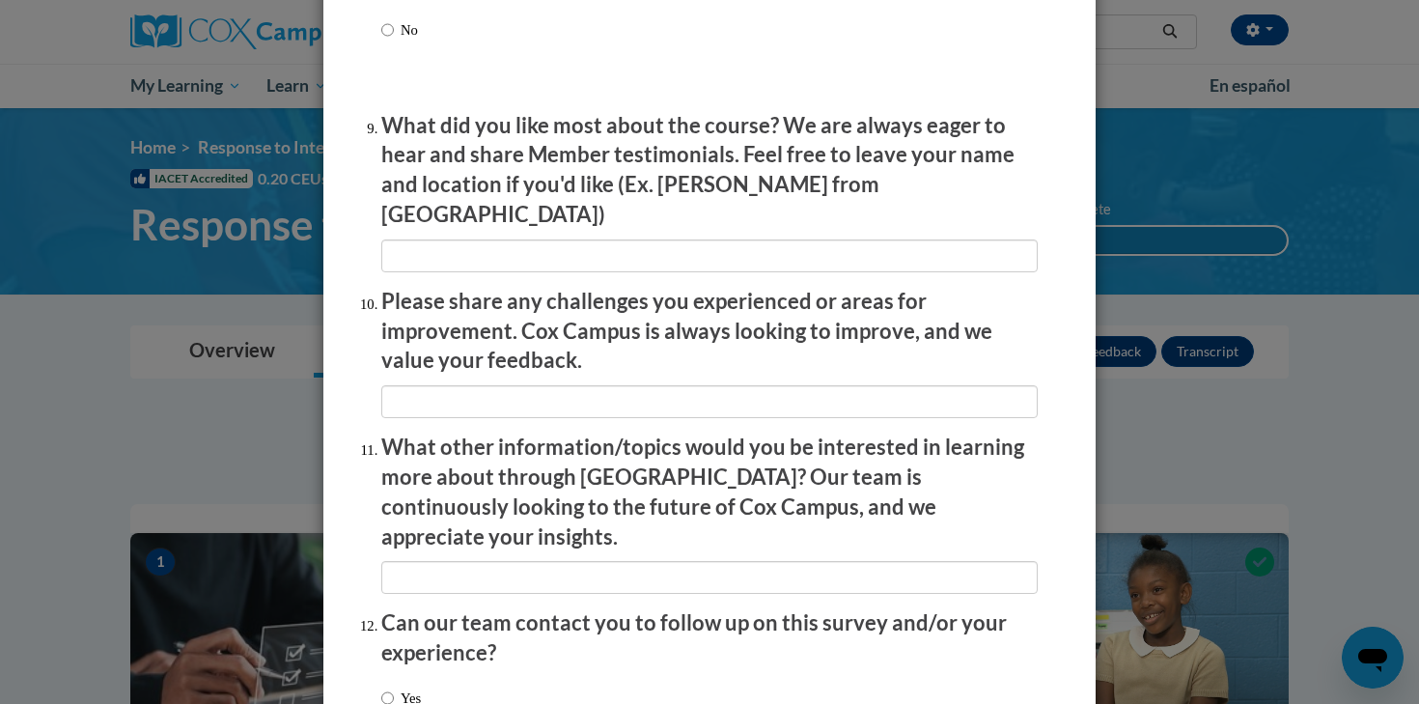
scroll to position [3311, 0]
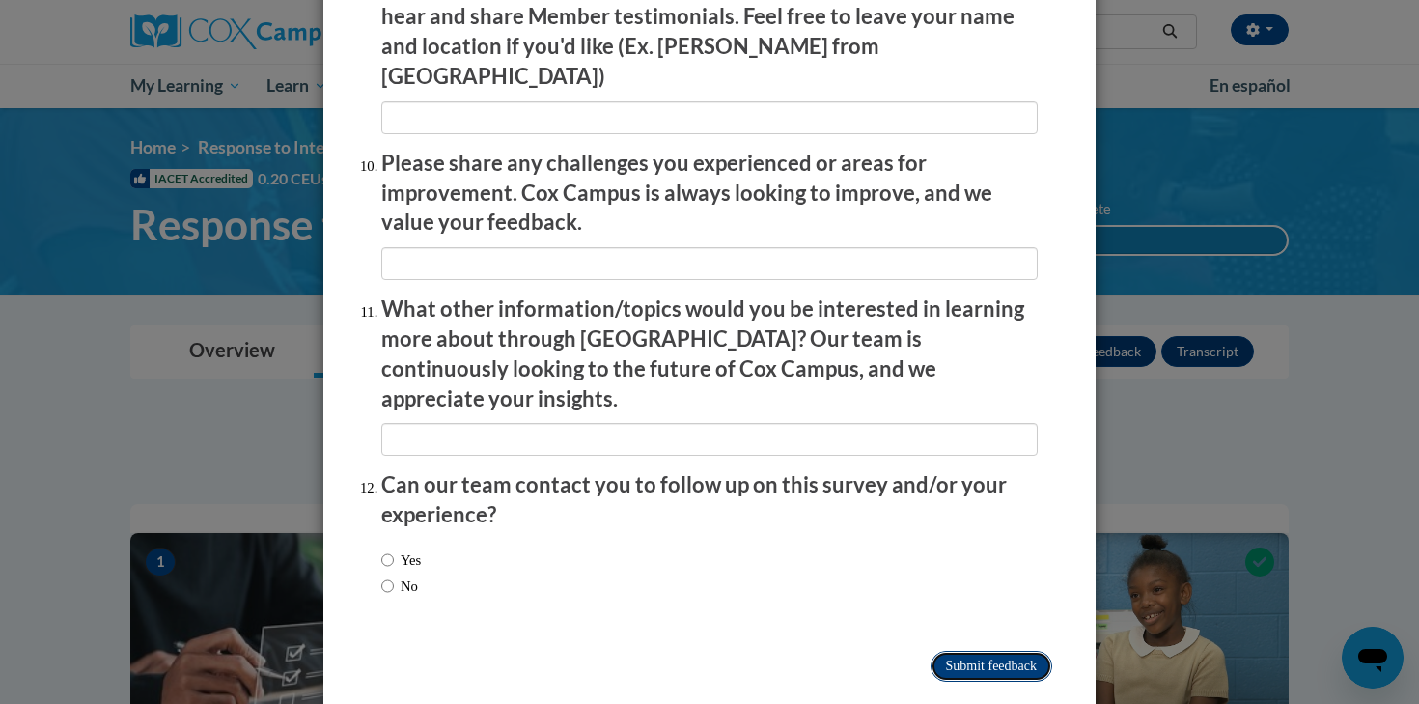
click at [939, 650] on input "Submit feedback" at bounding box center [991, 665] width 122 height 31
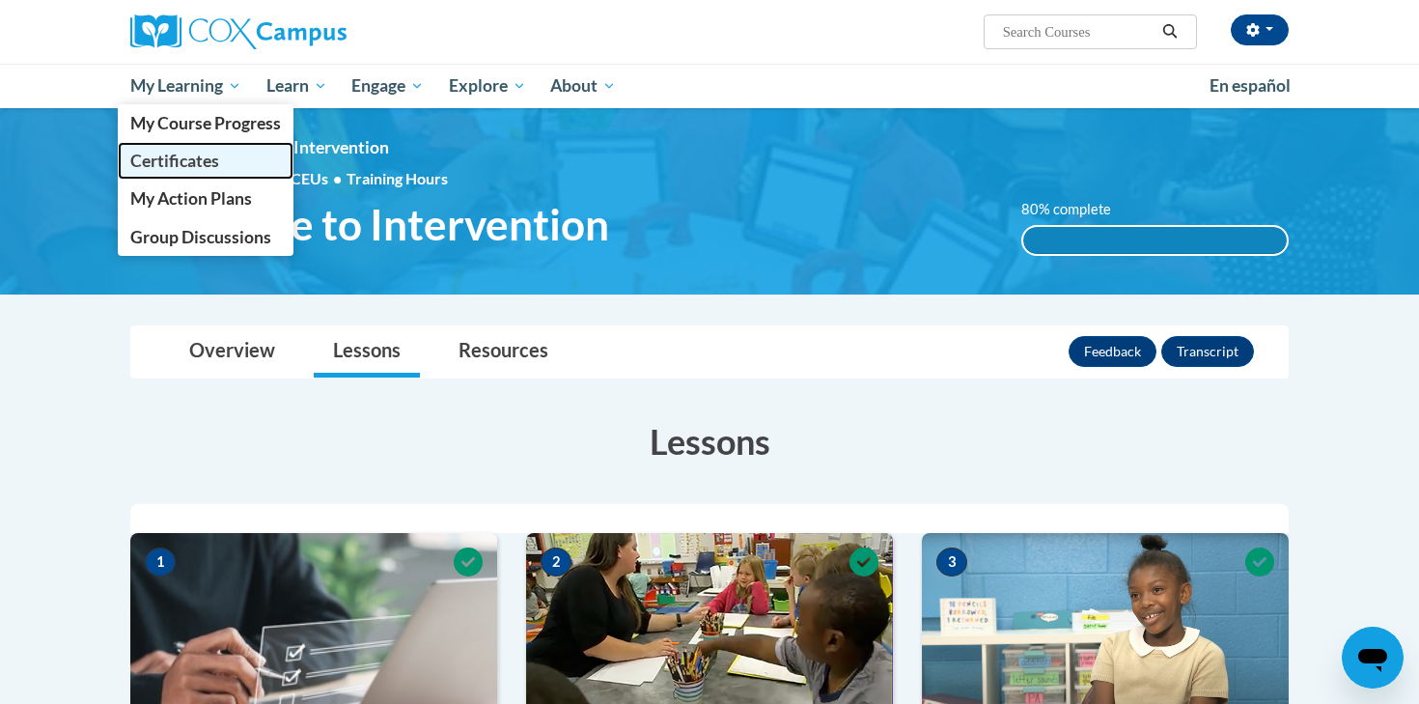
click at [214, 166] on span "Certificates" at bounding box center [174, 161] width 89 height 20
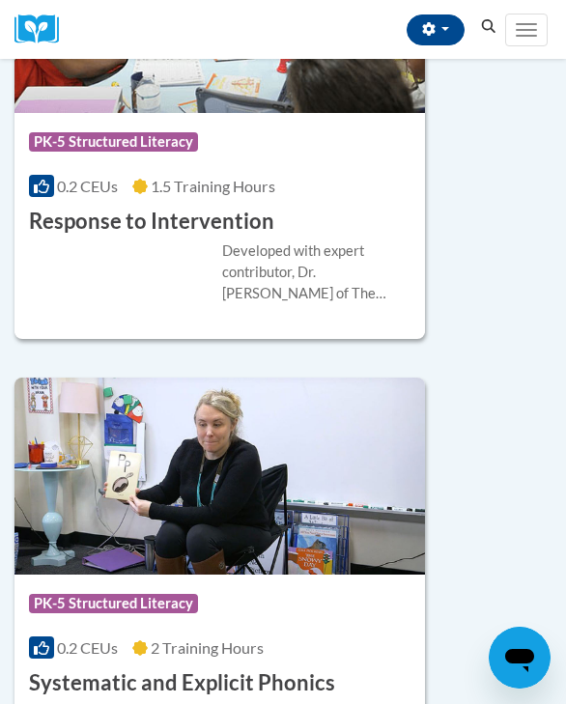
scroll to position [3325, 0]
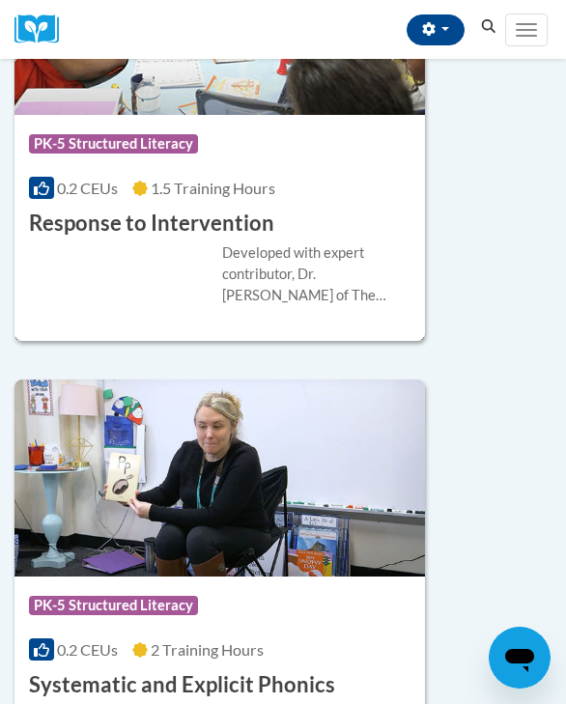
click at [208, 221] on h3 "Response to Intervention" at bounding box center [151, 223] width 245 height 30
